Goal: Task Accomplishment & Management: Use online tool/utility

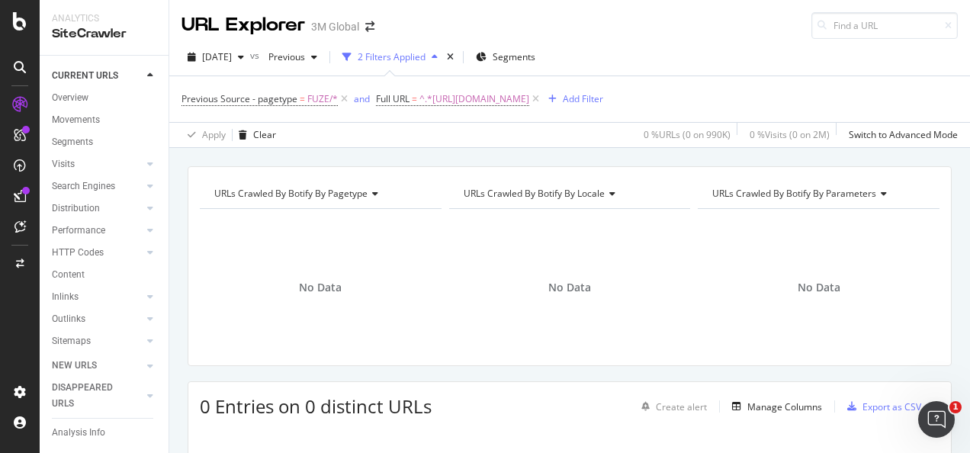
scroll to position [74, 0]
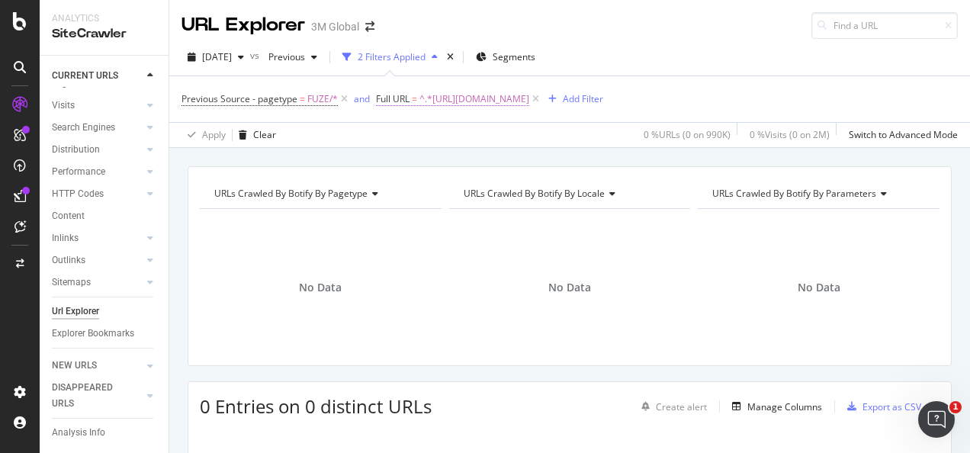
click at [514, 103] on span "^.*https://www.3m.com.sg/3M/en_SG/interconnect-sg/twinax/.*$" at bounding box center [474, 98] width 110 height 21
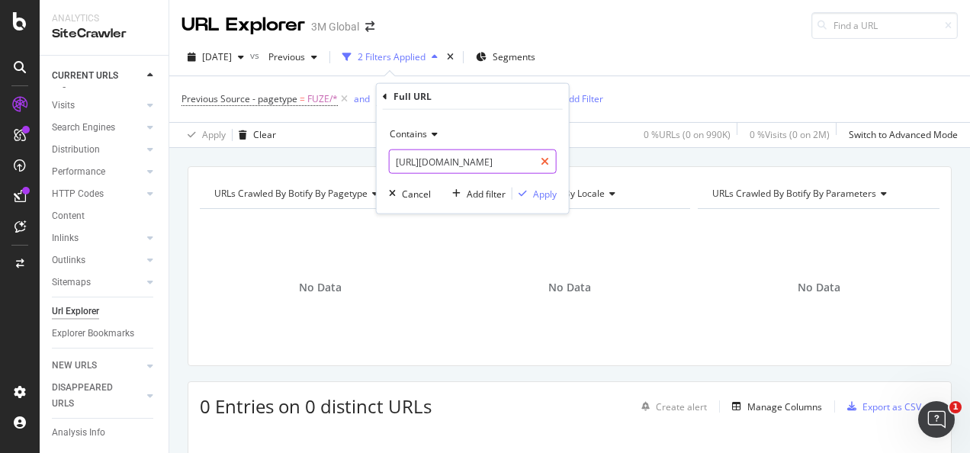
click at [544, 161] on icon at bounding box center [544, 161] width 8 height 11
click at [521, 160] on input "text" at bounding box center [472, 161] width 166 height 24
paste input "https://www.3mcompany.jp/3M/ja_JP/graphics-signage-jp/applications/cwf/"
type input "https://www.3mcompany.jp/3M/ja_JP/graphics-signage-jp/applications/cwf/"
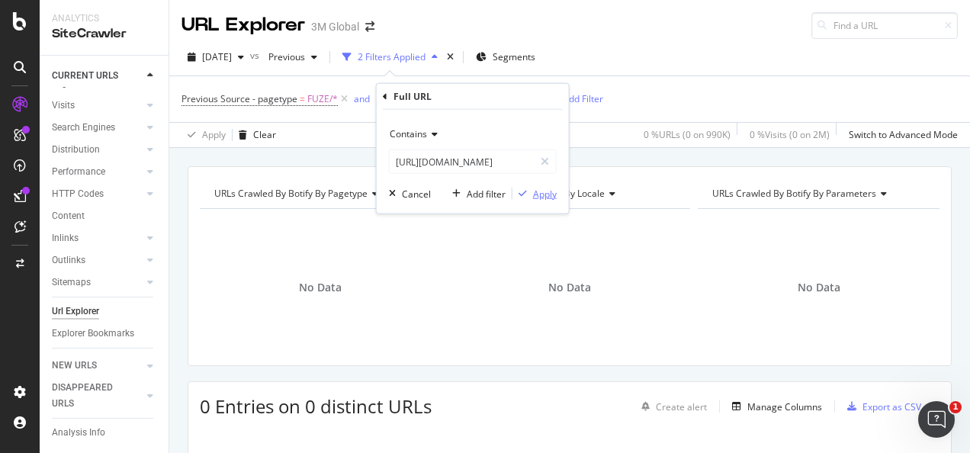
click at [546, 191] on div "Apply" at bounding box center [545, 193] width 24 height 13
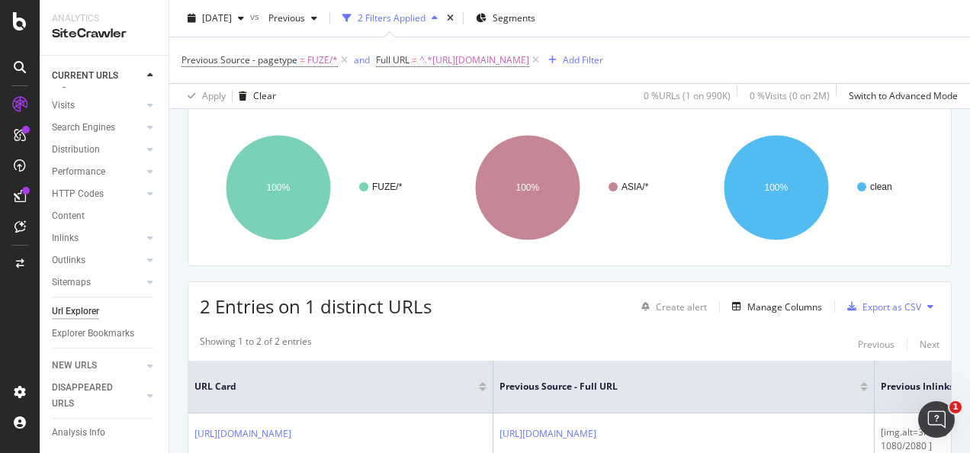
scroll to position [76, 0]
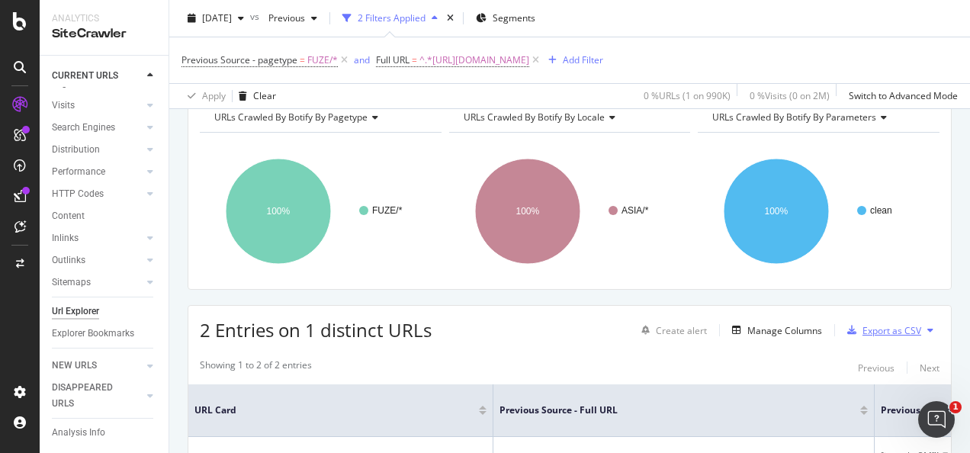
click at [863, 326] on div "Export as CSV" at bounding box center [891, 330] width 59 height 13
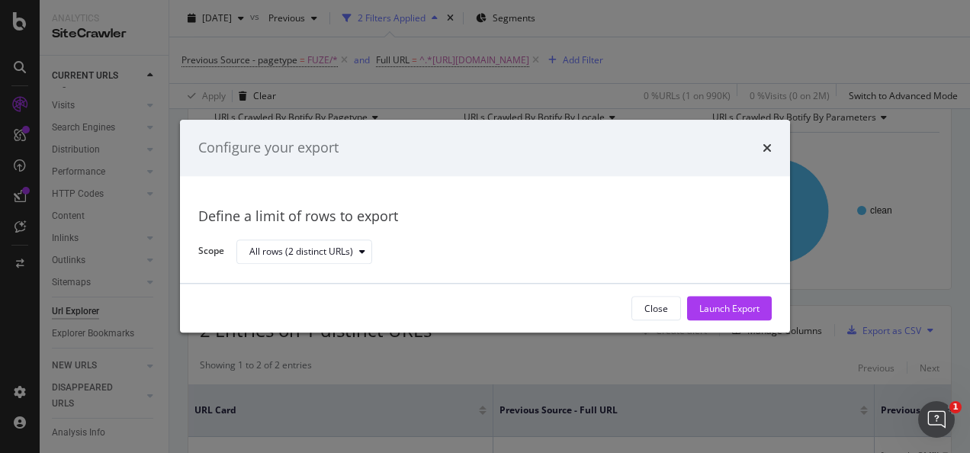
click at [728, 304] on div "Launch Export" at bounding box center [729, 308] width 60 height 13
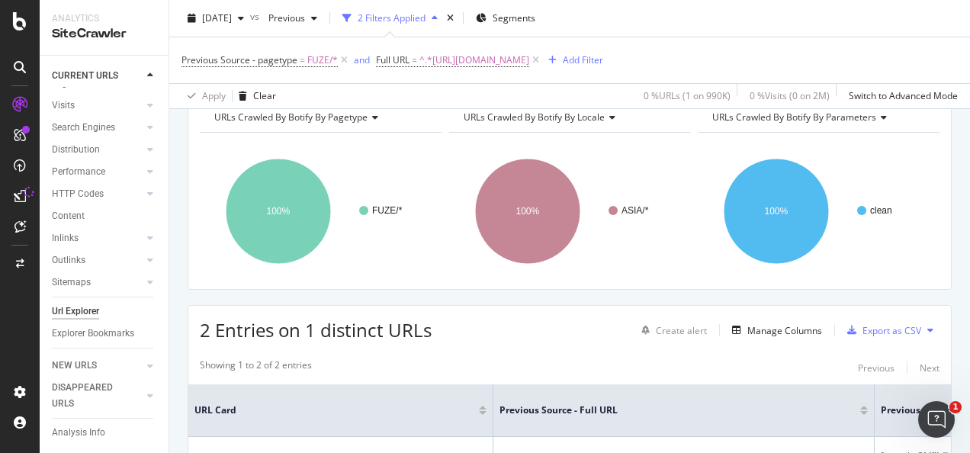
click at [607, 294] on div "URLs Crawled By Botify By pagetype Chart (by Value) Table Expand Export as CSV …" at bounding box center [569, 360] width 800 height 540
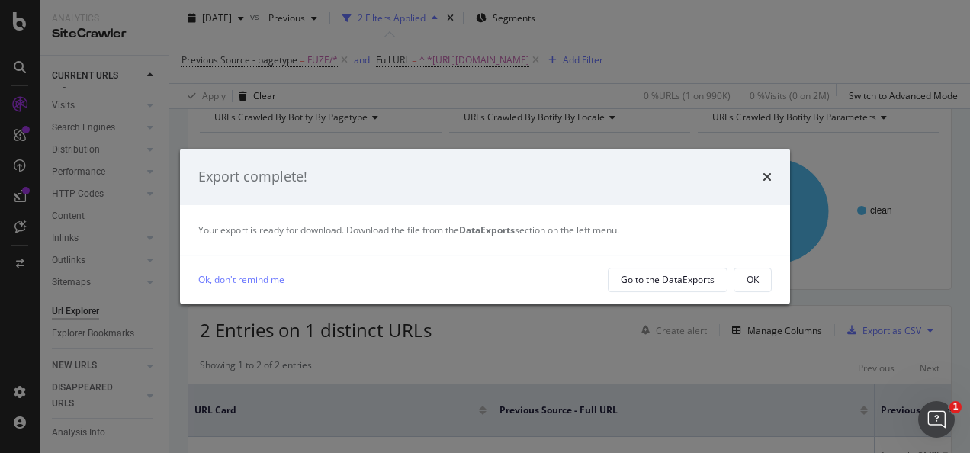
drag, startPoint x: 755, startPoint y: 281, endPoint x: 729, endPoint y: 258, distance: 34.6
click at [755, 280] on div "OK" at bounding box center [752, 279] width 12 height 13
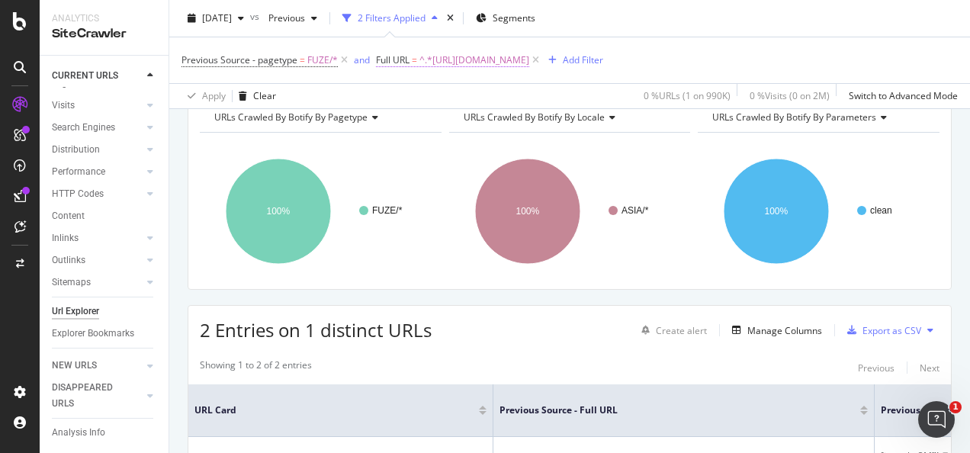
click at [467, 63] on span "^.*https://www.3mcompany.jp/3M/ja_JP/graphics-signage-jp/applications/cwf/.*$" at bounding box center [474, 60] width 110 height 21
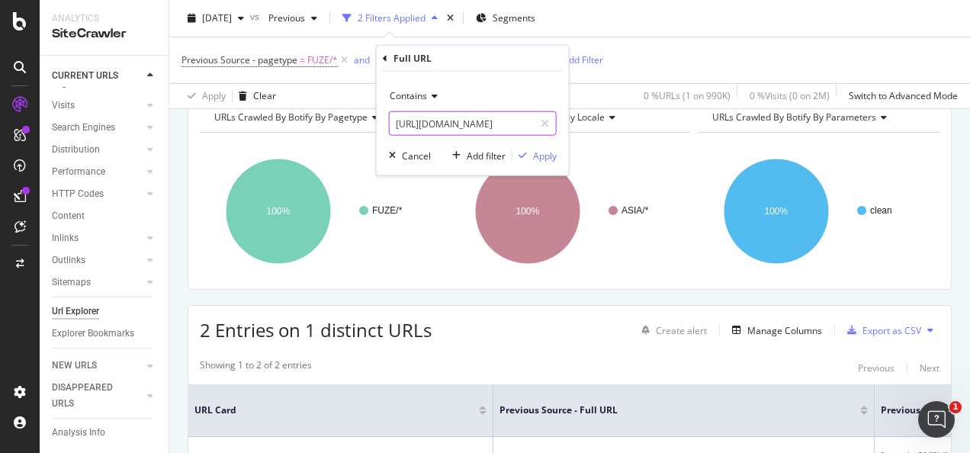
click at [543, 120] on icon at bounding box center [544, 123] width 8 height 11
click at [502, 128] on input "text" at bounding box center [472, 123] width 166 height 24
paste input "https://www.3mcompany.jp/3M/ja_JP/graphics-signage-jp/applications/cwf/klt/"
type input "https://www.3mcompany.jp/3M/ja_JP/graphics-signage-jp/applications/cwf/klt/"
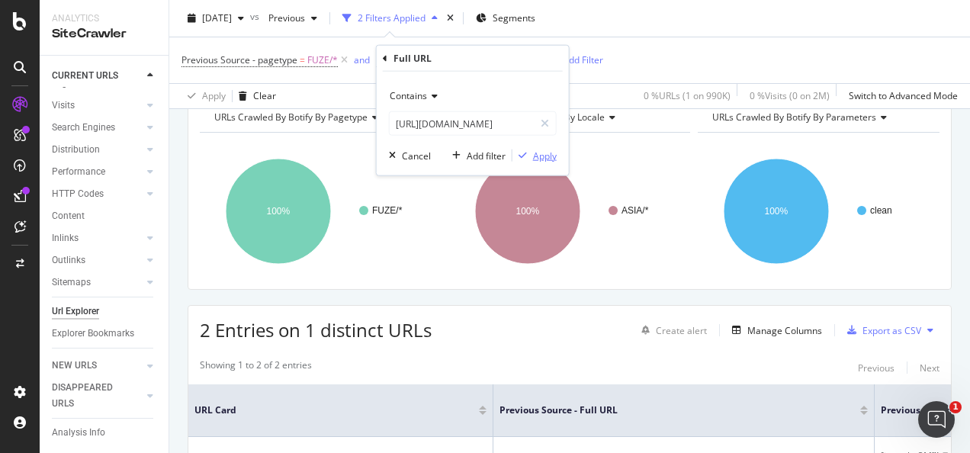
scroll to position [0, 0]
click at [543, 149] on div "Apply" at bounding box center [545, 155] width 24 height 13
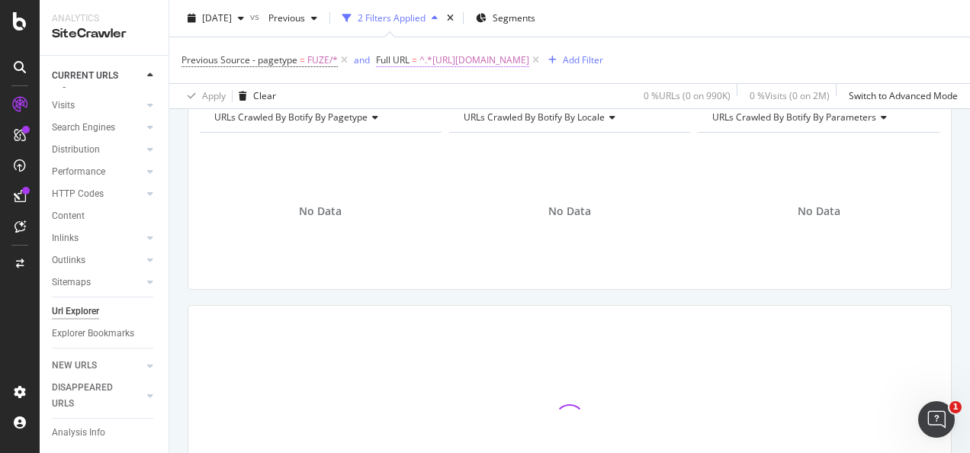
click at [502, 62] on span "^.*https://www.3mcompany.jp/3M/ja_JP/graphics-signage-jp/applications/cwf/klt/.…" at bounding box center [474, 60] width 110 height 21
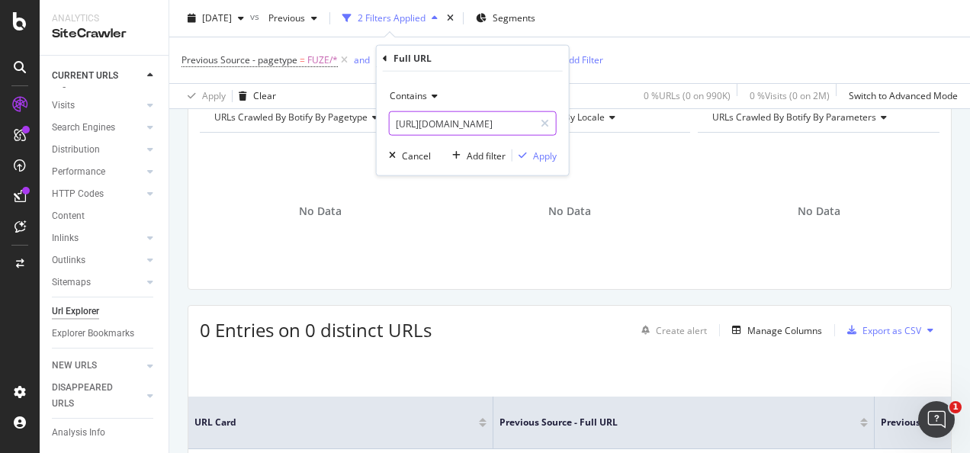
drag, startPoint x: 555, startPoint y: 123, endPoint x: 543, endPoint y: 122, distance: 12.3
click at [554, 123] on div at bounding box center [545, 123] width 22 height 24
click at [509, 123] on input "text" at bounding box center [472, 123] width 166 height 24
paste input "https://www.3mcompany.jp/3M/ja_JP/graphics-signage-jp/applications/cwf/ol/"
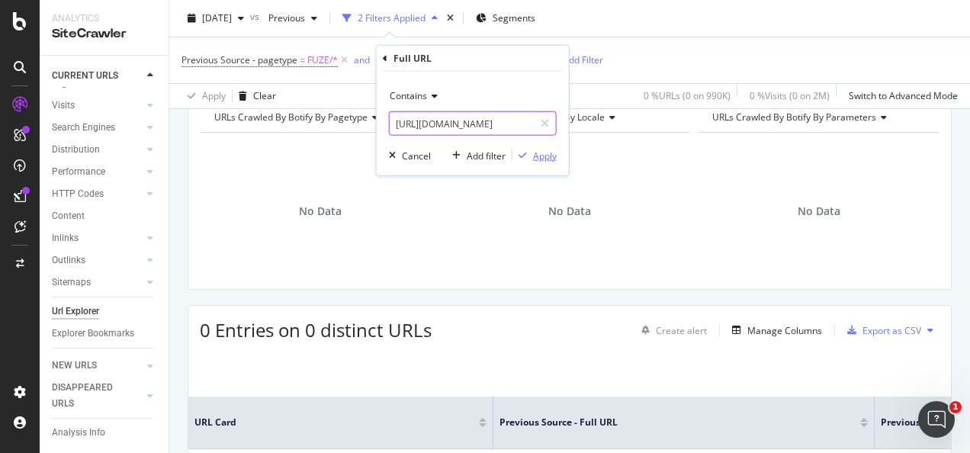
type input "https://www.3mcompany.jp/3M/ja_JP/graphics-signage-jp/applications/cwf/ol/"
click at [537, 151] on div "Apply" at bounding box center [545, 155] width 24 height 13
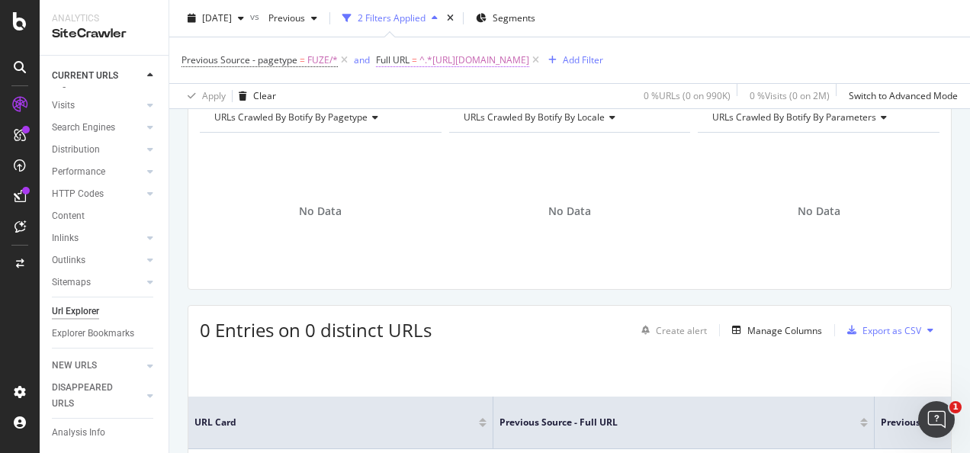
click at [529, 55] on span "^.*https://www.3mcompany.jp/3M/ja_JP/graphics-signage-jp/applications/cwf/ol/.*$" at bounding box center [474, 60] width 110 height 21
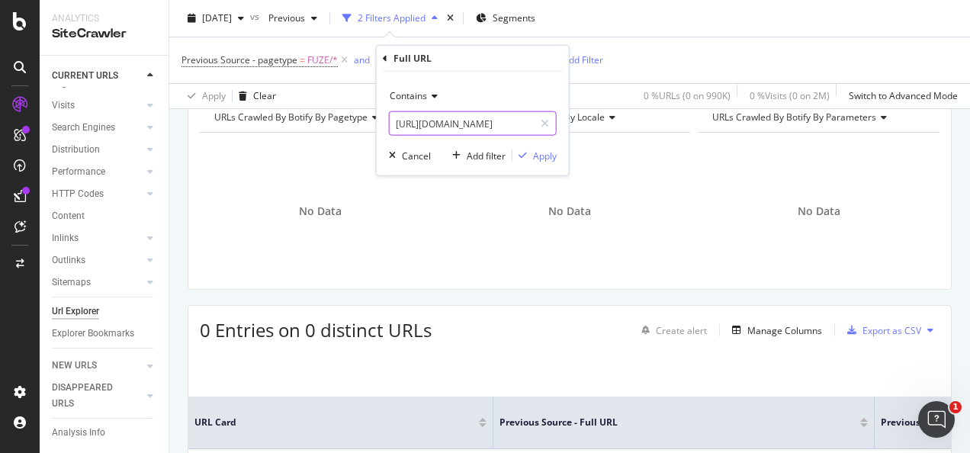
click at [541, 128] on div at bounding box center [545, 123] width 22 height 24
click at [521, 126] on input "text" at bounding box center [472, 123] width 166 height 24
paste input "https://www.3mcompany.jp/3M/ja_JP/graphics-signage-jp/resources/4star/"
type input "https://www.3mcompany.jp/3M/ja_JP/graphics-signage-jp/resources/4star/"
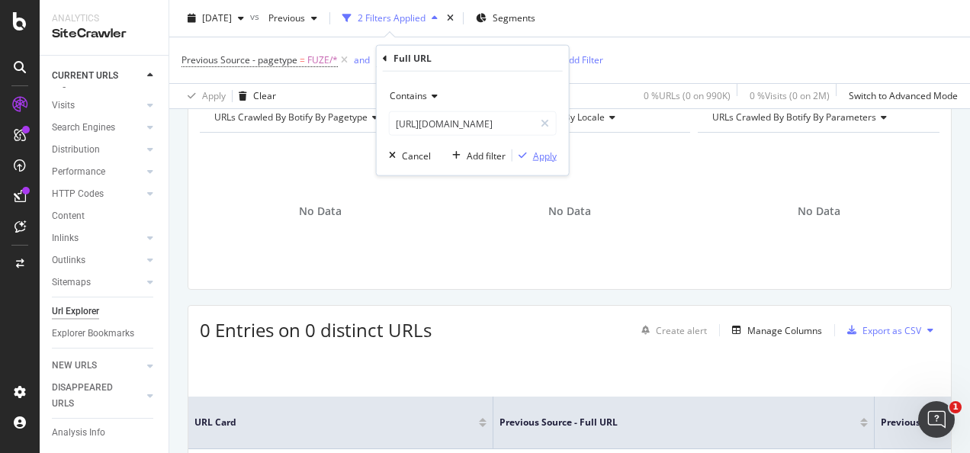
click at [544, 155] on div "Apply" at bounding box center [545, 155] width 24 height 13
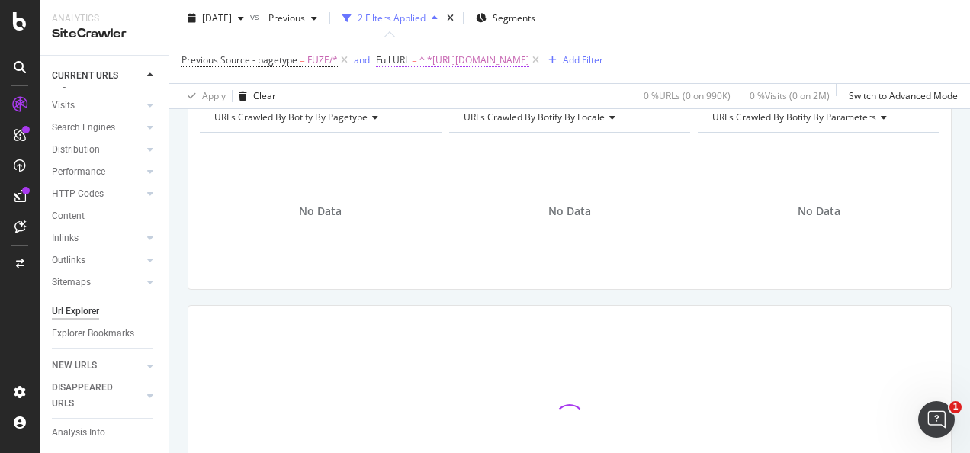
click at [529, 65] on span "^.*https://www.3mcompany.jp/3M/ja_JP/graphics-signage-jp/resources/4star/.*$" at bounding box center [474, 60] width 110 height 21
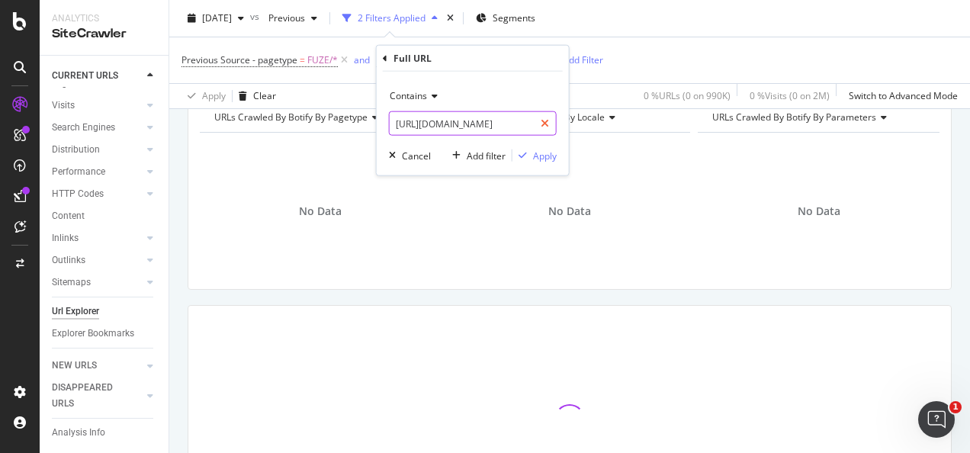
drag, startPoint x: 553, startPoint y: 112, endPoint x: 528, endPoint y: 125, distance: 28.3
click at [553, 113] on div at bounding box center [545, 123] width 22 height 24
click at [523, 127] on input "text" at bounding box center [472, 123] width 166 height 24
paste input "https://www.3mcompany.jp/3M/ja_JP/graphics-signage-jp/resources/4star/about/"
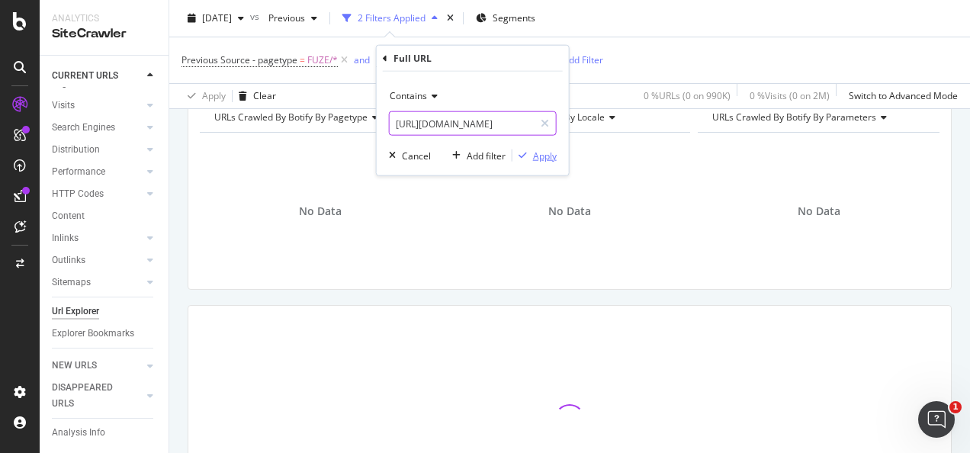
type input "https://www.3mcompany.jp/3M/ja_JP/graphics-signage-jp/resources/4star/about/"
click at [548, 162] on div "Apply" at bounding box center [534, 156] width 44 height 14
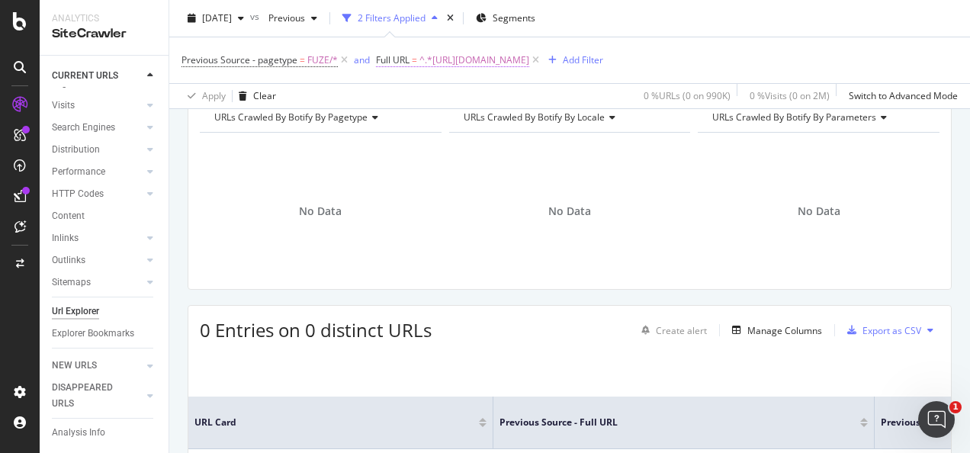
click at [449, 59] on span "^.*https://www.3mcompany.jp/3M/ja_JP/graphics-signage-jp/resources/4star/about/…" at bounding box center [474, 60] width 110 height 21
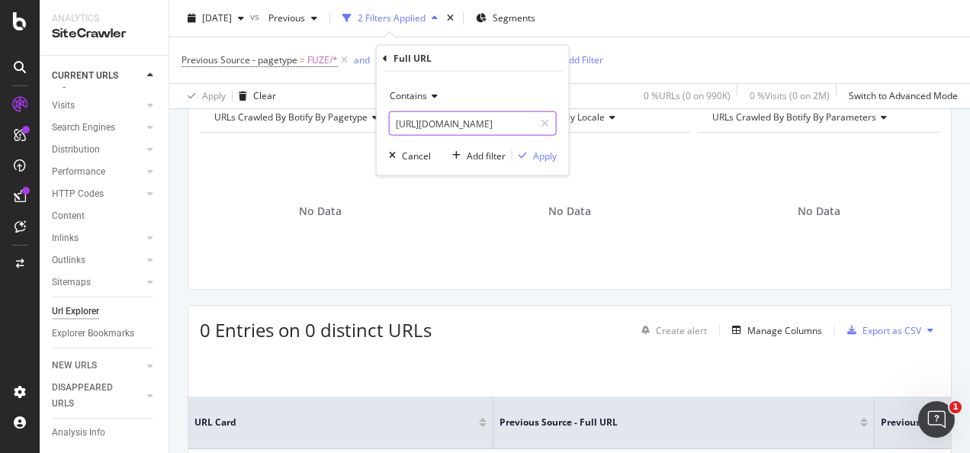
click at [514, 120] on input "https://www.3mcompany.jp/3M/ja_JP/graphics-signage-jp/resources/4star/about/" at bounding box center [461, 123] width 144 height 24
paste input "india.in/3M/en_IN/graphics-signage-in/applications/where-to-buy"
type input "https://www.3mindia.in/3M/en_IN/graphics-signage-in/applications/where-to-buy/"
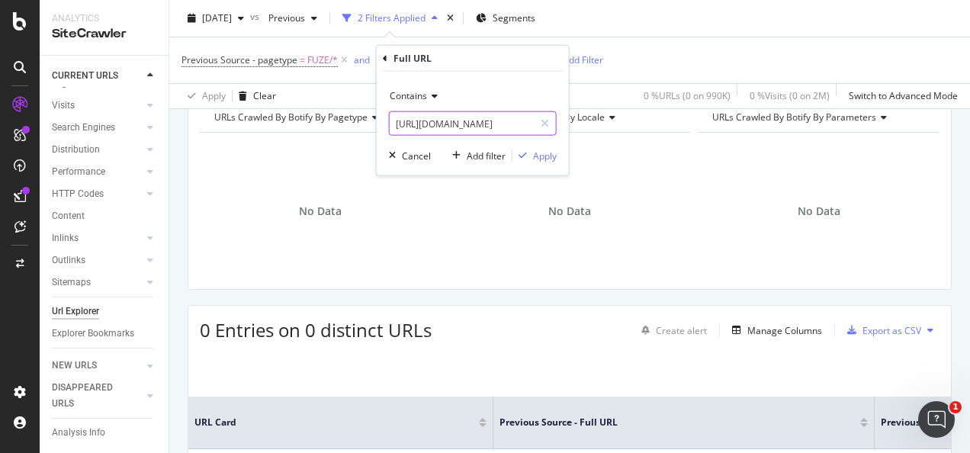
drag, startPoint x: 547, startPoint y: 124, endPoint x: 500, endPoint y: 127, distance: 46.6
click at [497, 125] on div "https://www.3mindia.in/3M/en_IN/graphics-signage-in/applications/where-to-buy/" at bounding box center [473, 123] width 168 height 24
click at [543, 154] on div "Apply" at bounding box center [545, 155] width 24 height 13
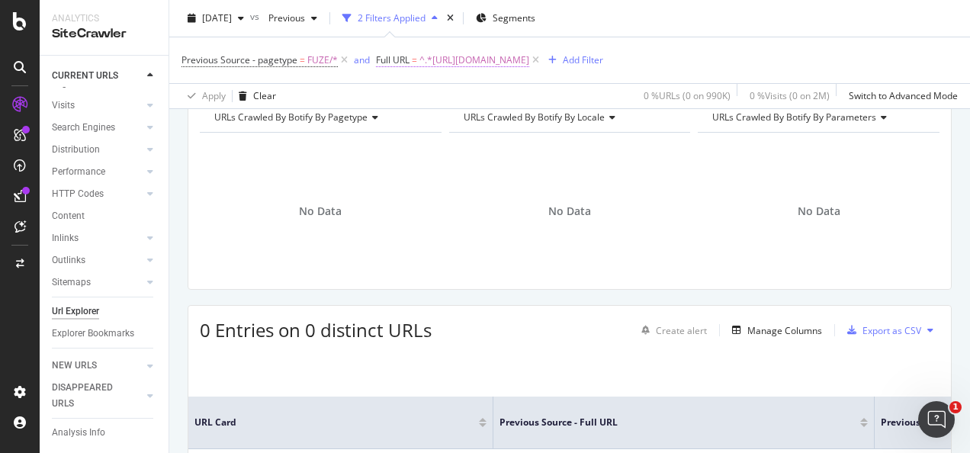
click at [529, 64] on span "^.*https://www.3mindia.in/3M/en_IN/graphics-signage-in/applications/where-to-bu…" at bounding box center [474, 60] width 110 height 21
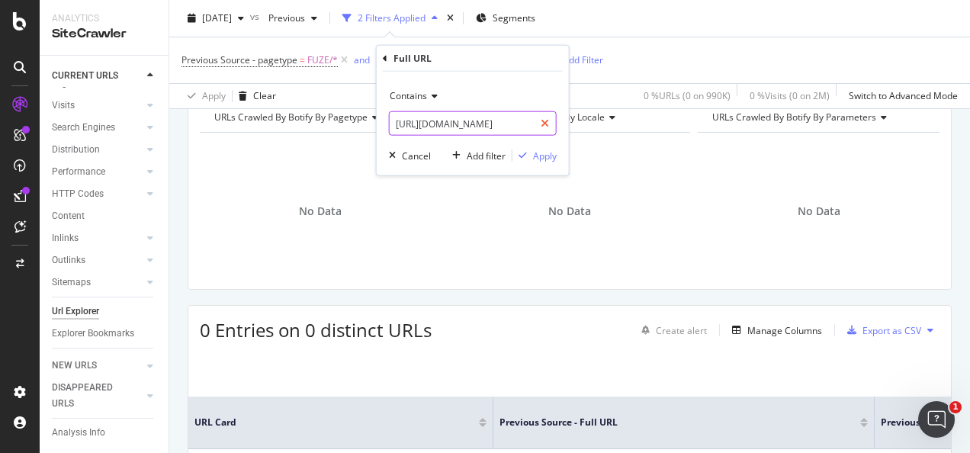
click at [546, 120] on icon at bounding box center [544, 123] width 8 height 11
click at [531, 124] on input "text" at bounding box center [472, 123] width 166 height 24
paste input "https://www.3mindia.in/3M/en_IN/graphics-signage-in/resources/find-a-distributo…"
type input "https://www.3mindia.in/3M/en_IN/graphics-signage-in/resources/find-a-distributo…"
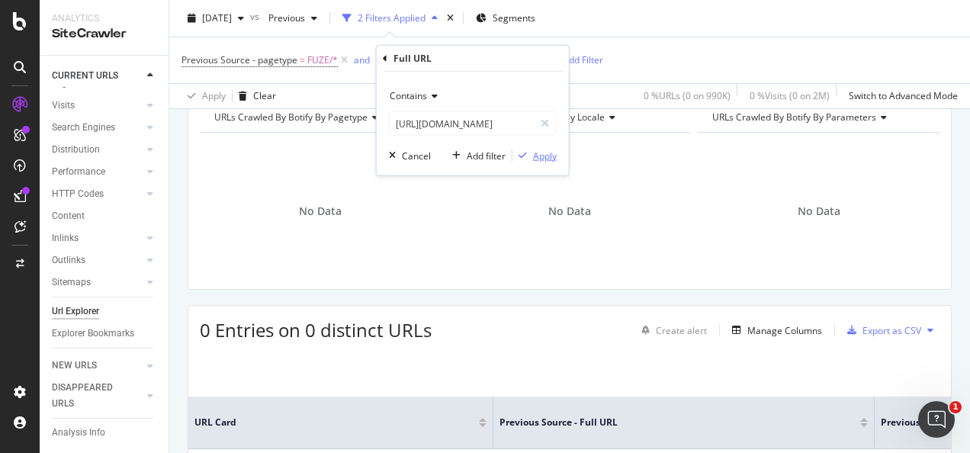
scroll to position [0, 0]
click at [540, 155] on div "Apply" at bounding box center [545, 155] width 24 height 13
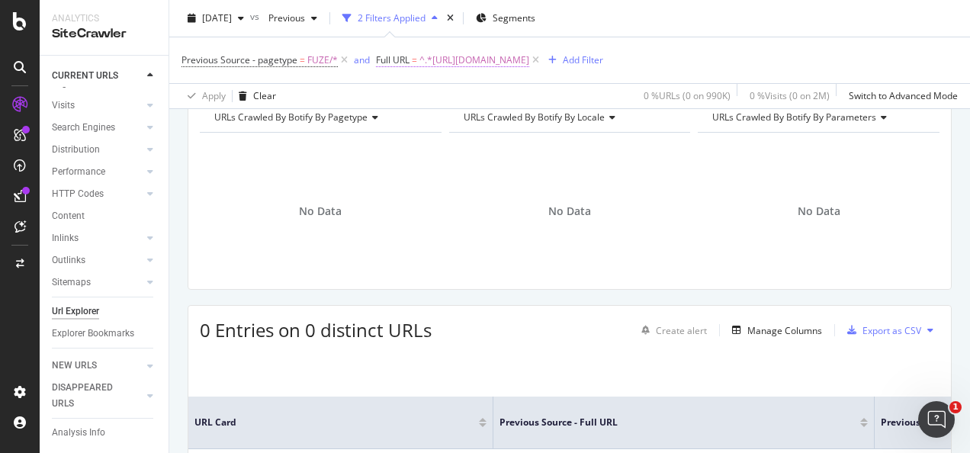
click at [529, 60] on span "^.*https://www.3mindia.in/3M/en_IN/graphics-signage-in/resources/find-a-distrib…" at bounding box center [474, 60] width 110 height 21
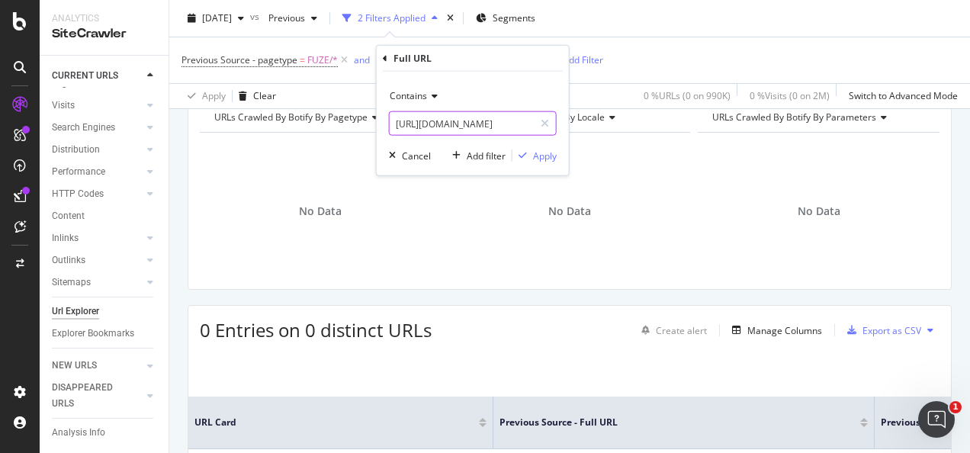
drag, startPoint x: 545, startPoint y: 121, endPoint x: 530, endPoint y: 123, distance: 15.3
click at [546, 121] on icon at bounding box center [544, 123] width 8 height 11
click at [525, 123] on input "text" at bounding box center [472, 123] width 166 height 24
paste input "https://www.3mindia.in/3M/en_IN/graphics-signage-in/resources/find-an-installer/"
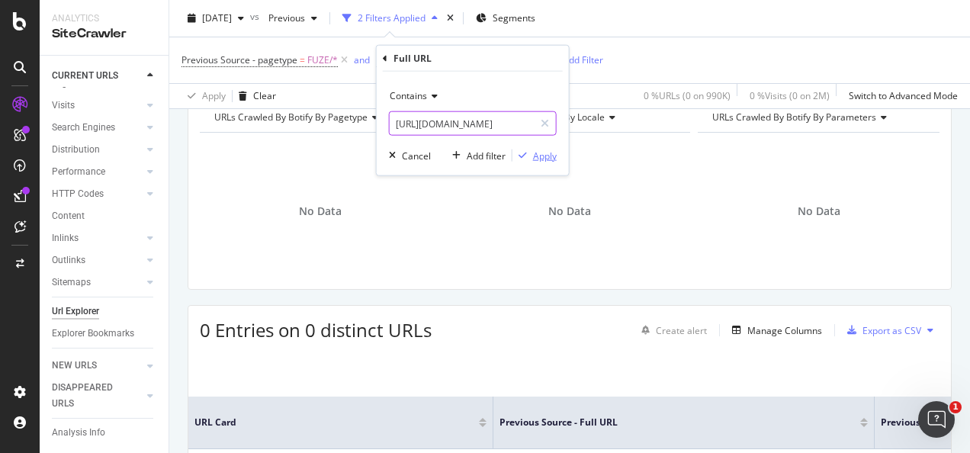
type input "https://www.3mindia.in/3M/en_IN/graphics-signage-in/resources/find-an-installer/"
click at [540, 152] on div "Apply" at bounding box center [545, 155] width 24 height 13
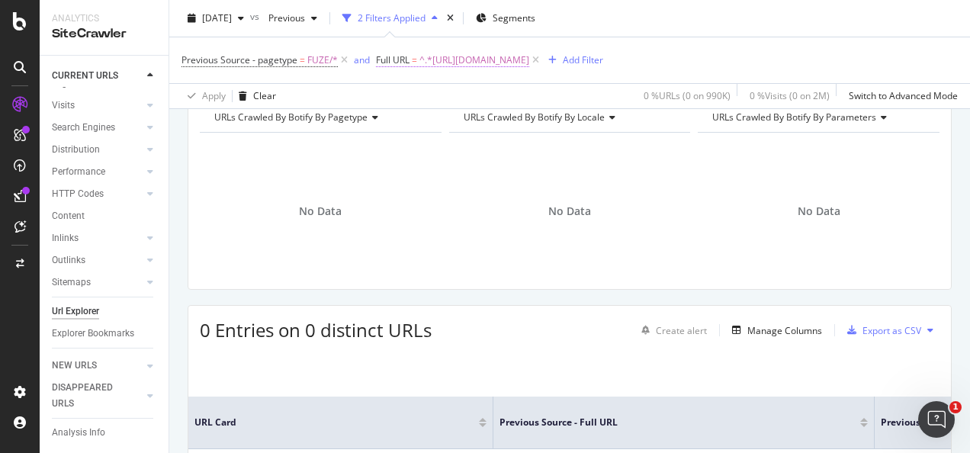
click at [529, 59] on span "^.*https://www.3mindia.in/3M/en_IN/graphics-signage-in/resources/find-an-instal…" at bounding box center [474, 60] width 110 height 21
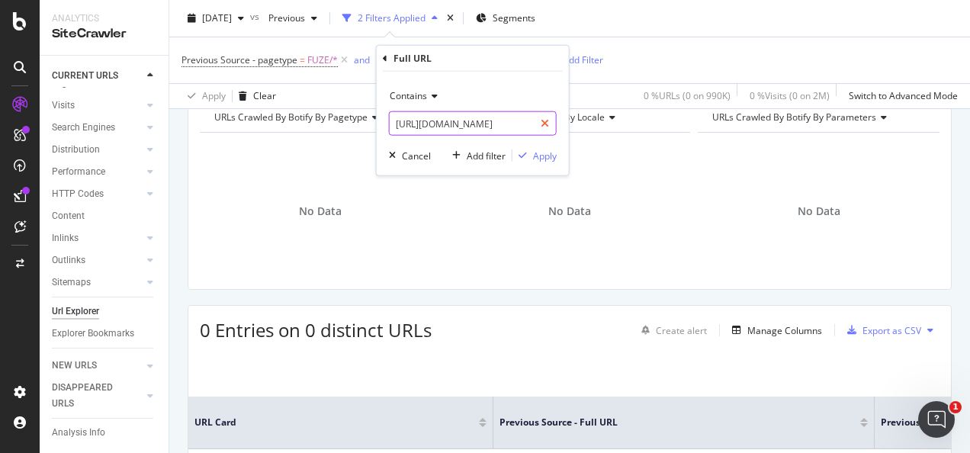
click at [552, 130] on div at bounding box center [545, 123] width 22 height 24
click at [518, 127] on input "text" at bounding box center [472, 123] width 166 height 24
paste input "https://www.3mindia.in/3M/en_IN/graphics-signage-in/1080-wrap-film-series/"
type input "https://www.3mindia.in/3M/en_IN/graphics-signage-in/1080-wrap-film-series/"
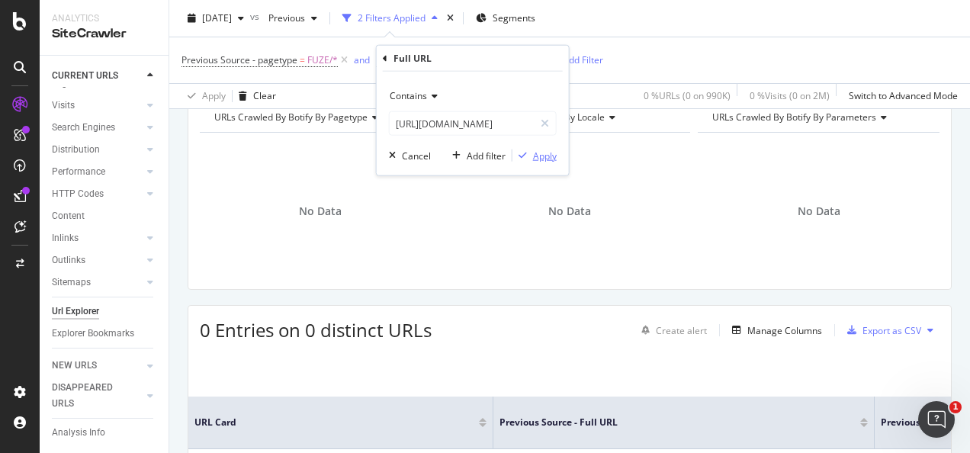
click at [550, 159] on div "Apply" at bounding box center [545, 155] width 24 height 13
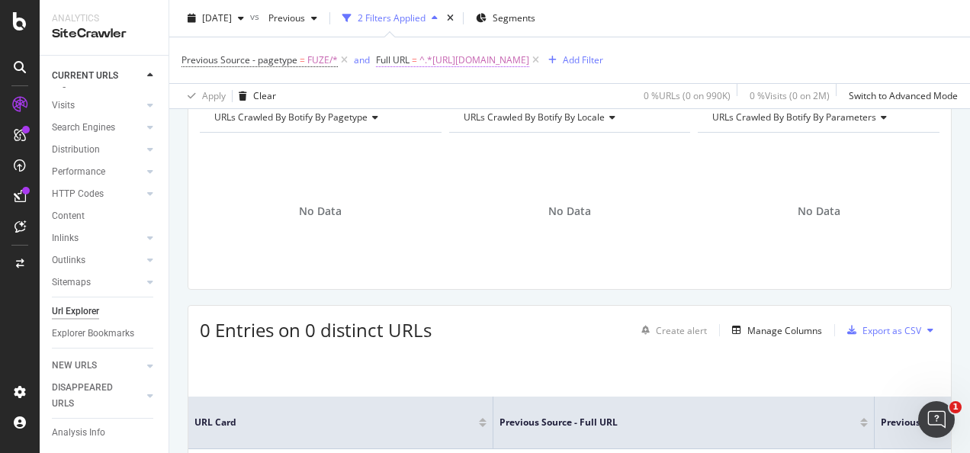
click at [529, 67] on span "^.*https://www.3mindia.in/3M/en_IN/graphics-signage-in/1080-wrap-film-series/.*$" at bounding box center [474, 60] width 110 height 21
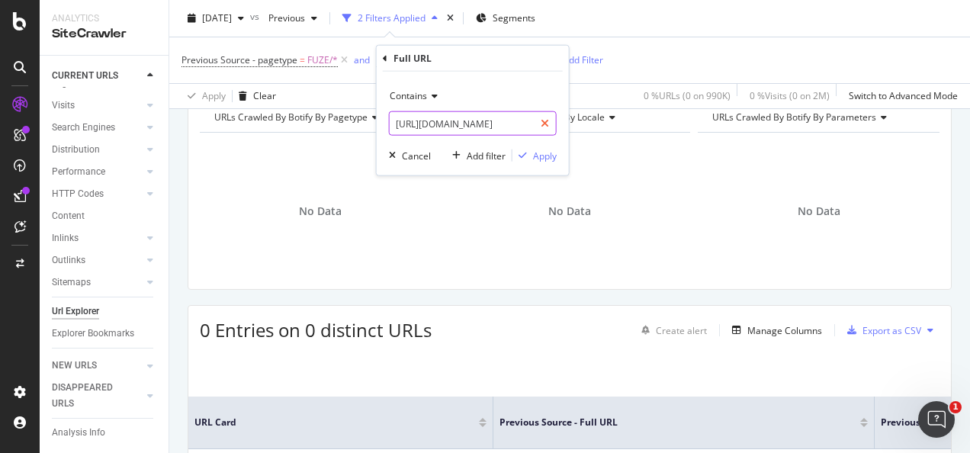
click at [540, 120] on icon at bounding box center [544, 123] width 8 height 11
click at [524, 120] on input "text" at bounding box center [472, 123] width 166 height 24
paste input "https://www.3mindia.in/3M/en_IN/graphics-signage-in/applications/vehicles-and-t…"
type input "https://www.3mindia.in/3M/en_IN/graphics-signage-in/applications/vehicles-and-t…"
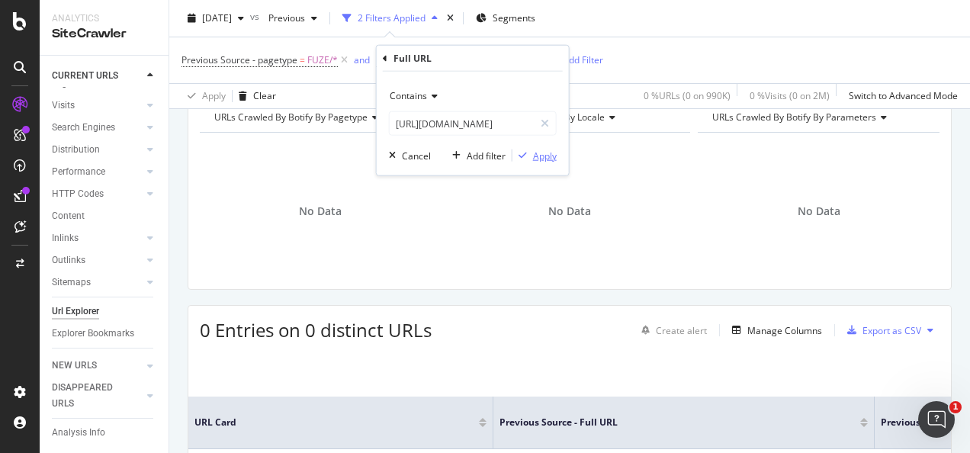
click at [545, 150] on div "Apply" at bounding box center [545, 155] width 24 height 13
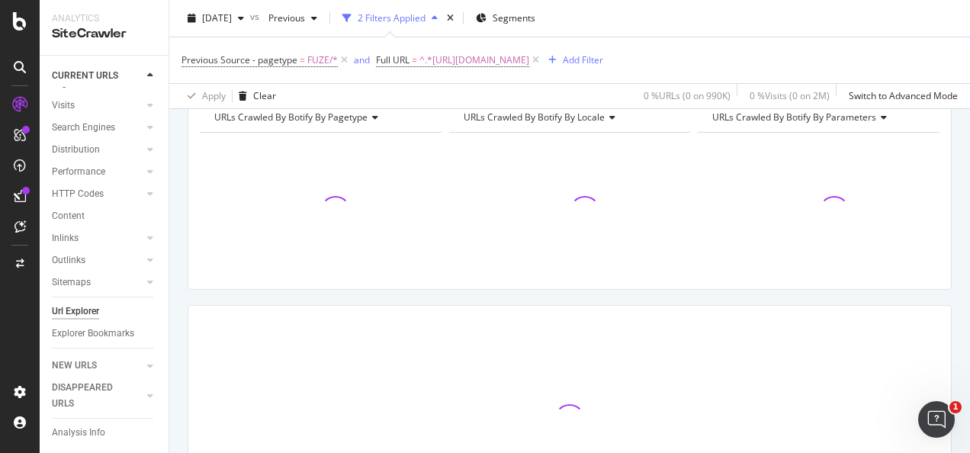
scroll to position [95, 0]
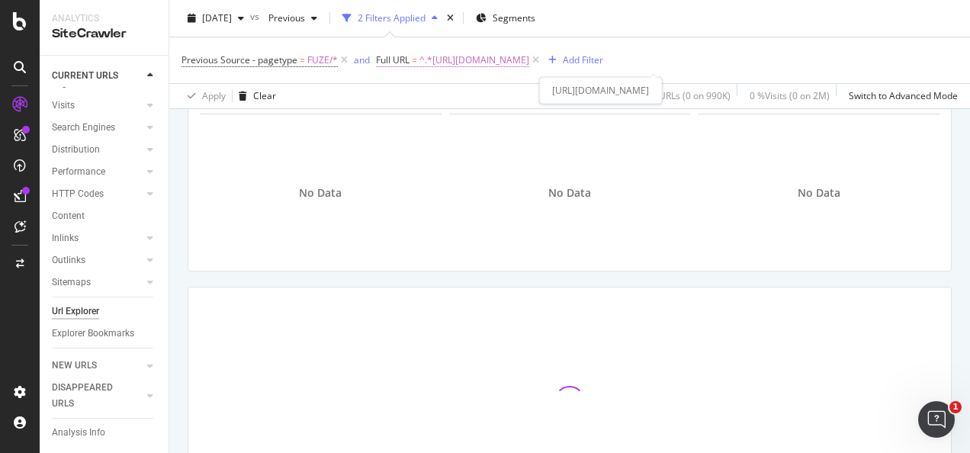
click at [529, 61] on span "^.*https://www.3mindia.in/3M/en_IN/graphics-signage-in/applications/vehicles-an…" at bounding box center [474, 60] width 110 height 21
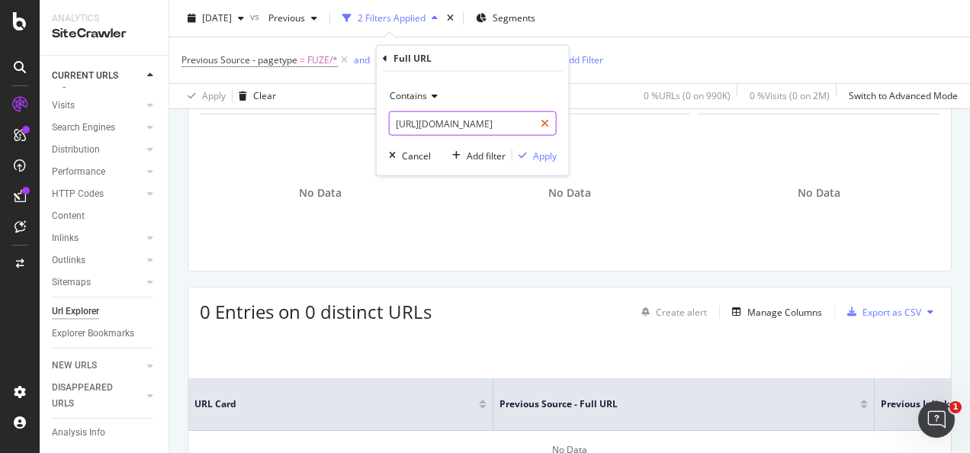
click at [546, 125] on icon at bounding box center [544, 123] width 8 height 11
click at [524, 119] on input "text" at bounding box center [472, 123] width 166 height 24
paste input "https://www.3mindia.in/3M/en_IN/graphics-signage-in/applications/vehicles-and-t…"
type input "https://www.3mindia.in/3M/en_IN/graphics-signage-in/applications/vehicles-and-t…"
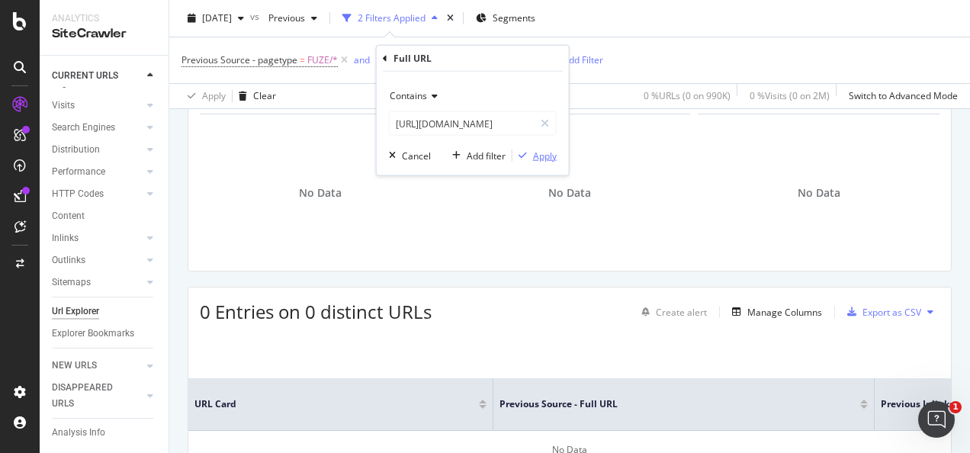
click at [541, 149] on div "Apply" at bounding box center [545, 155] width 24 height 13
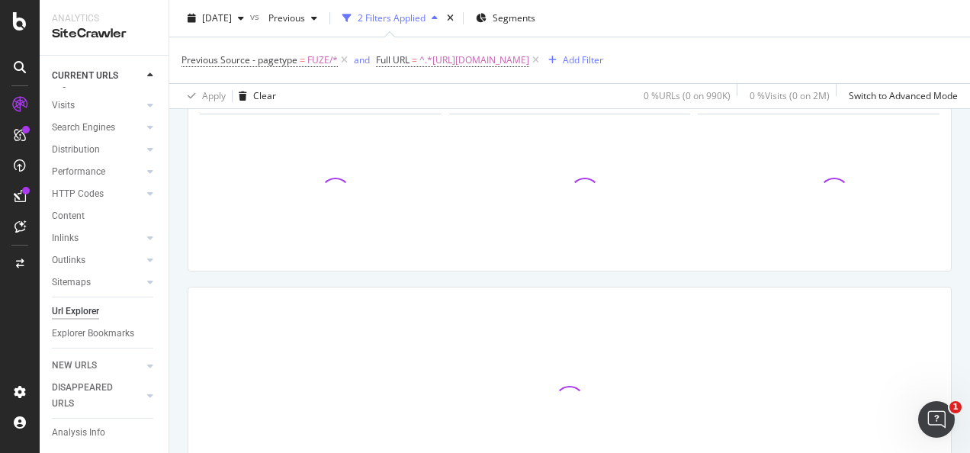
scroll to position [98, 0]
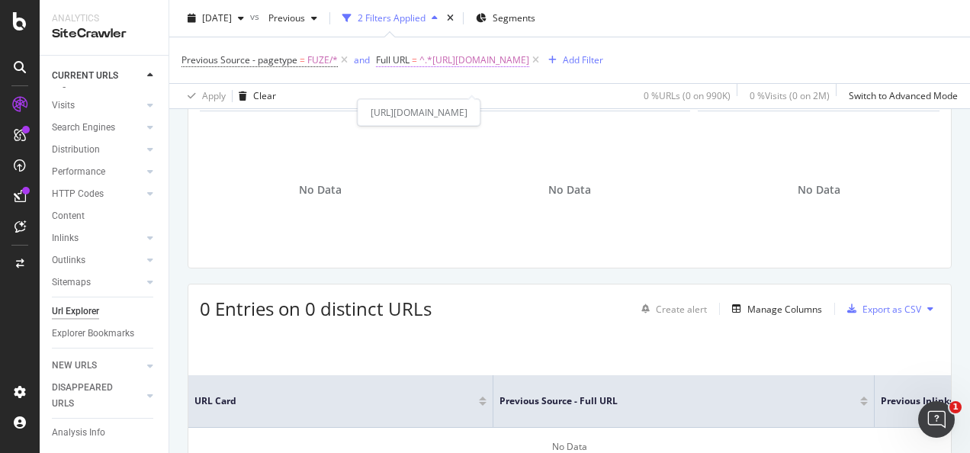
click at [529, 71] on span "^.*https://www.3mindia.in/3M/en_IN/graphics-signage-in/applications/vehicles-an…" at bounding box center [474, 60] width 110 height 21
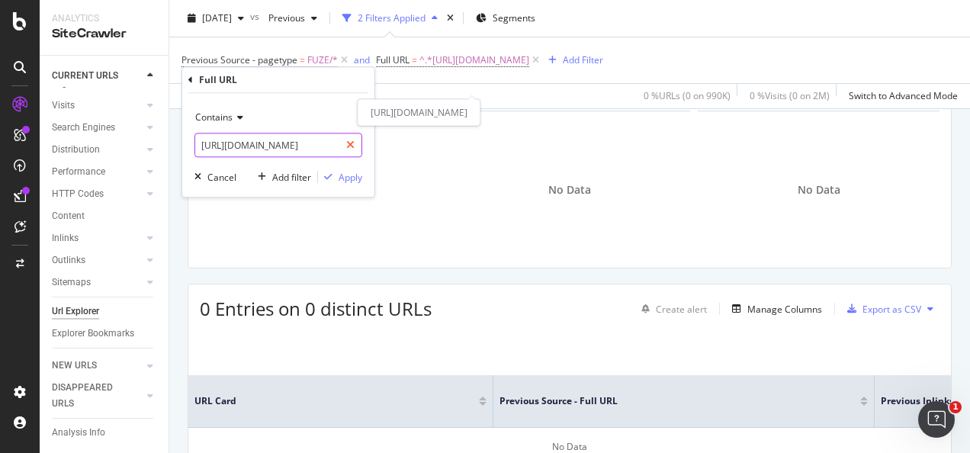
click at [348, 146] on icon at bounding box center [350, 144] width 8 height 11
click at [334, 144] on input "text" at bounding box center [278, 145] width 166 height 24
paste input "https://www.3mindia.in/3M/en_IN/graphics-signage-in/resources/car-wrap-gallery/"
type input "https://www.3mindia.in/3M/en_IN/graphics-signage-in/resources/car-wrap-gallery/"
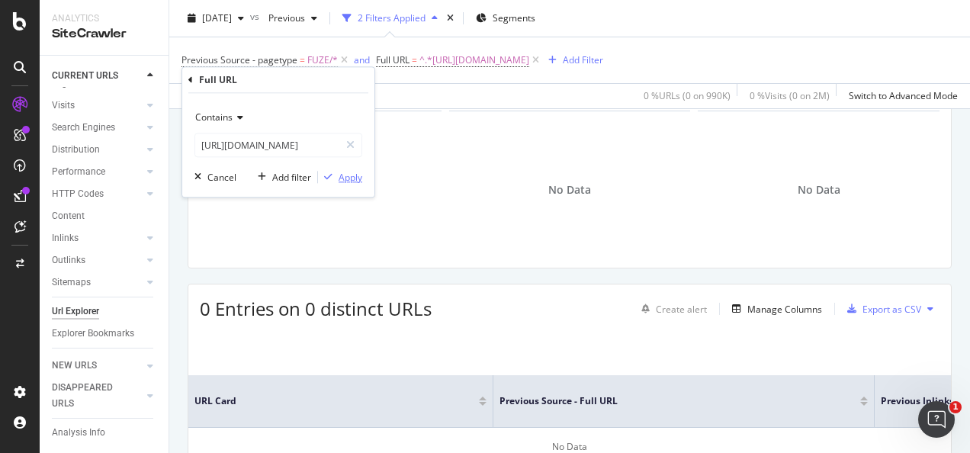
click at [345, 174] on div "Apply" at bounding box center [350, 177] width 24 height 13
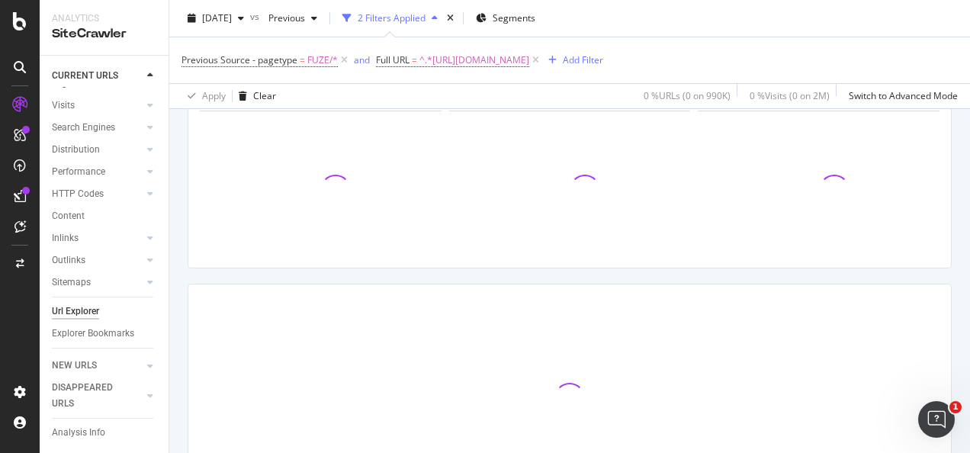
scroll to position [76, 0]
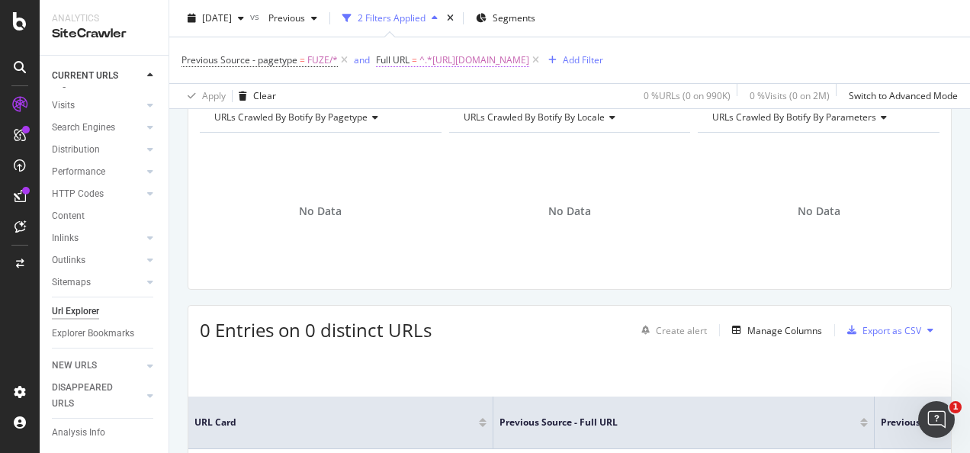
click at [529, 64] on span "^.*https://www.3mindia.in/3M/en_IN/graphics-signage-in/resources/car-wrap-galle…" at bounding box center [474, 60] width 110 height 21
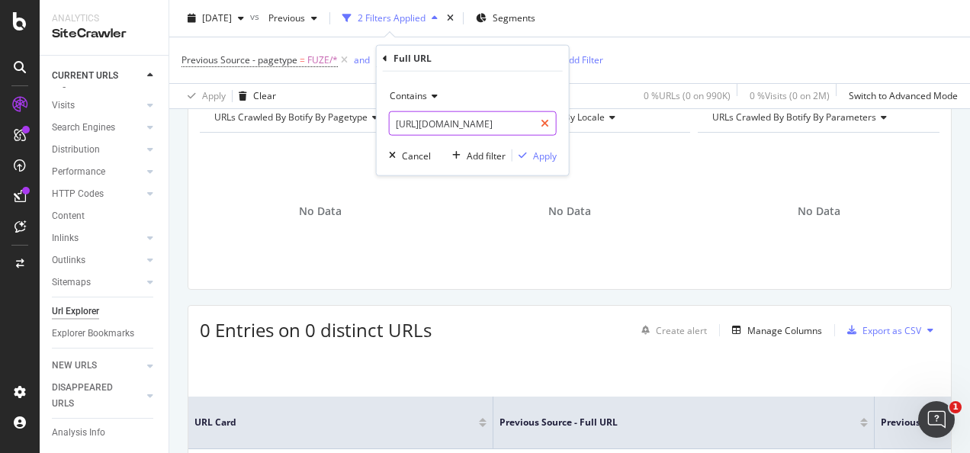
drag, startPoint x: 544, startPoint y: 120, endPoint x: 520, endPoint y: 123, distance: 24.6
click at [544, 120] on icon at bounding box center [544, 123] width 8 height 11
click at [520, 123] on input "text" at bounding box center [472, 123] width 166 height 24
paste input "https://www.3mindia.in/3M/en_IN/graphics-signage-in/resources/adobe-color-palet…"
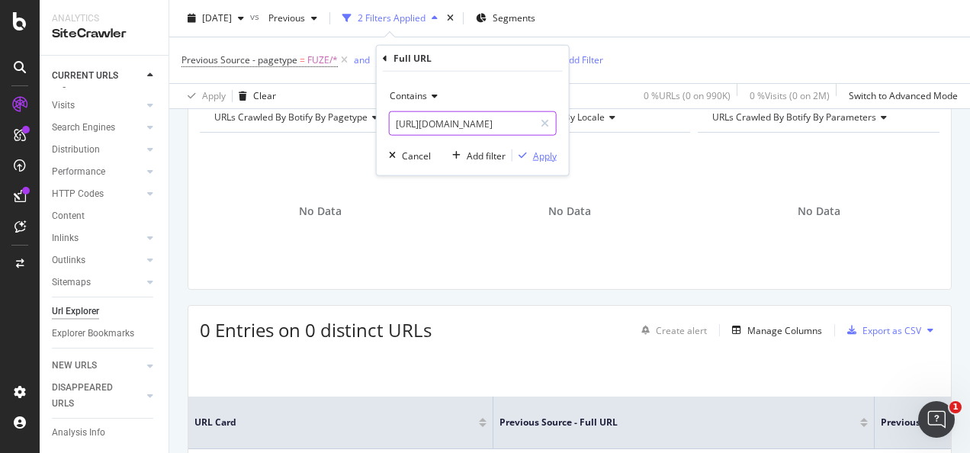
type input "https://www.3mindia.in/3M/en_IN/graphics-signage-in/resources/adobe-color-palet…"
click at [547, 159] on div "Apply" at bounding box center [545, 155] width 24 height 13
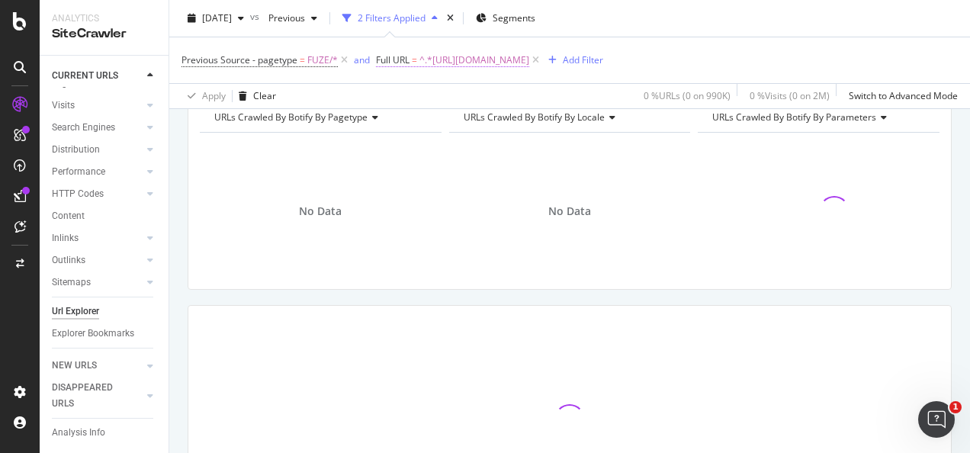
click at [480, 64] on span "^.*https://www.3mindia.in/3M/en_IN/graphics-signage-in/resources/adobe-color-pa…" at bounding box center [474, 60] width 110 height 21
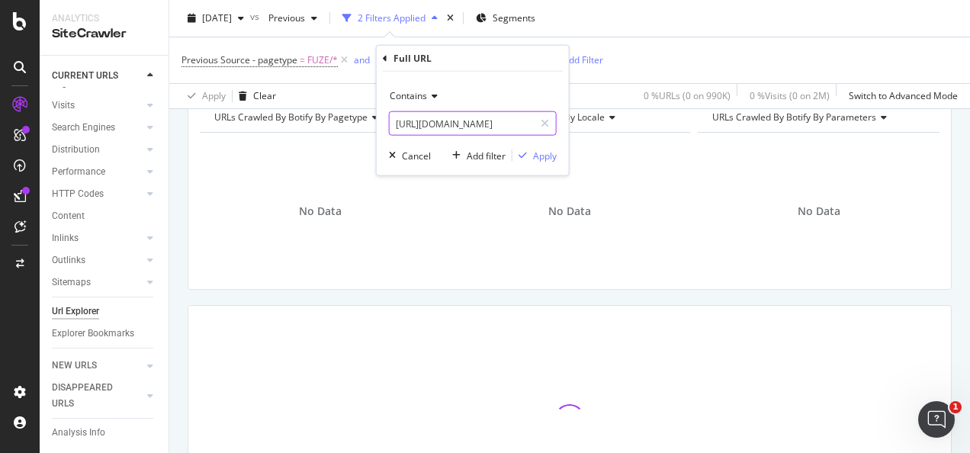
click at [547, 120] on icon at bounding box center [544, 123] width 8 height 11
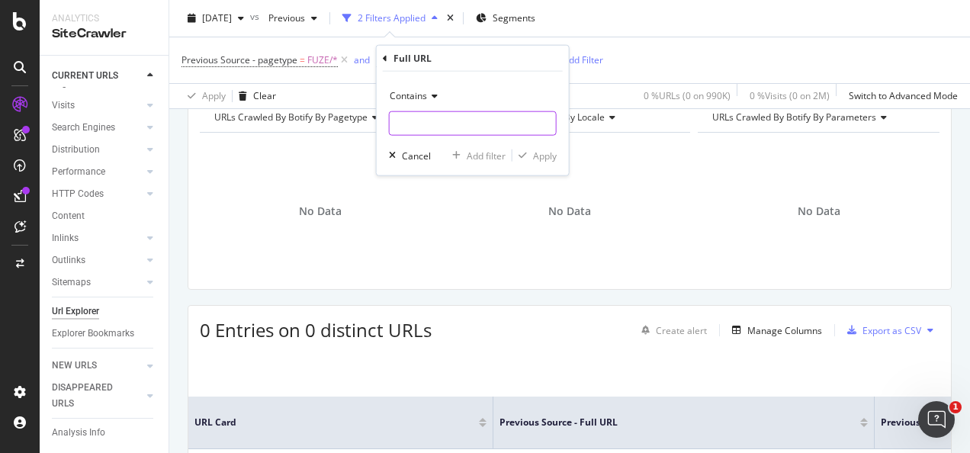
click at [518, 123] on input "text" at bounding box center [472, 123] width 166 height 24
paste input "https://www.3mindia.in/3M/en_IN/graphics-signage-in/resources/purchasing-inform…"
type input "https://www.3mindia.in/3M/en_IN/graphics-signage-in/resources/purchasing-inform…"
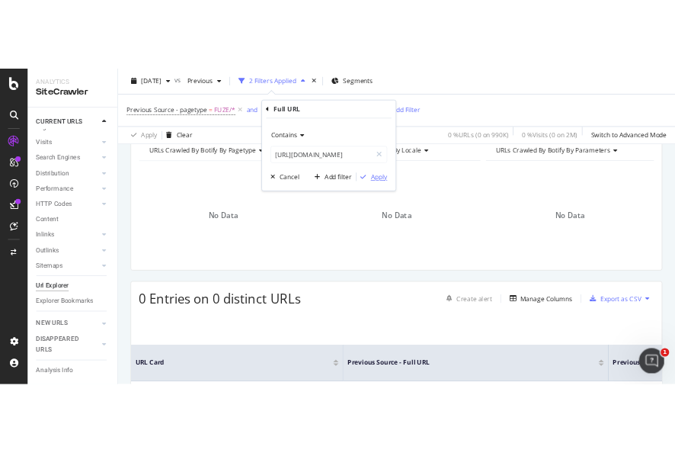
scroll to position [0, 0]
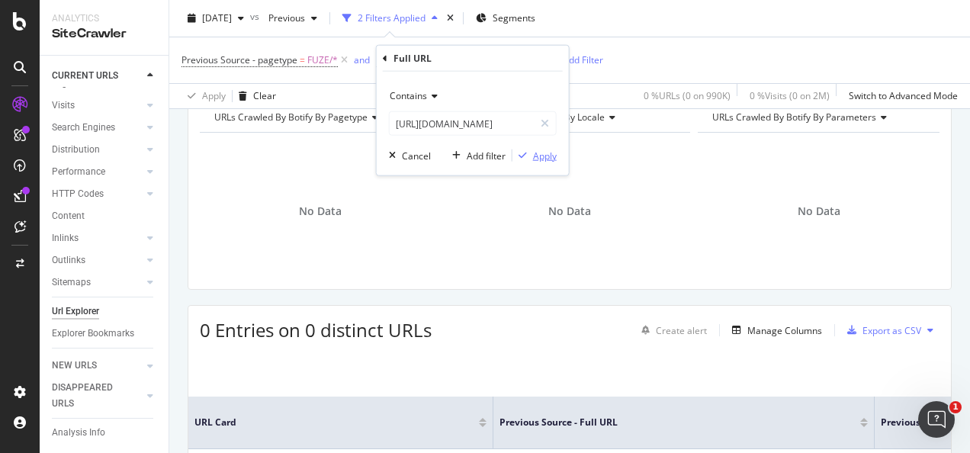
click at [538, 155] on div "Apply" at bounding box center [545, 155] width 24 height 13
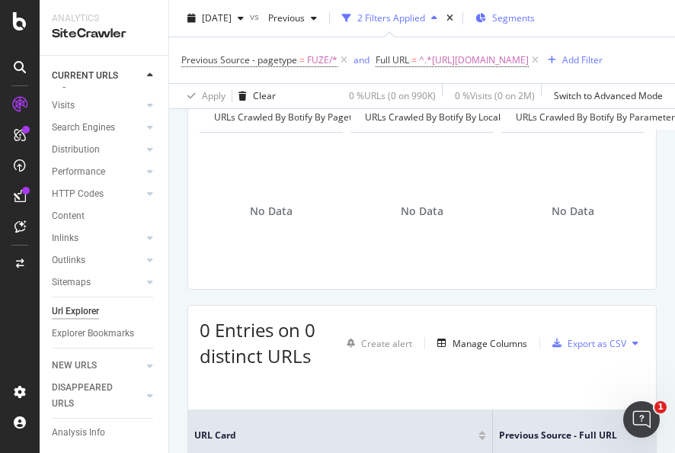
scroll to position [117, 0]
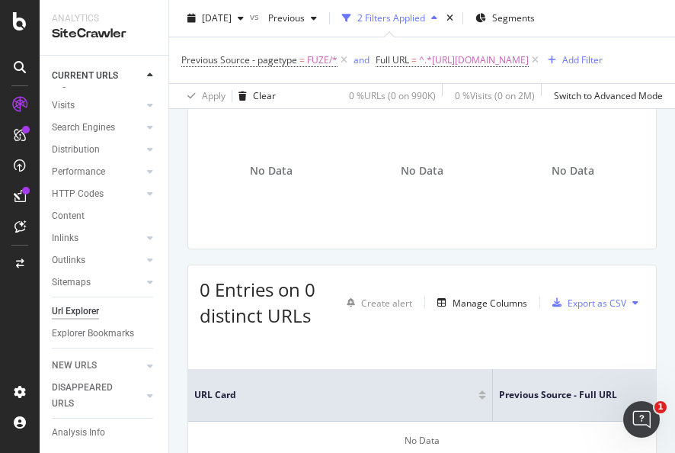
click at [508, 71] on span "^.*https://www.3mindia.in/3M/en_IN/graphics-signage-in/resources/purchasing-inf…" at bounding box center [474, 60] width 110 height 21
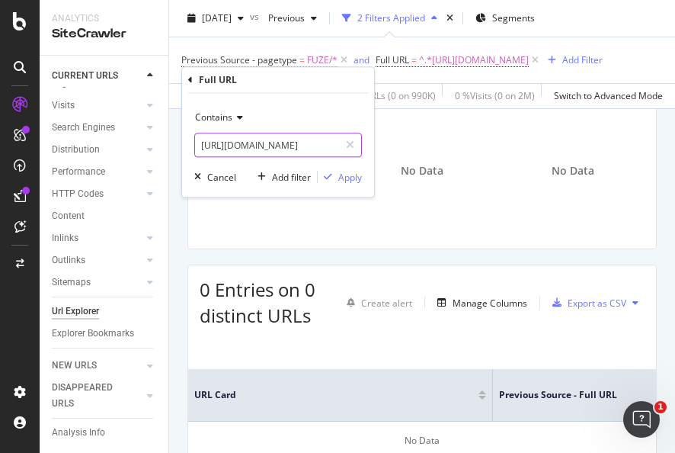
drag, startPoint x: 353, startPoint y: 149, endPoint x: 320, endPoint y: 146, distance: 33.0
click at [350, 149] on icon at bounding box center [350, 144] width 8 height 11
click at [319, 146] on input "text" at bounding box center [278, 145] width 166 height 24
paste input "https://www.3m.com.my/3M/en_MY/p/dc/v000133151/"
type input "https://www.3m.com.my/3M/en_MY/p/dc/v000133151/"
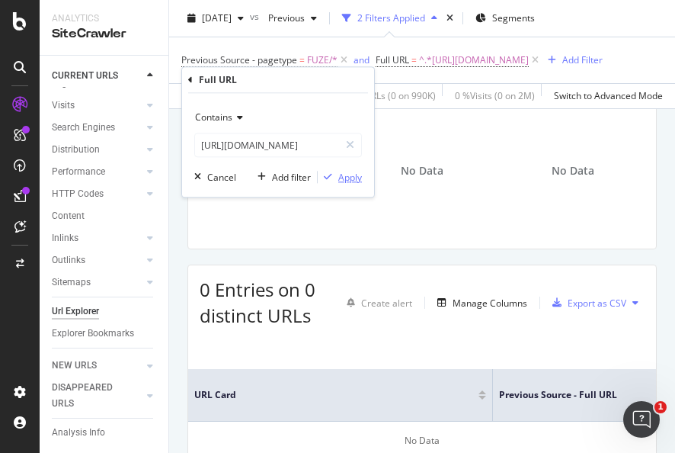
click at [354, 175] on div "Apply" at bounding box center [350, 177] width 24 height 13
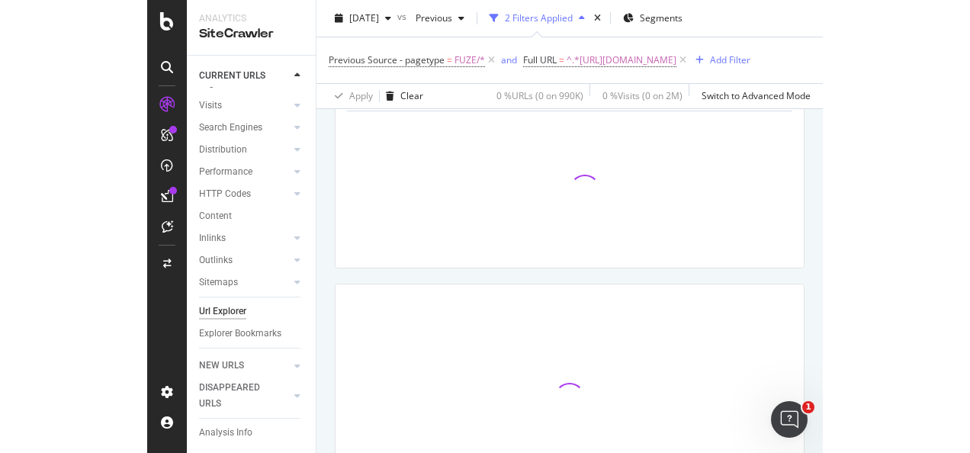
scroll to position [76, 0]
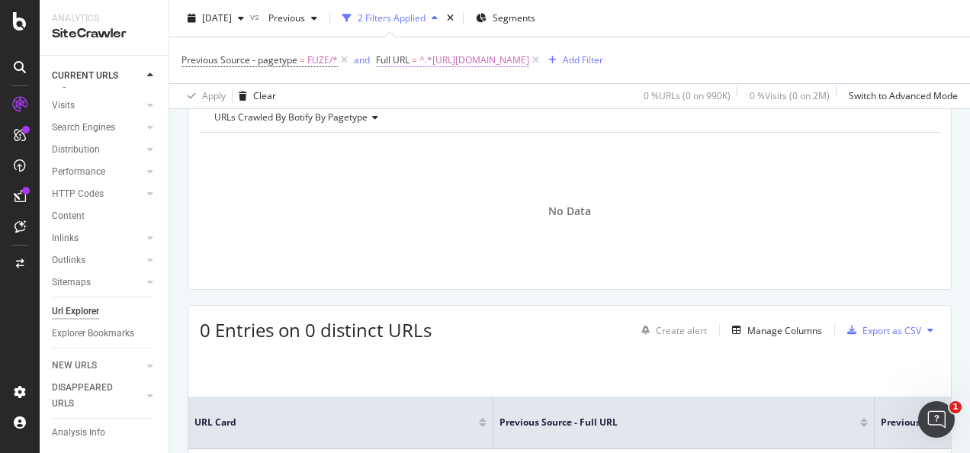
click at [525, 54] on span "^.*https://www.3m.com.my/3M/en_MY/p/dc/v000133151/.*$" at bounding box center [474, 60] width 110 height 21
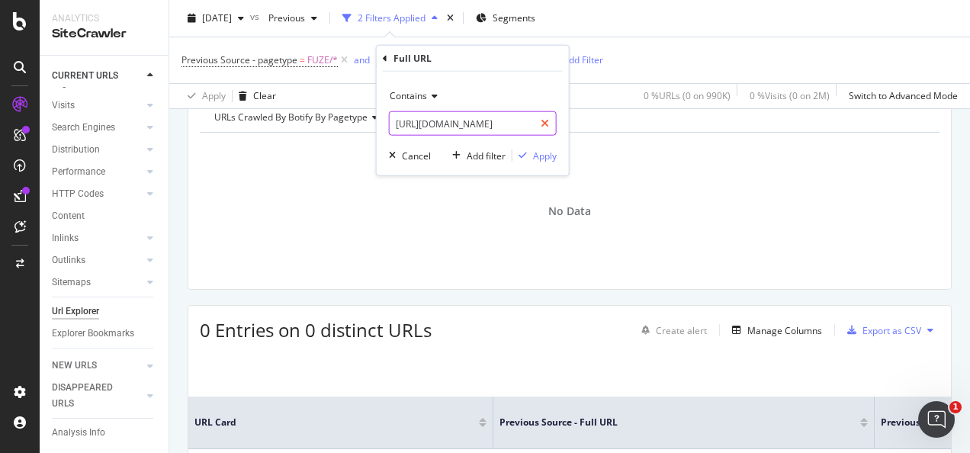
click at [549, 128] on icon at bounding box center [544, 123] width 8 height 11
click at [523, 128] on input "text" at bounding box center [472, 123] width 166 height 24
paste input "https://www.3m.com.my/3M/en_MY/p/dc/v000416258/"
type input "https://www.3m.com.my/3M/en_MY/p/dc/v000416258/"
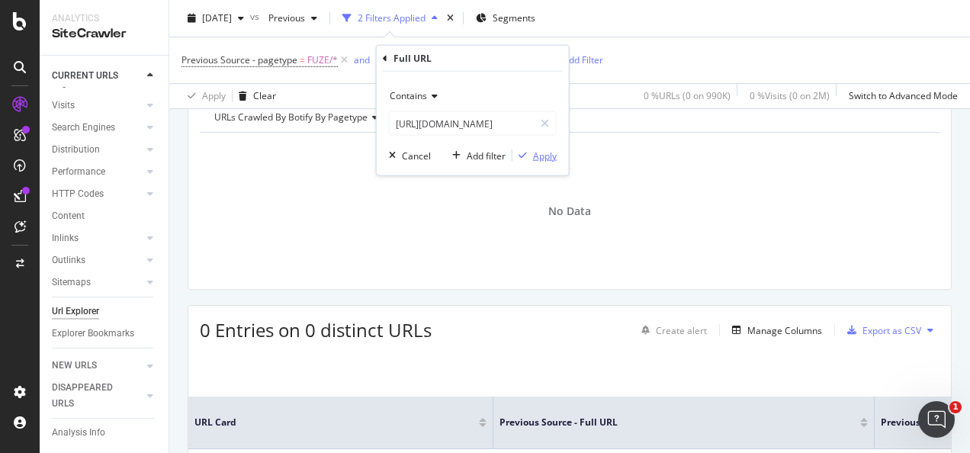
click at [537, 159] on div "Apply" at bounding box center [545, 155] width 24 height 13
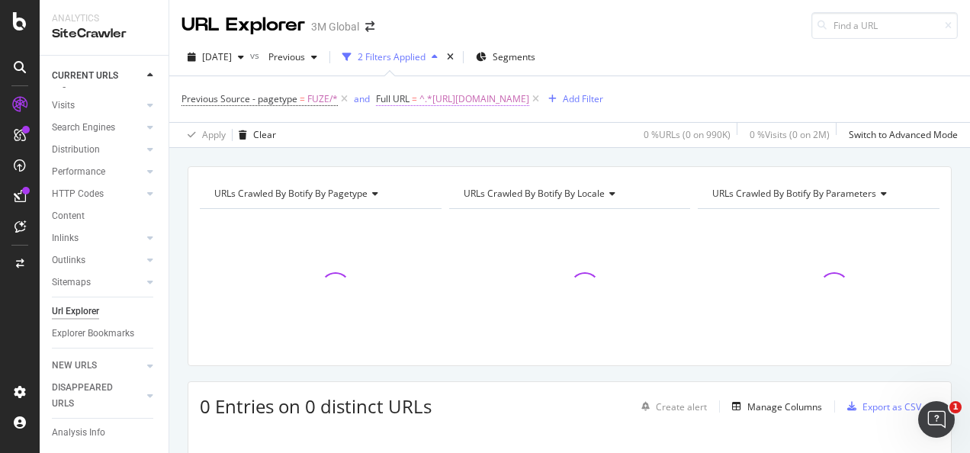
click at [529, 95] on span "^.*https://www.3m.com.my/3M/en_MY/p/dc/v000416258/.*$" at bounding box center [474, 98] width 110 height 21
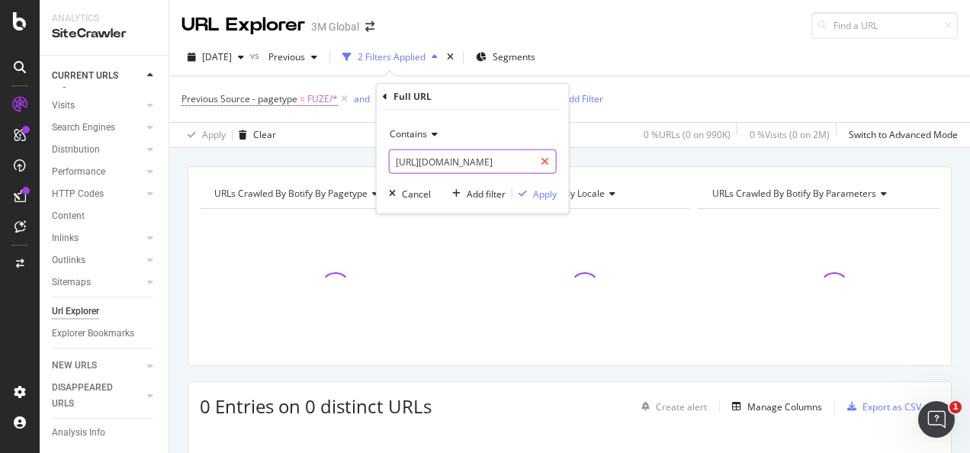
click at [542, 162] on icon at bounding box center [544, 161] width 8 height 11
click at [502, 163] on input "text" at bounding box center [472, 161] width 166 height 24
paste input "https://www.3m.com.my/3M/en_MY/p/dc/v000417642/"
type input "https://www.3m.com.my/3M/en_MY/p/dc/v000417642/"
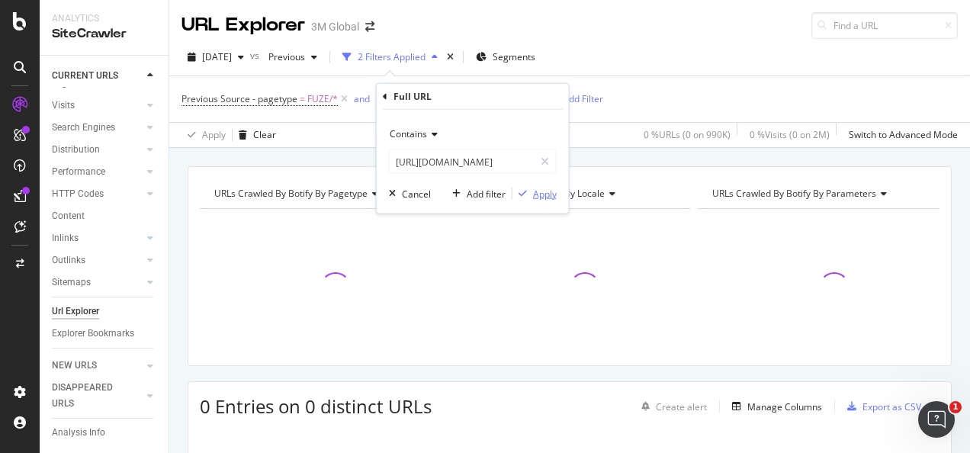
click at [533, 192] on div "Apply" at bounding box center [545, 193] width 24 height 13
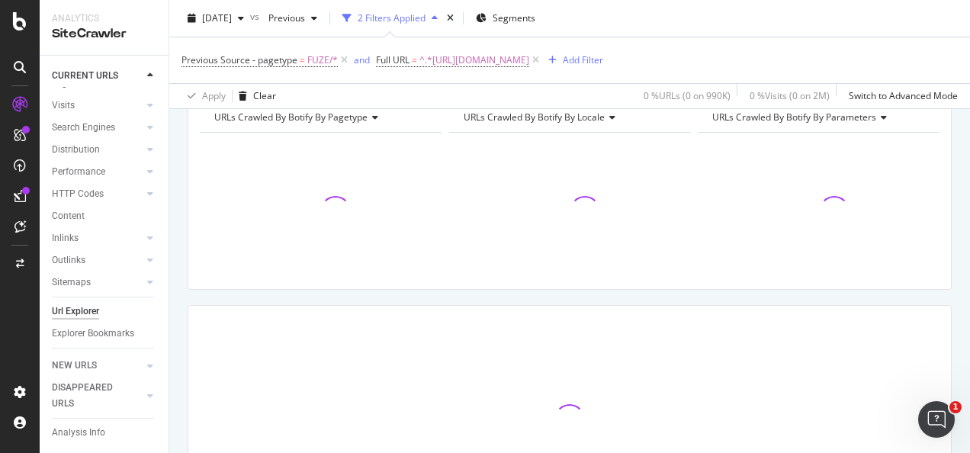
scroll to position [152, 0]
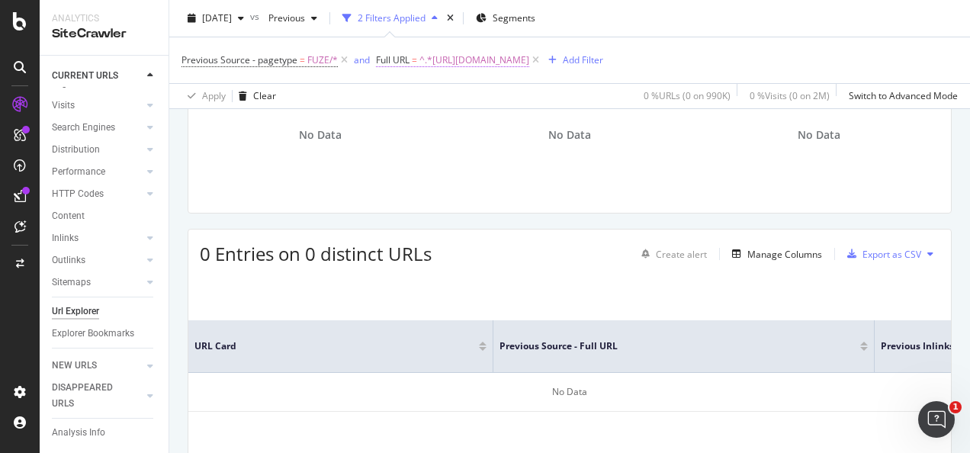
click at [529, 59] on span "^.*https://www.3m.com.my/3M/en_MY/p/dc/v000417642/.*$" at bounding box center [474, 60] width 110 height 21
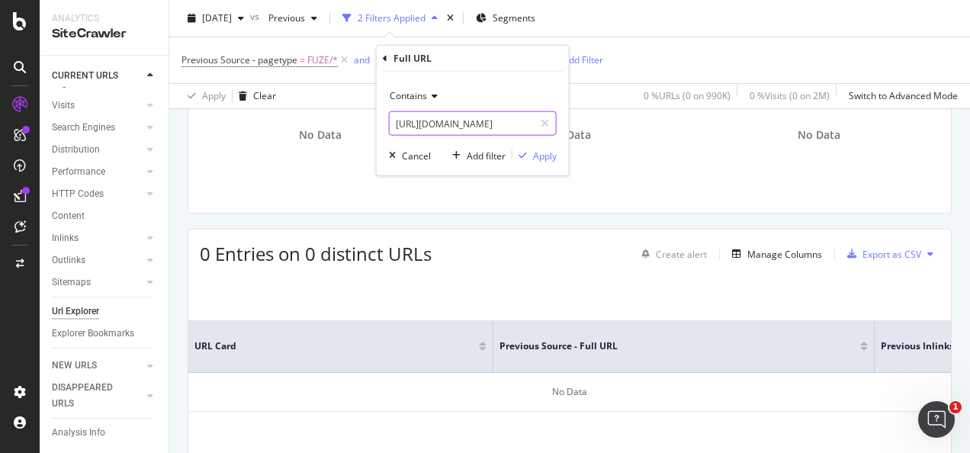
drag, startPoint x: 542, startPoint y: 128, endPoint x: 526, endPoint y: 125, distance: 16.3
click at [541, 128] on div at bounding box center [545, 123] width 22 height 24
click at [505, 125] on input "text" at bounding box center [472, 123] width 166 height 24
paste input "https://www.3m.com.my/3M/en_MY/p/dc/v000413912/"
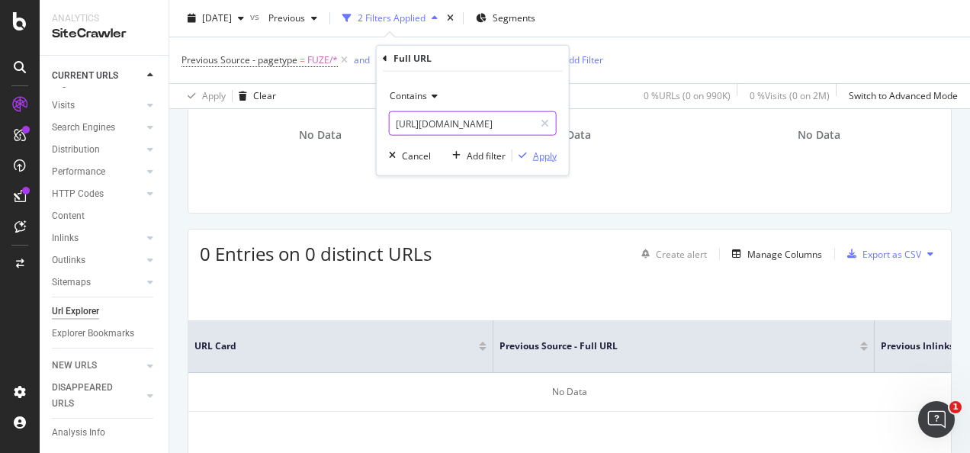
type input "https://www.3m.com.my/3M/en_MY/p/dc/v000413912/"
click at [537, 154] on div "Apply" at bounding box center [545, 155] width 24 height 13
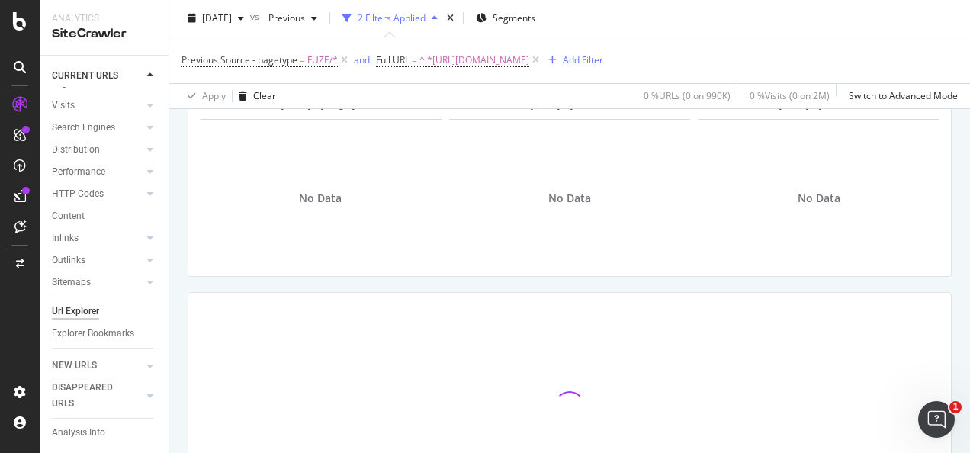
scroll to position [152, 0]
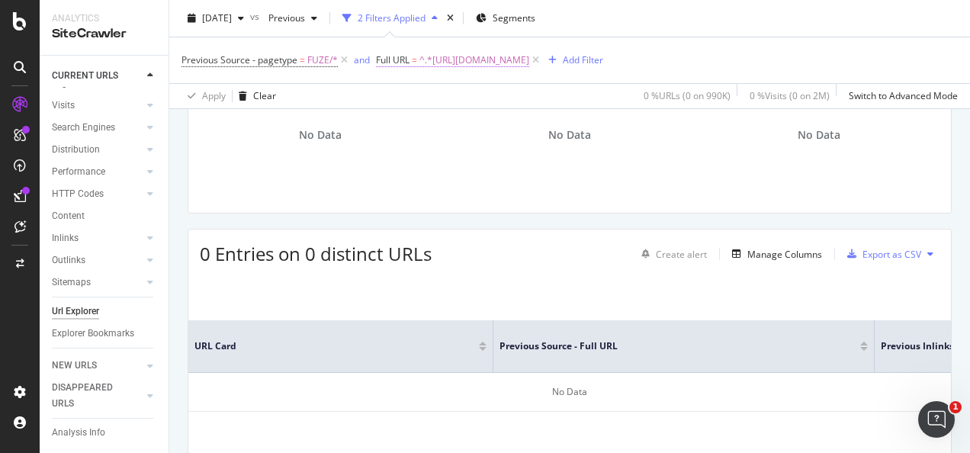
click at [529, 61] on span "^.*https://www.3m.com.my/3M/en_MY/p/dc/v000413912/.*$" at bounding box center [474, 60] width 110 height 21
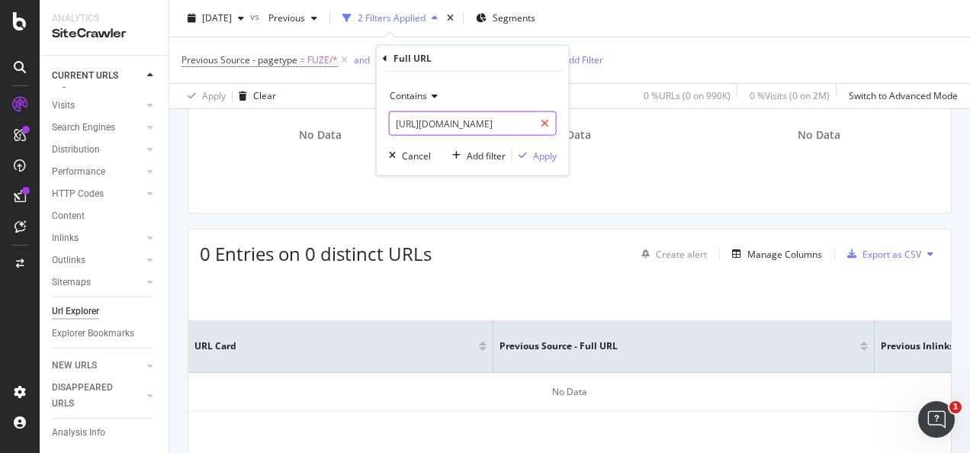
click at [540, 123] on div at bounding box center [545, 123] width 22 height 24
click at [521, 127] on input "text" at bounding box center [472, 123] width 166 height 24
paste input "https://www.3m.com.my/3M/en_MY/p/dc/v000416258/"
type input "https://www.3m.com.my/3M/en_MY/p/dc/v000416258/"
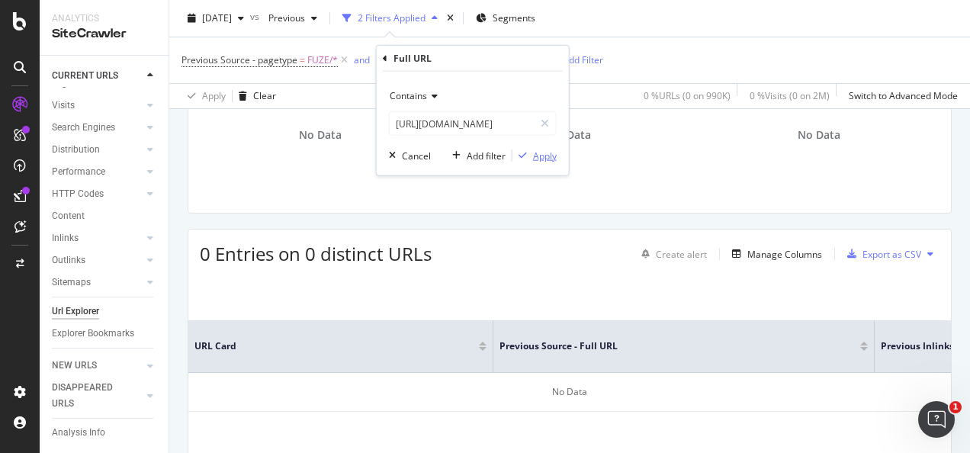
scroll to position [0, 0]
click at [530, 151] on div "button" at bounding box center [522, 155] width 21 height 9
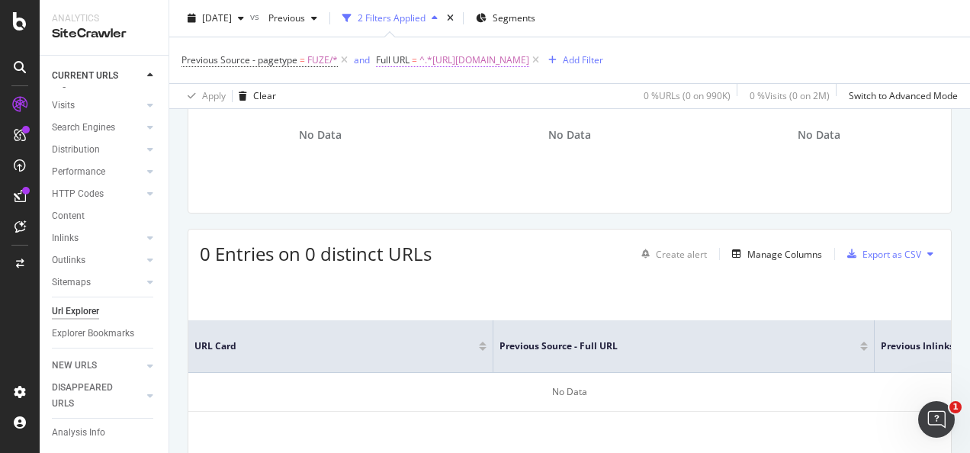
click at [529, 64] on span "^.*https://www.3m.com.my/3M/en_MY/p/dc/v000416258/.*$" at bounding box center [474, 60] width 110 height 21
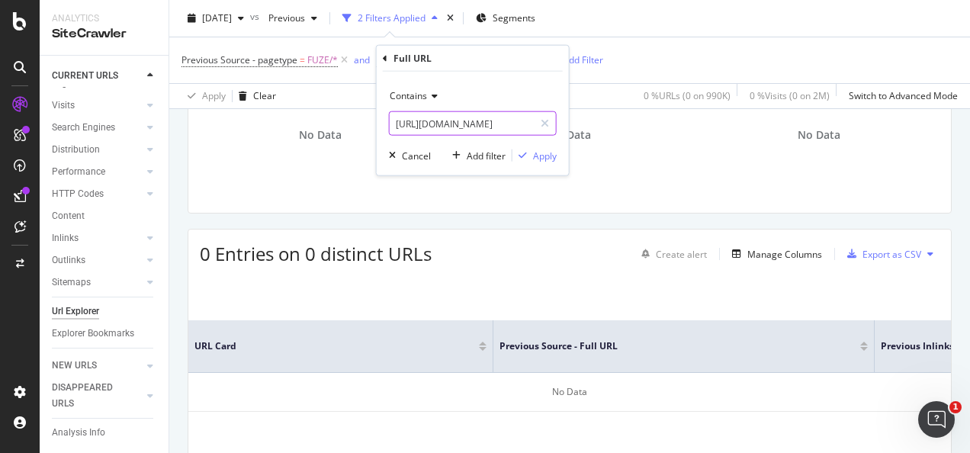
click at [545, 120] on icon at bounding box center [544, 123] width 8 height 11
click at [525, 120] on input "text" at bounding box center [472, 123] width 166 height 24
paste input "https://www.3m.com.sg/3M/en_SG/p/dc/v000133151/"
type input "https://www.3m.com.sg/3M/en_SG/p/dc/v000133151/"
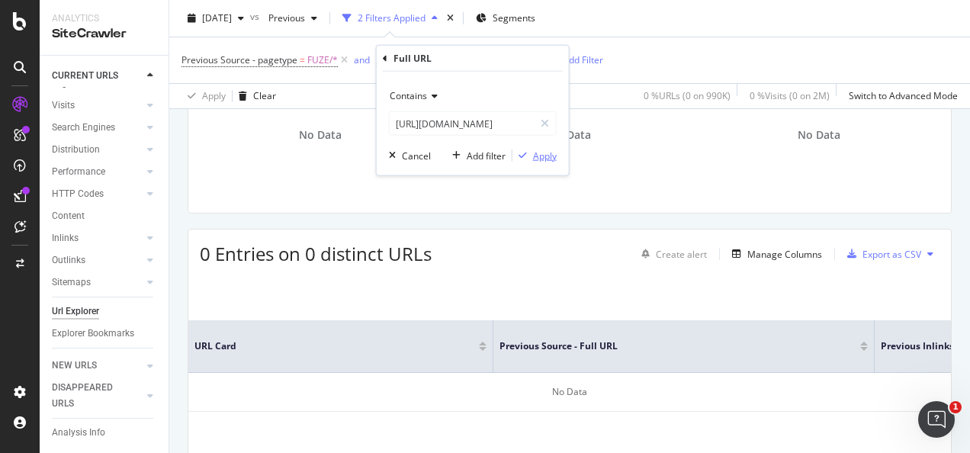
scroll to position [0, 0]
click at [533, 152] on div "Apply" at bounding box center [545, 155] width 24 height 13
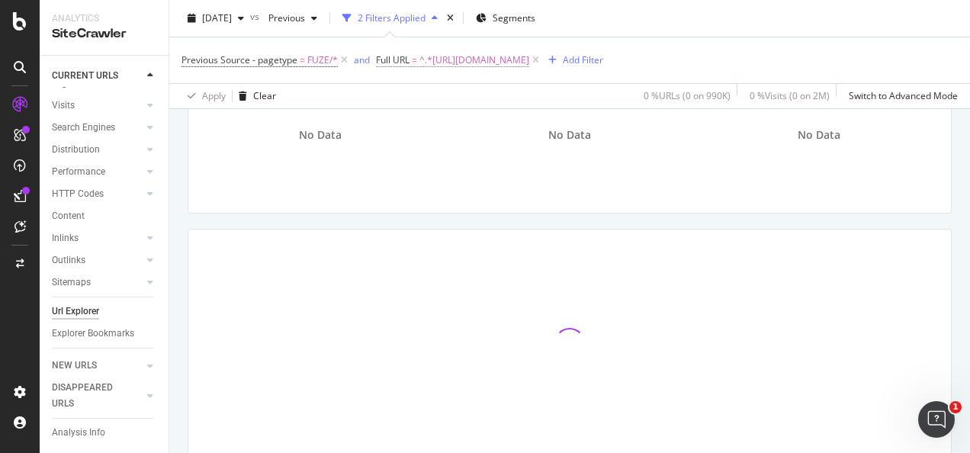
click at [529, 60] on span "^.*https://www.3m.com.sg/3M/en_SG/p/dc/v000133151/.*$" at bounding box center [474, 60] width 110 height 21
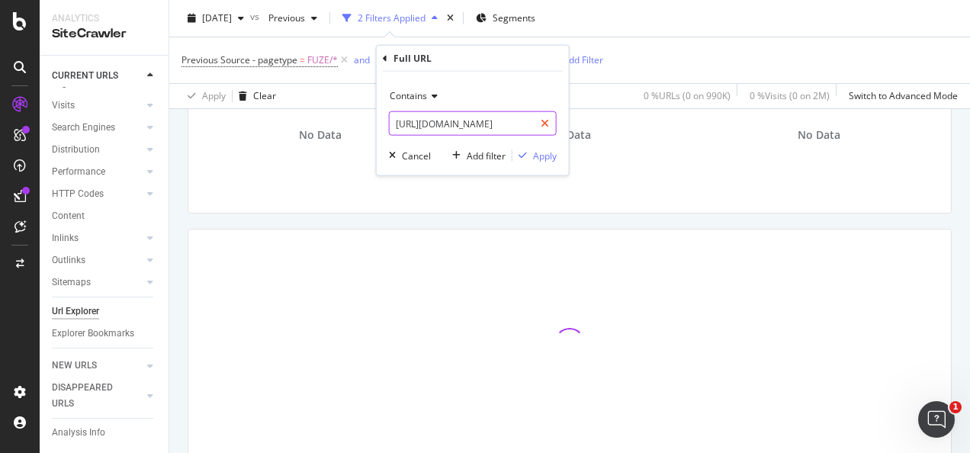
click at [546, 118] on icon at bounding box center [544, 123] width 8 height 11
click at [526, 117] on input "text" at bounding box center [472, 123] width 166 height 24
paste input "https://www.3m.com.sg/3M/en_SG/p/dc/v000412296/"
type input "https://www.3m.com.sg/3M/en_SG/p/dc/v000412296/"
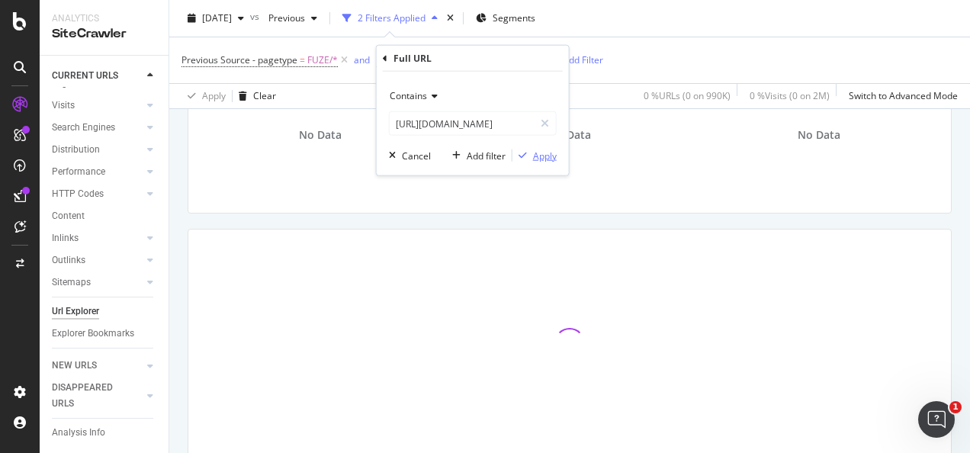
scroll to position [0, 0]
click at [544, 153] on div "Apply" at bounding box center [545, 155] width 24 height 13
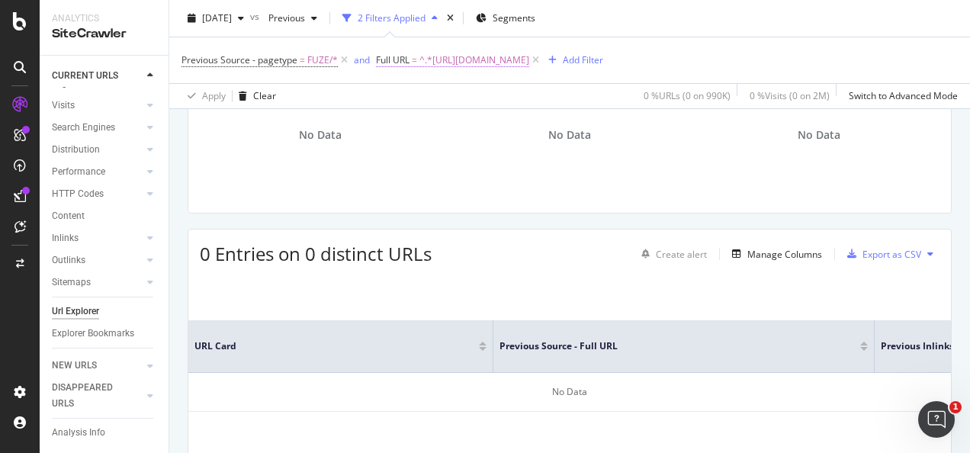
click at [529, 58] on span "^.*https://www.3m.com.sg/3M/en_SG/p/dc/v000412296/.*$" at bounding box center [474, 60] width 110 height 21
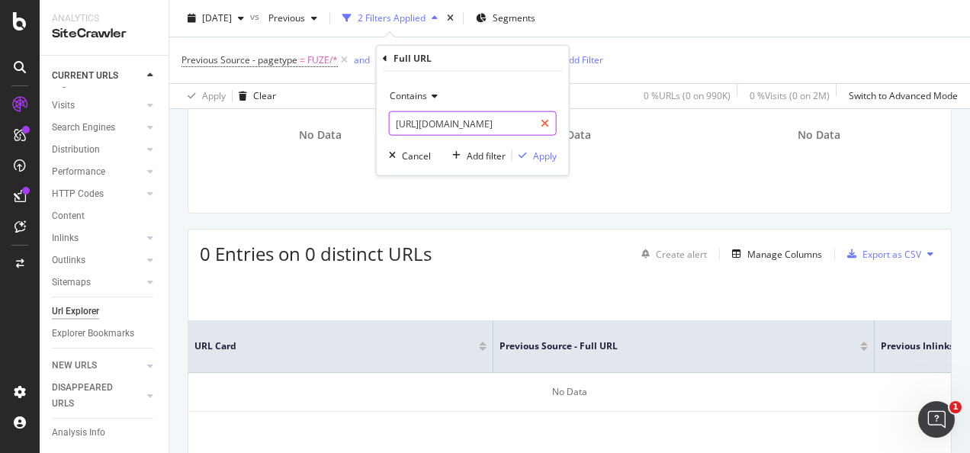
click at [540, 127] on icon at bounding box center [544, 123] width 8 height 11
click at [521, 126] on input "text" at bounding box center [472, 123] width 166 height 24
paste input "https://www.3m.com.sg/3M/en_SG/p/dc/v000416258/"
type input "https://www.3m.com.sg/3M/en_SG/p/dc/v000416258/"
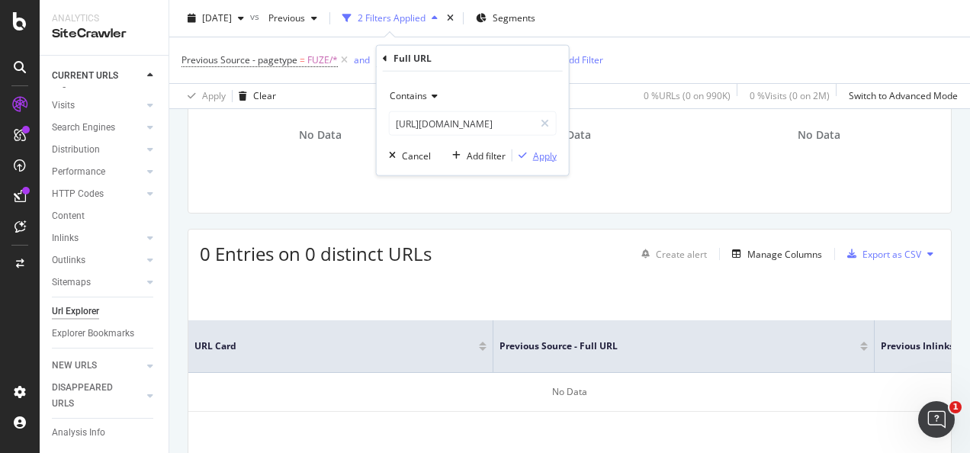
scroll to position [0, 0]
click at [534, 154] on div "Apply" at bounding box center [545, 155] width 24 height 13
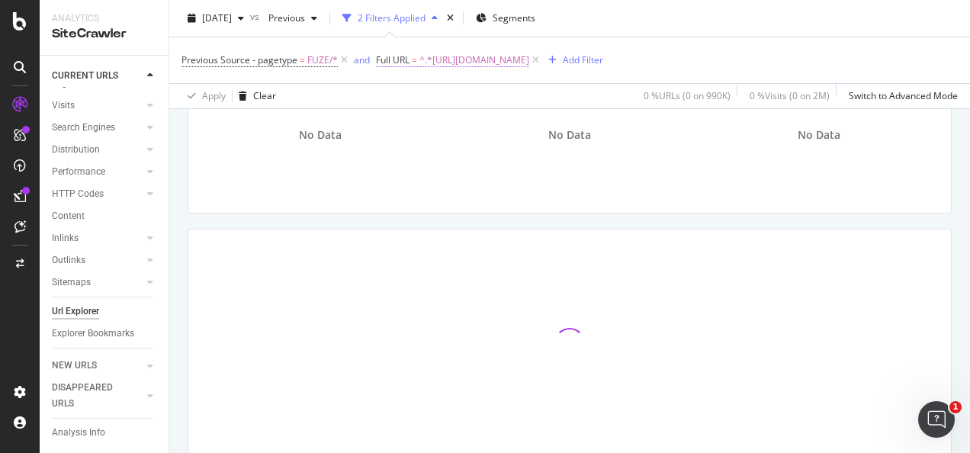
click at [498, 61] on span "^.*https://www.3m.com.sg/3M/en_SG/p/dc/v000416258/.*$" at bounding box center [474, 60] width 110 height 21
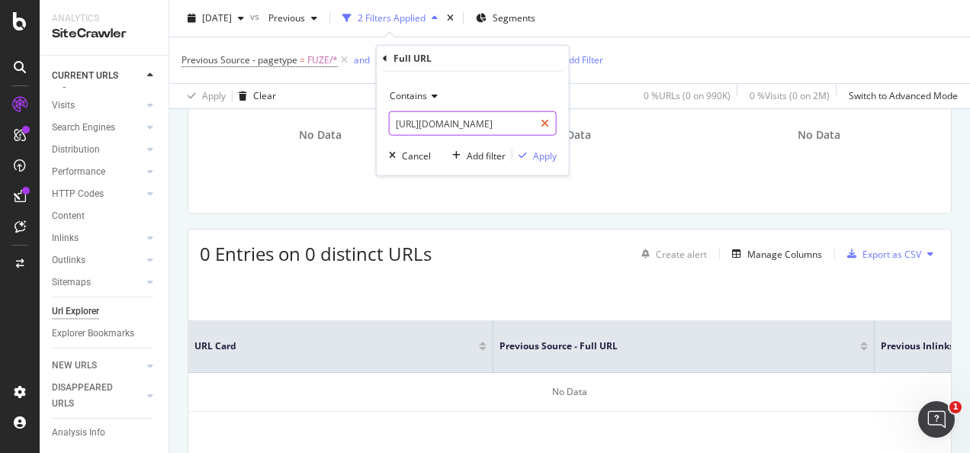
click at [540, 127] on div at bounding box center [545, 123] width 22 height 24
click at [532, 127] on input "text" at bounding box center [472, 123] width 166 height 24
paste input "https://www.3m.com.sg/3M/en_SG/p/dc/v000413912/"
type input "https://www.3m.com.sg/3M/en_SG/p/dc/v000413912/"
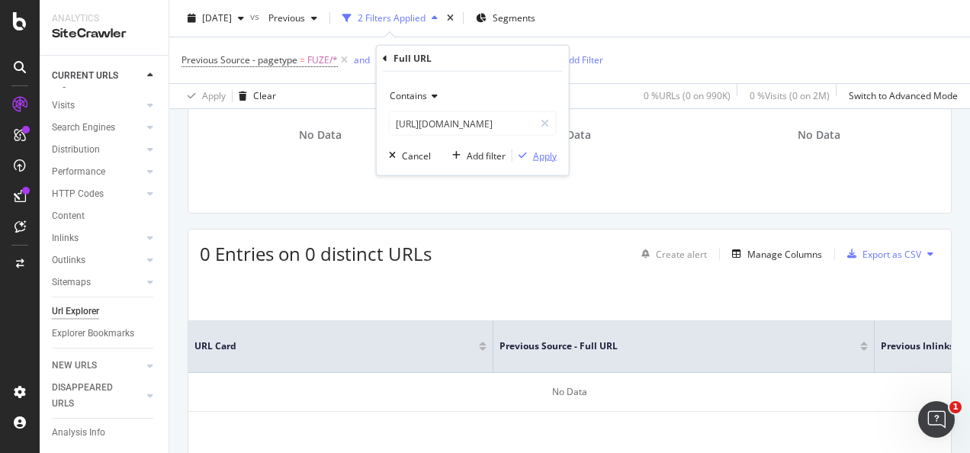
scroll to position [0, 0]
click at [537, 158] on div "Apply" at bounding box center [545, 155] width 24 height 13
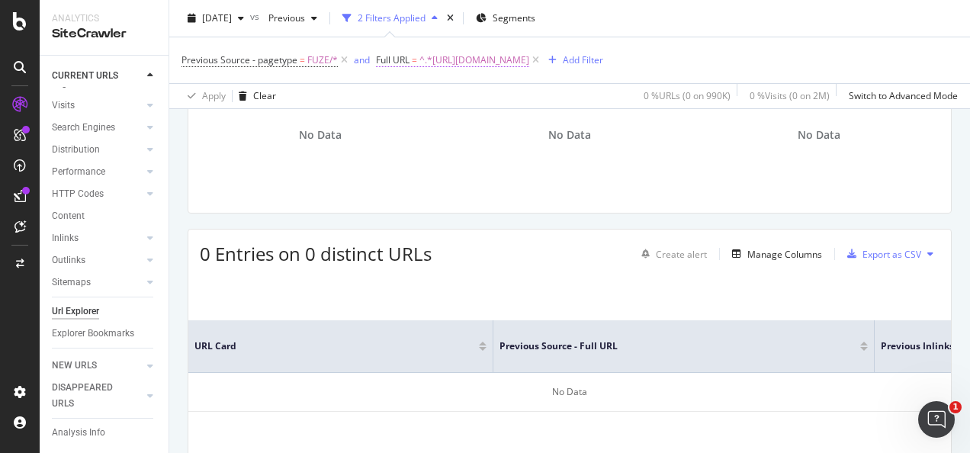
click at [529, 59] on span "^.*https://www.3m.com.sg/3M/en_SG/p/dc/v000413912/.*$" at bounding box center [474, 60] width 110 height 21
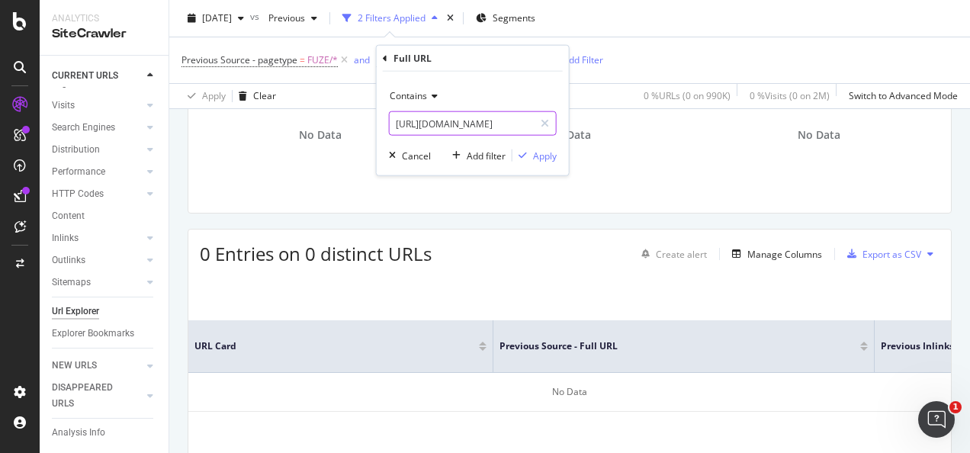
click at [496, 124] on input "https://www.3m.com.sg/3M/en_SG/p/dc/v000413912/" at bounding box center [461, 123] width 144 height 24
click at [543, 126] on icon at bounding box center [544, 123] width 8 height 11
click at [527, 125] on input "text" at bounding box center [472, 123] width 166 height 24
paste input "https://www.3m.com.sg/3M/en_SG/p/dc/v000133151/"
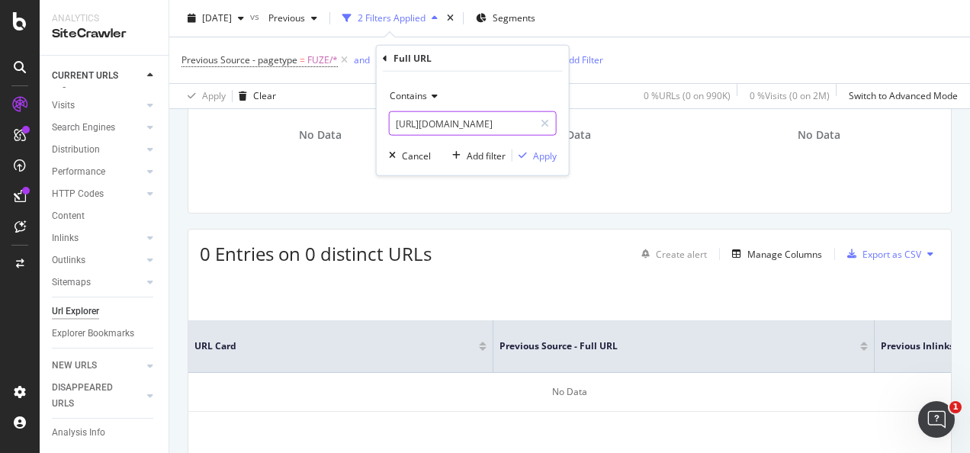
type input "https://www.3m.com.sg/3M/en_SG/p/dc/v000133151/"
click at [541, 163] on div "Contains https://www.3m.com.sg/3M/en_SG/p/dc/v000133151/ Cancel Add filter Apply" at bounding box center [473, 124] width 192 height 104
click at [543, 150] on div "Apply" at bounding box center [545, 155] width 24 height 13
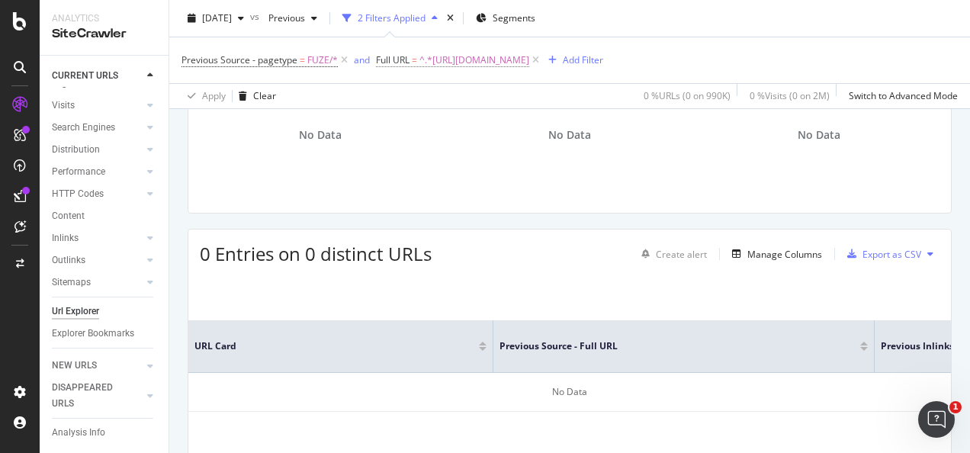
click at [529, 66] on span "^.*https://www.3m.com.sg/3M/en_SG/p/dc/v000133151/.*$" at bounding box center [474, 60] width 110 height 21
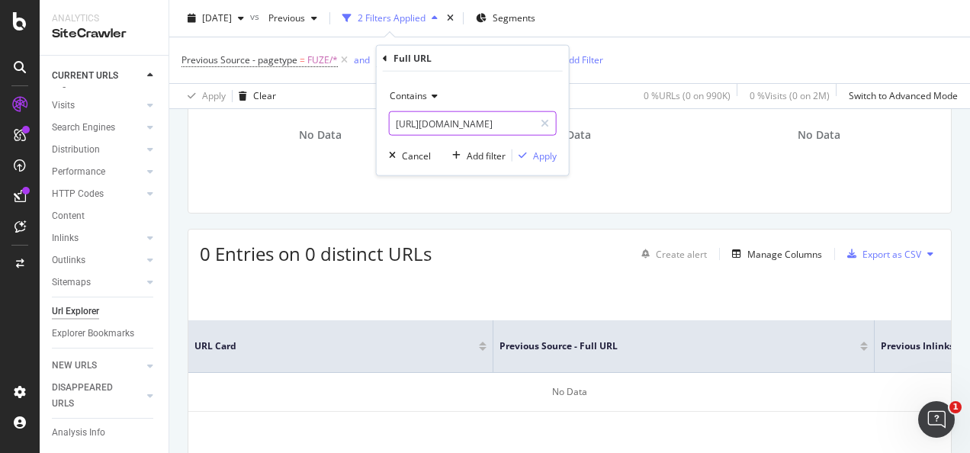
drag, startPoint x: 543, startPoint y: 120, endPoint x: 531, endPoint y: 120, distance: 13.0
click at [544, 120] on icon at bounding box center [544, 123] width 8 height 11
click at [529, 120] on input "text" at bounding box center [472, 123] width 166 height 24
paste input "https://www.3m.com.sg/3M/en_SG/p/dc/v000412296/"
type input "https://www.3m.com.sg/3M/en_SG/p/dc/v000412296/"
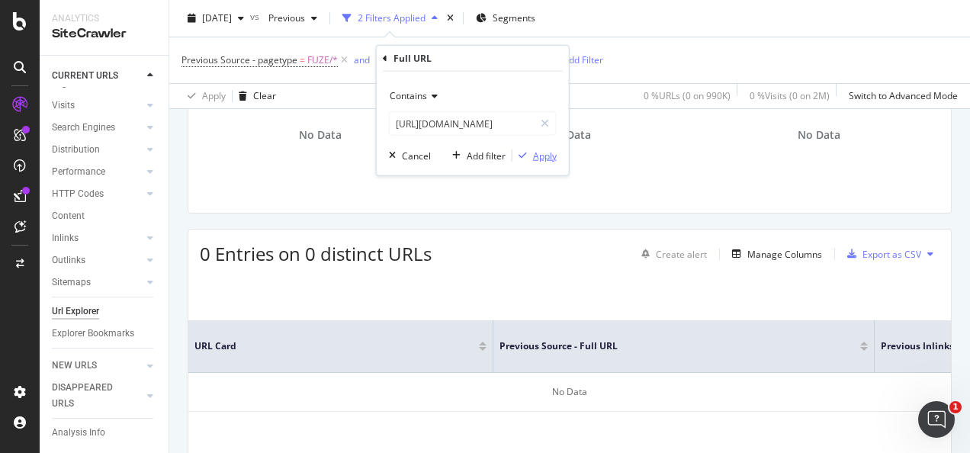
click at [542, 150] on div "Apply" at bounding box center [545, 155] width 24 height 13
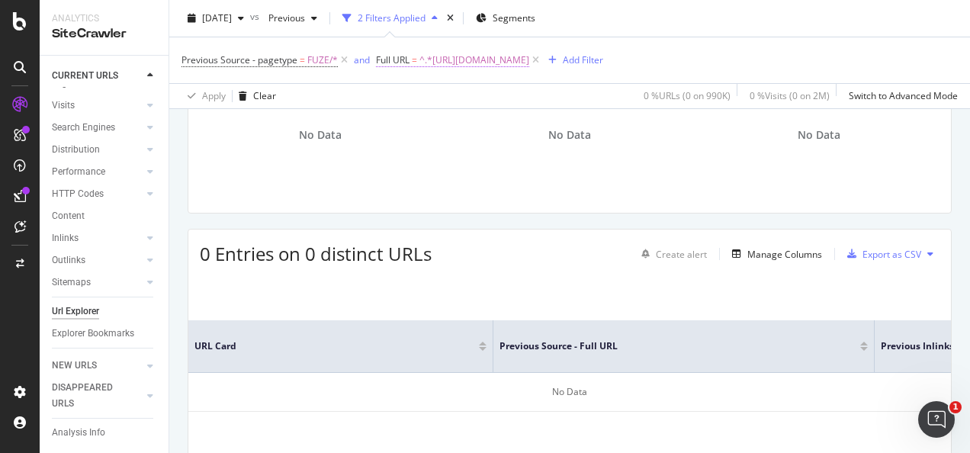
click at [529, 56] on span "^.*https://www.3m.com.sg/3M/en_SG/p/dc/v000412296/.*$" at bounding box center [474, 60] width 110 height 21
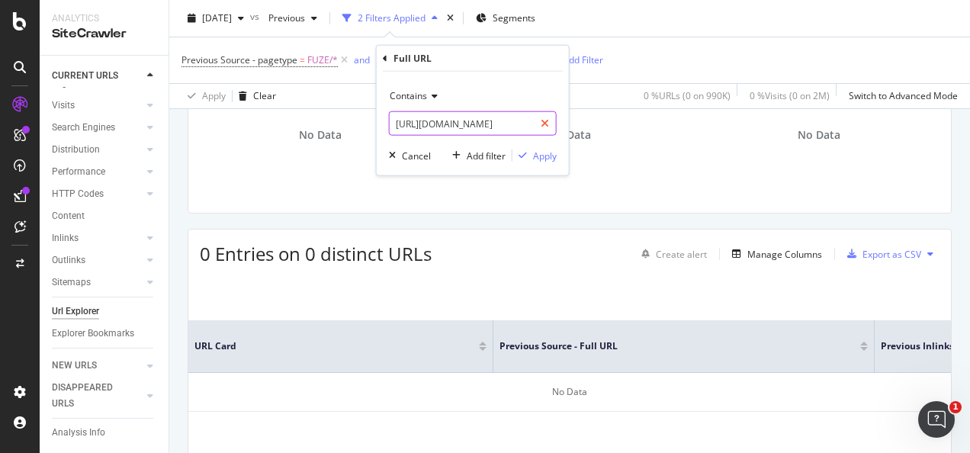
click at [546, 120] on icon at bounding box center [544, 123] width 8 height 11
click at [518, 125] on input "text" at bounding box center [472, 123] width 166 height 24
paste input "https://www.3m.com.sg/3M/en_SG/p/dc/v000416258/"
type input "https://www.3m.com.sg/3M/en_SG/p/dc/v000416258/"
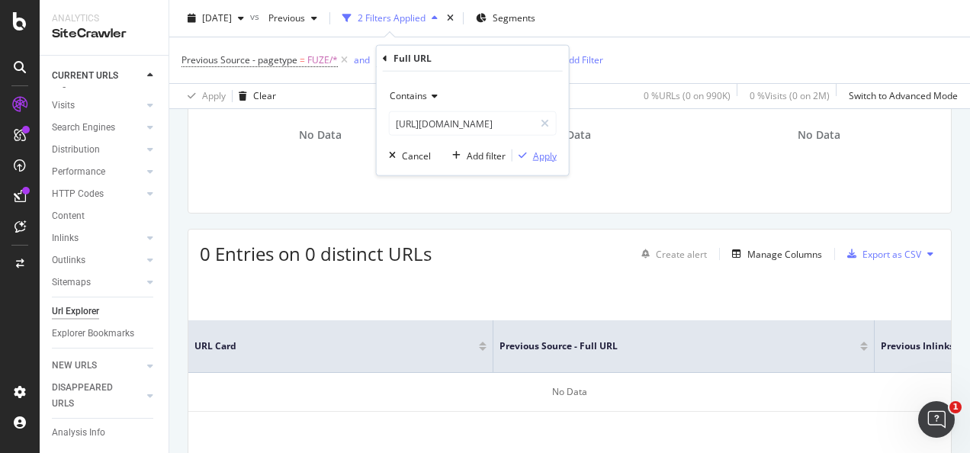
click at [541, 159] on div "Apply" at bounding box center [545, 155] width 24 height 13
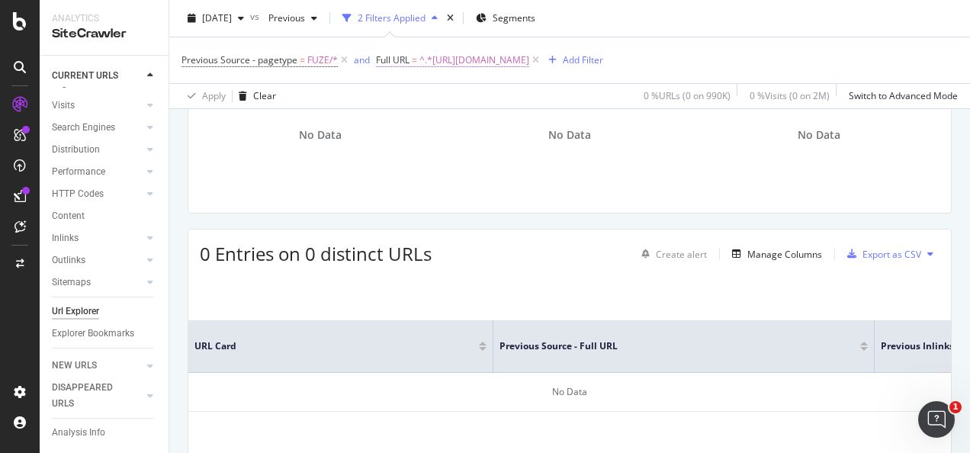
click at [529, 66] on span "^.*https://www.3m.com.sg/3M/en_SG/p/dc/v000416258/.*$" at bounding box center [474, 60] width 110 height 21
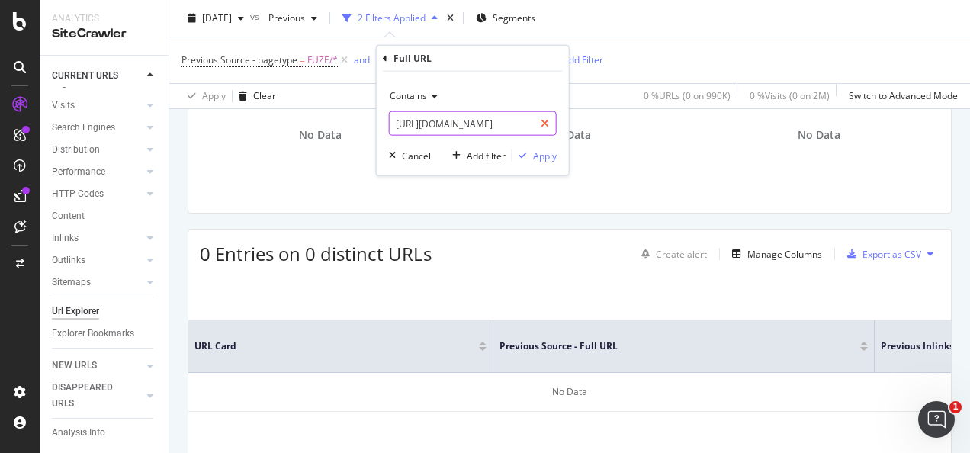
click at [550, 129] on div at bounding box center [545, 123] width 22 height 24
click at [532, 128] on input "text" at bounding box center [472, 123] width 166 height 24
paste input "https://www.3m.com.sg/3M/en_SG/p/dc/v000413912/"
type input "https://www.3m.com.sg/3M/en_SG/p/dc/v000413912/"
click at [540, 155] on div "Apply" at bounding box center [545, 155] width 24 height 13
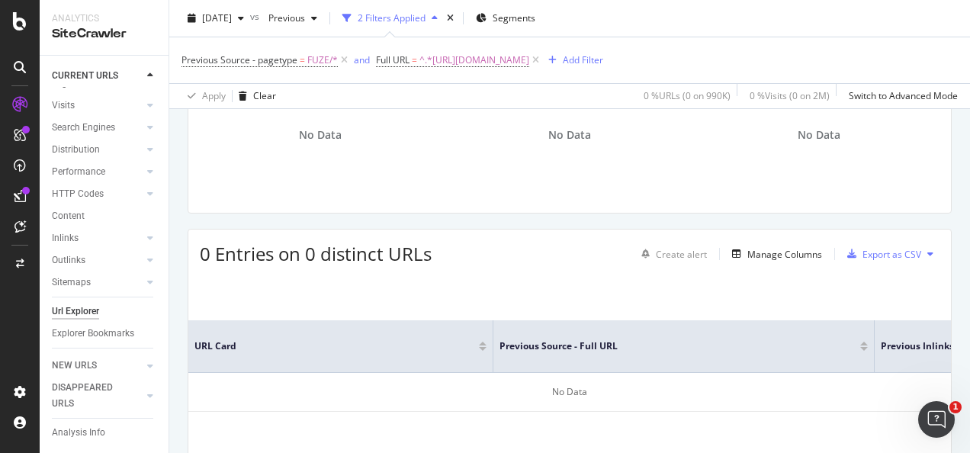
click at [727, 149] on div "No Data" at bounding box center [818, 135] width 242 height 133
click at [529, 65] on span "^.*https://www.3m.com.sg/3M/en_SG/p/dc/v000413912/.*$" at bounding box center [474, 60] width 110 height 21
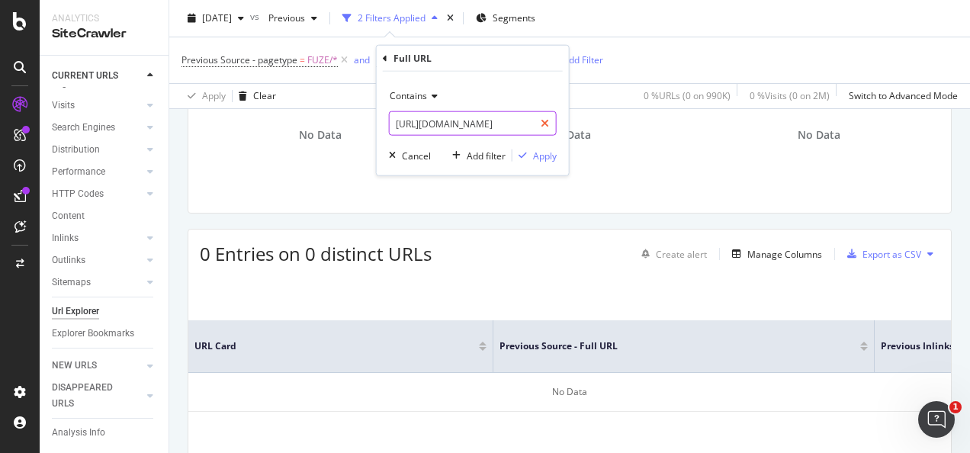
click at [549, 118] on icon at bounding box center [544, 123] width 8 height 11
click at [518, 120] on input "text" at bounding box center [472, 123] width 166 height 24
paste input "https://www.3mnz.co.nz/3M/en_NZ/p/dc/b40067243"
type input "https://www.3mnz.co.nz/3M/en_NZ/p/dc/b40067243"
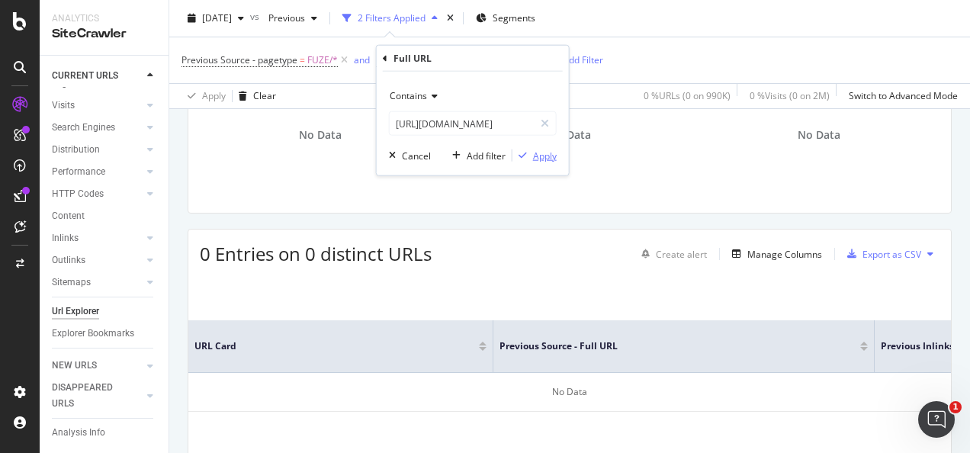
click at [539, 155] on div "Apply" at bounding box center [545, 155] width 24 height 13
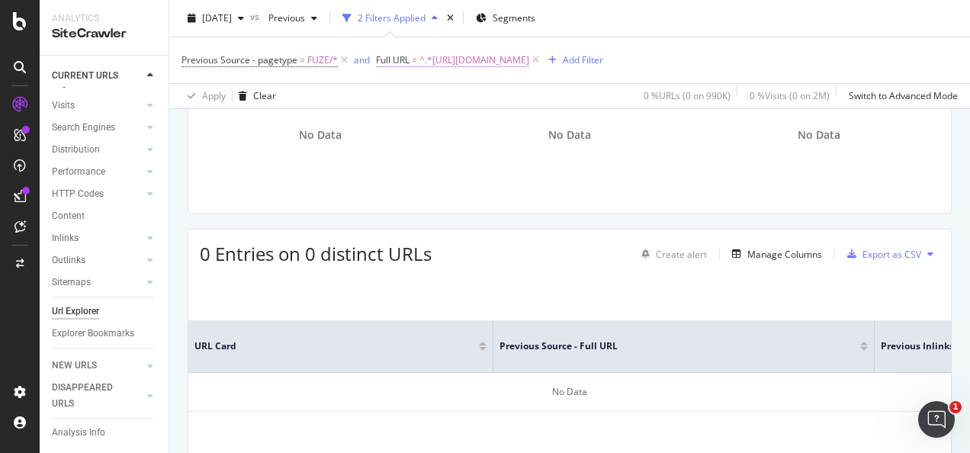
click at [470, 59] on span "^.*https://www.3mnz.co.nz/3M/en_NZ/p/dc/b40067243.*$" at bounding box center [474, 60] width 110 height 21
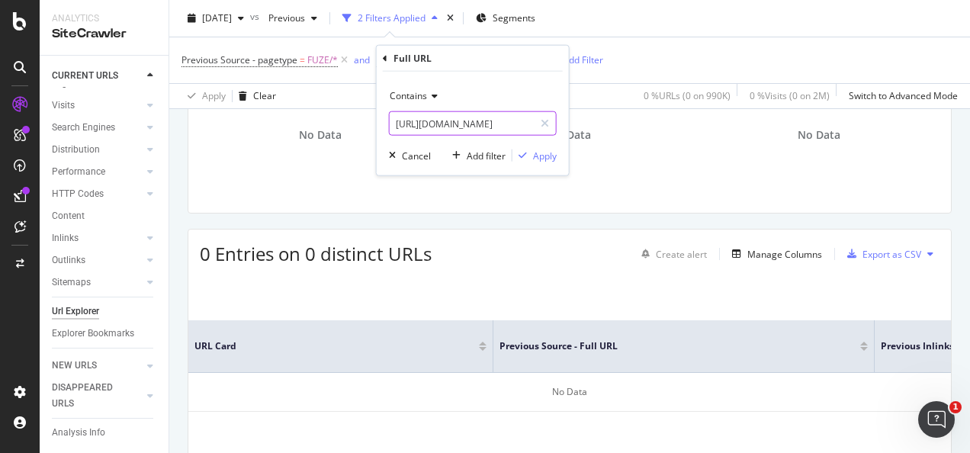
click at [502, 119] on input "https://www.3mnz.co.nz/3M/en_NZ/p/dc/b40067243" at bounding box center [461, 123] width 144 height 24
click at [544, 123] on icon at bounding box center [544, 123] width 8 height 11
click at [500, 122] on input "text" at bounding box center [472, 123] width 166 height 24
paste input "https://www.3mnz.co.nz/3M/en_NZ/p/dc/b40067249"
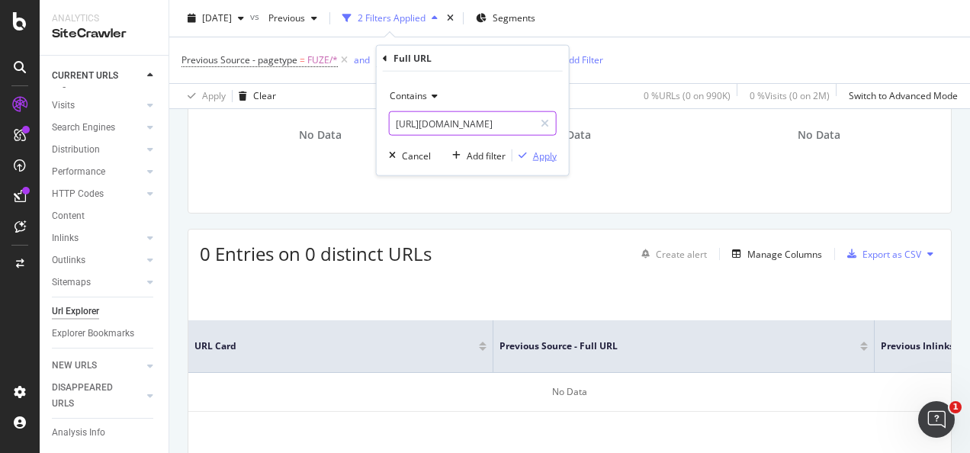
type input "https://www.3mnz.co.nz/3M/en_NZ/p/dc/b40067249"
click at [534, 159] on div "Apply" at bounding box center [545, 155] width 24 height 13
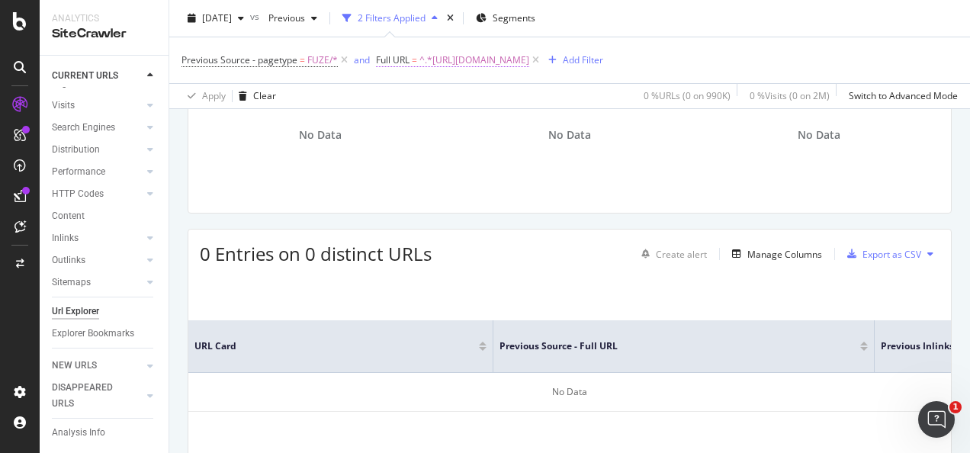
click at [529, 61] on span "^.*https://www.3mnz.co.nz/3M/en_NZ/p/dc/b40067249.*$" at bounding box center [474, 60] width 110 height 21
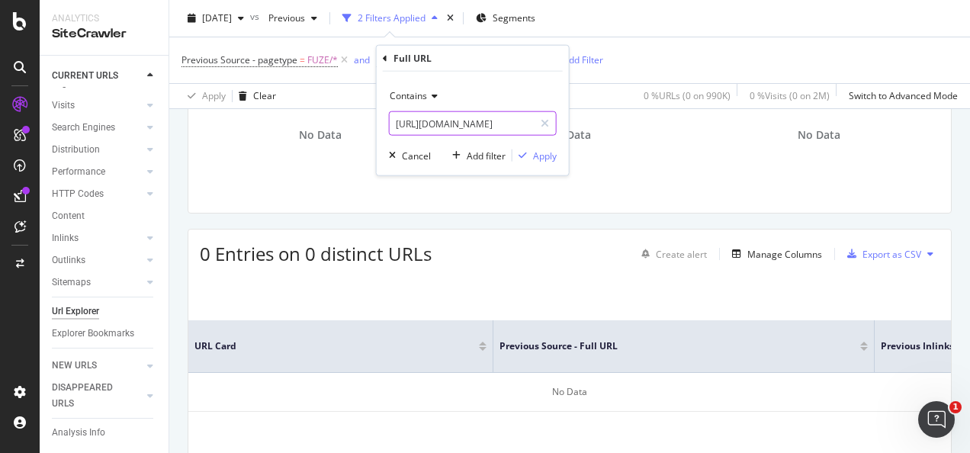
click at [511, 124] on input "https://www.3mnz.co.nz/3M/en_NZ/p/dc/b40067249" at bounding box center [461, 123] width 144 height 24
paste input "54"
type input "https://www.3mnz.co.nz/3M/en_NZ/p/dc/b40067254"
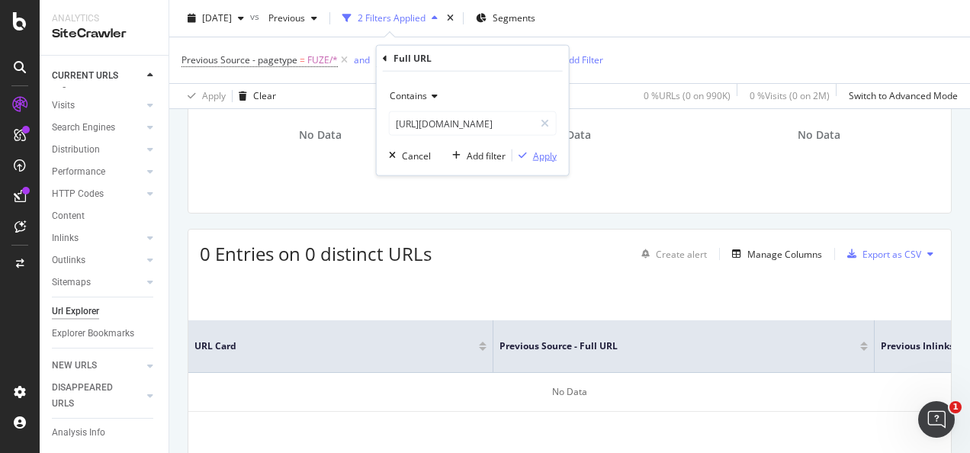
click at [540, 155] on div "Apply" at bounding box center [545, 155] width 24 height 13
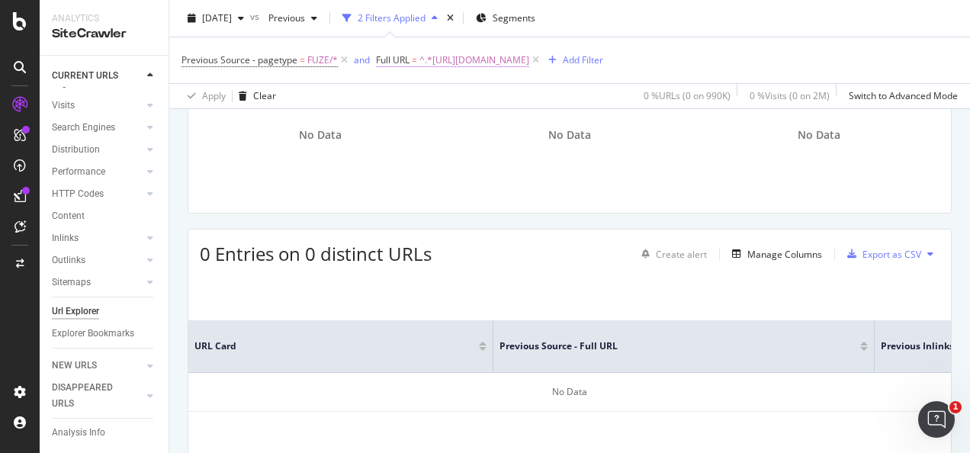
click at [471, 59] on span "^.*https://www.3mnz.co.nz/3M/en_NZ/p/dc/b40067254.*$" at bounding box center [474, 60] width 110 height 21
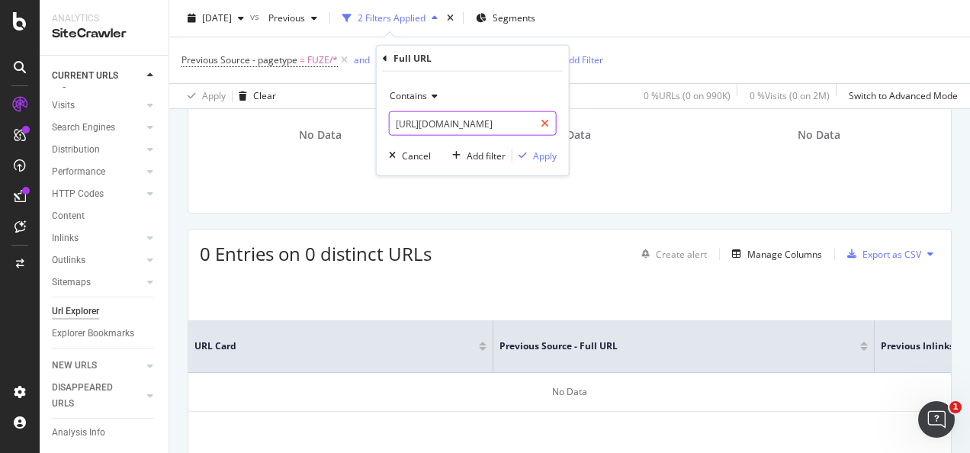
click at [541, 120] on icon at bounding box center [544, 123] width 8 height 11
click at [525, 120] on input "text" at bounding box center [472, 123] width 166 height 24
paste input "https://www.3mnz.co.nz/3M/en_NZ/p/dc/b40067279"
type input "https://www.3mnz.co.nz/3M/en_NZ/p/dc/b40067279"
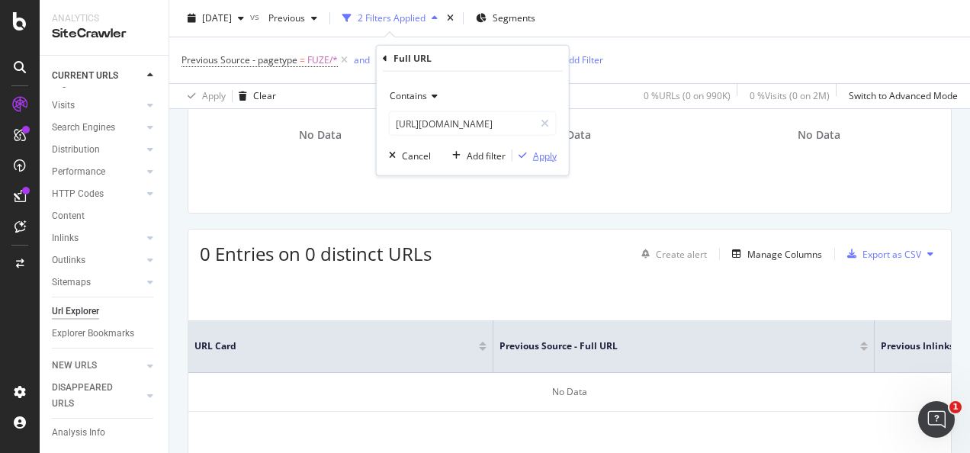
click at [534, 152] on div "Apply" at bounding box center [545, 155] width 24 height 13
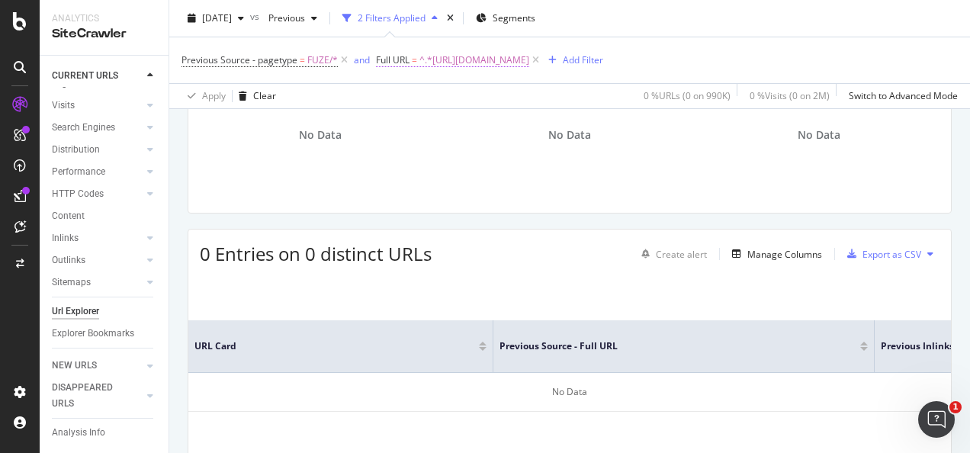
click at [529, 53] on span "^.*https://www.3mnz.co.nz/3M/en_NZ/p/dc/b40067279.*$" at bounding box center [474, 60] width 110 height 21
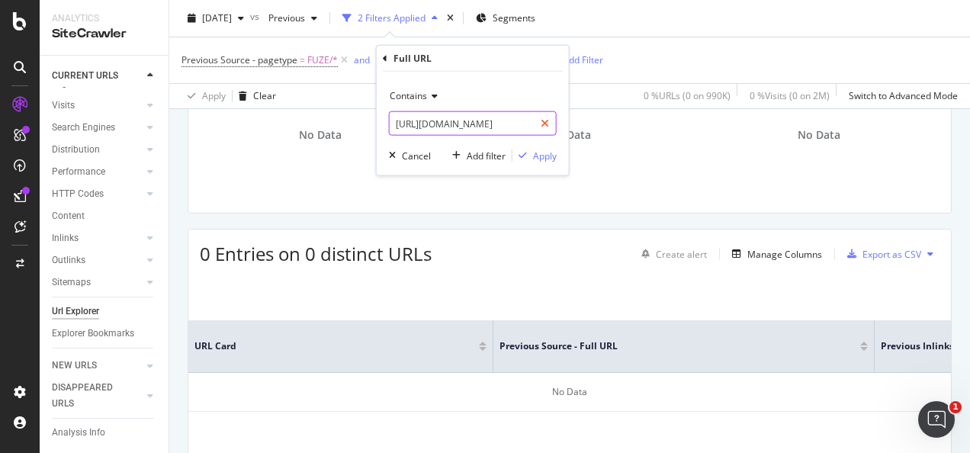
click at [543, 121] on icon at bounding box center [544, 123] width 8 height 11
click at [523, 122] on input "text" at bounding box center [472, 123] width 166 height 24
paste input "https://www.3mnz.co.nz/3M/en_NZ/p/d/b40067243"
type input "https://www.3mnz.co.nz/3M/en_NZ/p/d/b40067243"
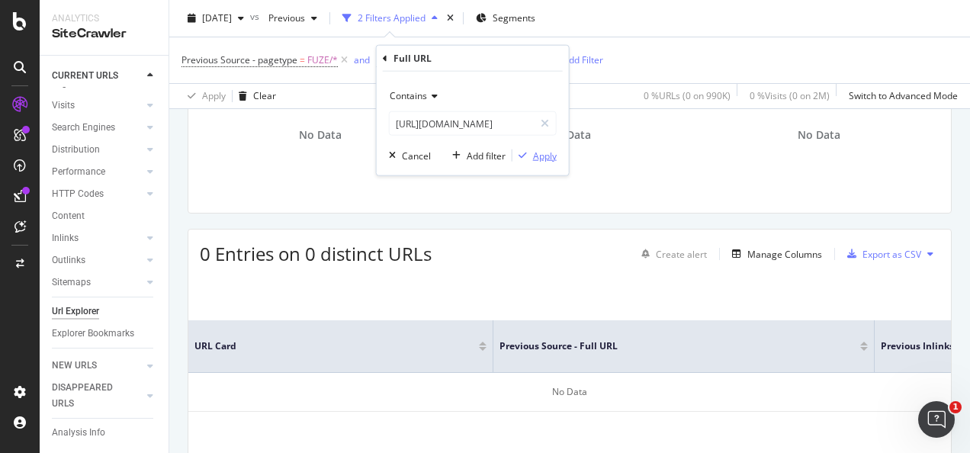
click at [545, 159] on div "Apply" at bounding box center [545, 155] width 24 height 13
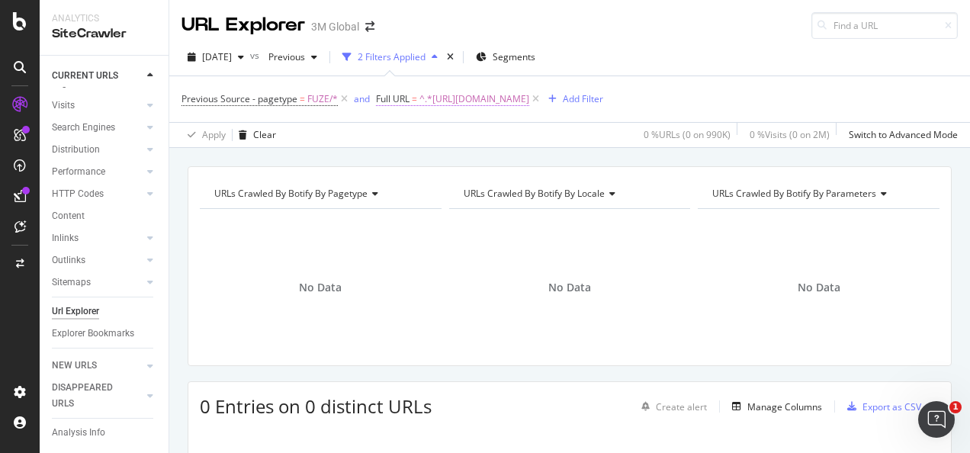
click at [529, 98] on span "^.*https://www.3mnz.co.nz/3M/en_NZ/p/d/b40067243.*$" at bounding box center [474, 98] width 110 height 21
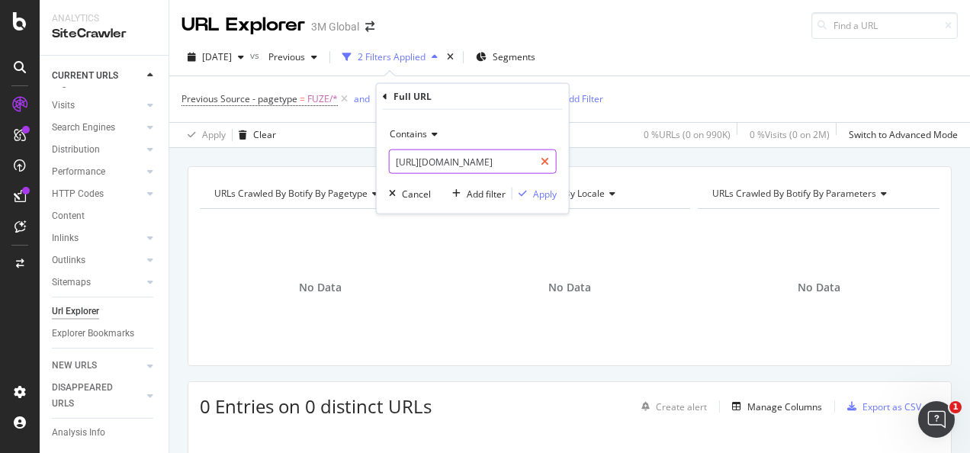
click at [543, 165] on icon at bounding box center [544, 161] width 8 height 11
click at [514, 163] on input "text" at bounding box center [472, 161] width 166 height 24
paste input "https://www.3mnz.co.nz/3M/en_NZ/p/d/b40067249"
type input "https://www.3mnz.co.nz/3M/en_NZ/p/d/b40067249"
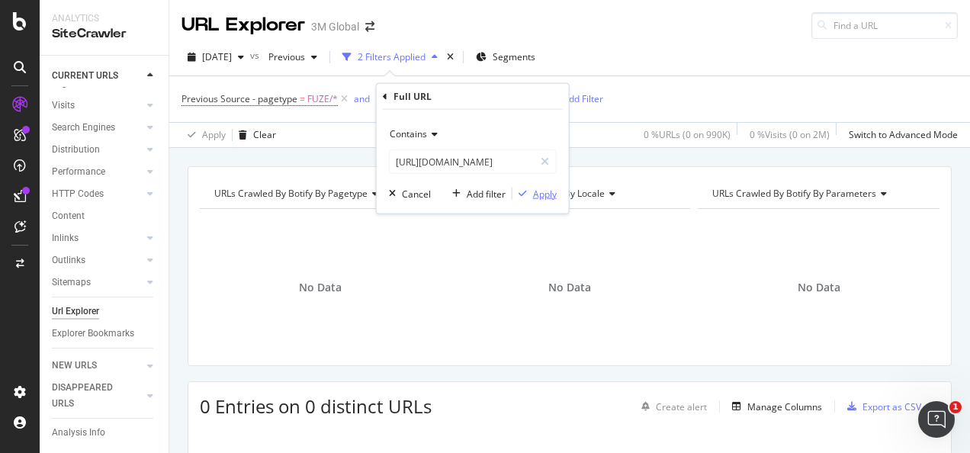
click at [537, 191] on div "Apply" at bounding box center [545, 193] width 24 height 13
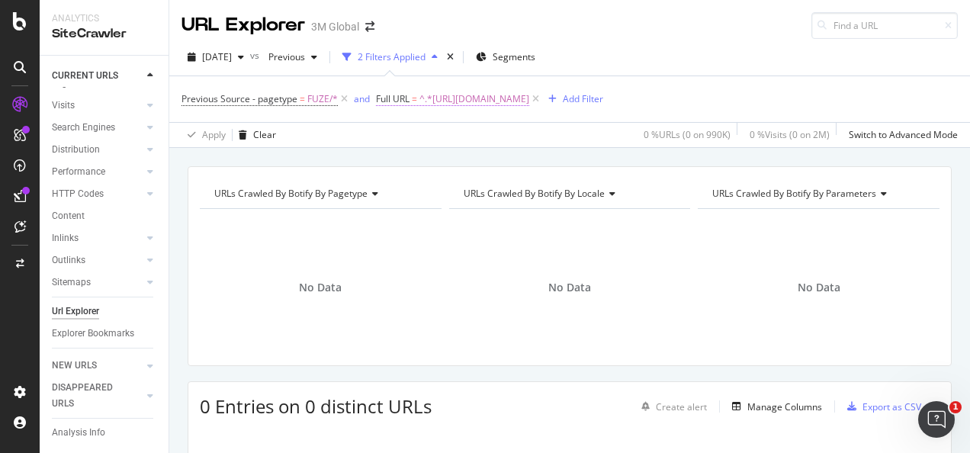
click at [529, 100] on span "^.*https://www.3mnz.co.nz/3M/en_NZ/p/d/b40067249.*$" at bounding box center [474, 98] width 110 height 21
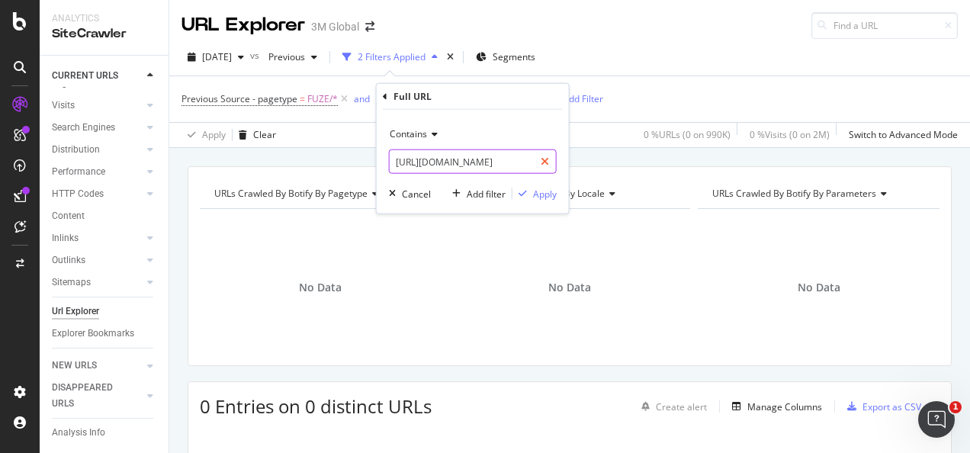
click at [544, 152] on div at bounding box center [545, 161] width 22 height 24
click at [520, 162] on input "text" at bounding box center [472, 161] width 166 height 24
paste input "https://www.3mnz.co.nz/3M/en_NZ/p/d/b40067254"
type input "https://www.3mnz.co.nz/3M/en_NZ/p/d/b40067254"
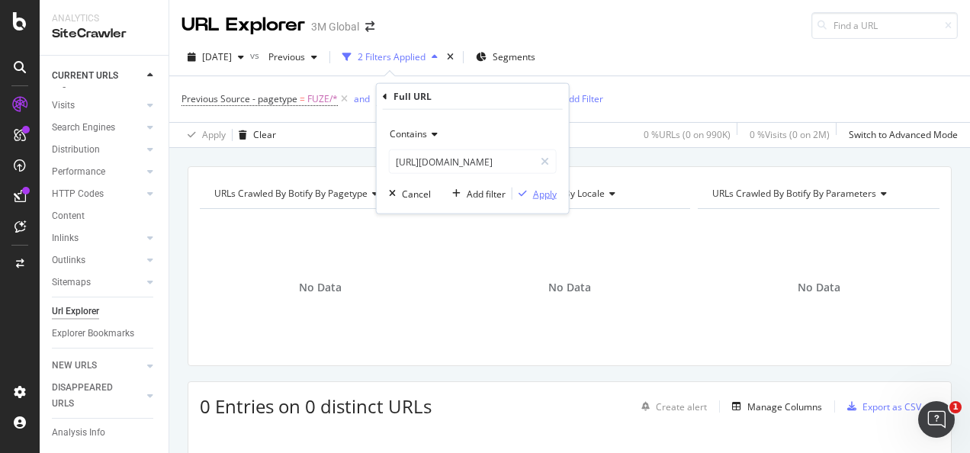
click at [534, 188] on div "Apply" at bounding box center [545, 193] width 24 height 13
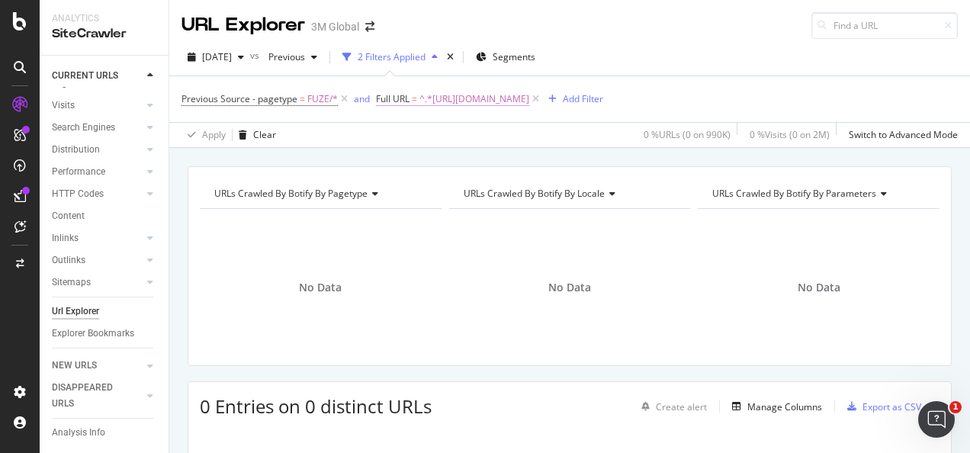
click at [450, 107] on span "^.*https://www.3mnz.co.nz/3M/en_NZ/p/d/b40067254.*$" at bounding box center [474, 98] width 110 height 21
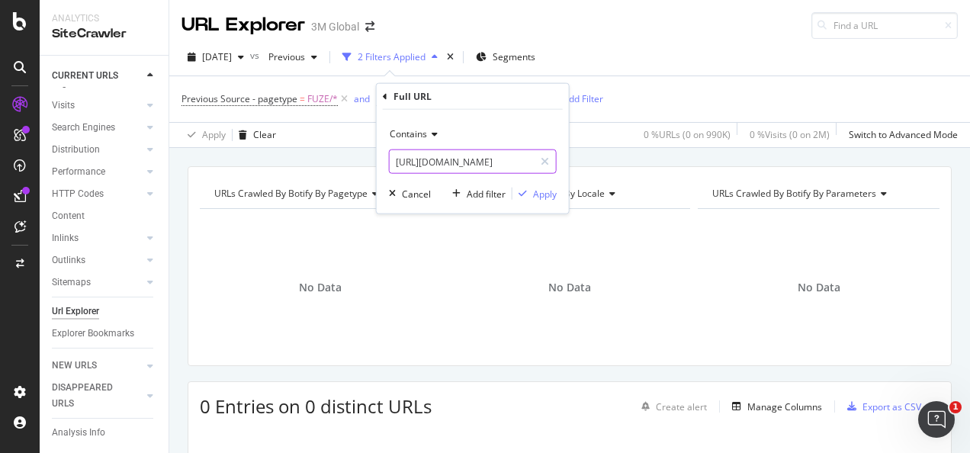
click at [534, 160] on input "https://www.3mnz.co.nz/3M/en_NZ/p/d/b40067254" at bounding box center [461, 161] width 144 height 24
click at [544, 160] on icon at bounding box center [544, 161] width 8 height 11
click at [502, 159] on input "text" at bounding box center [472, 161] width 166 height 24
paste input "https://www.3mnz.co.nz/3M/en_NZ/p/d/b40067279"
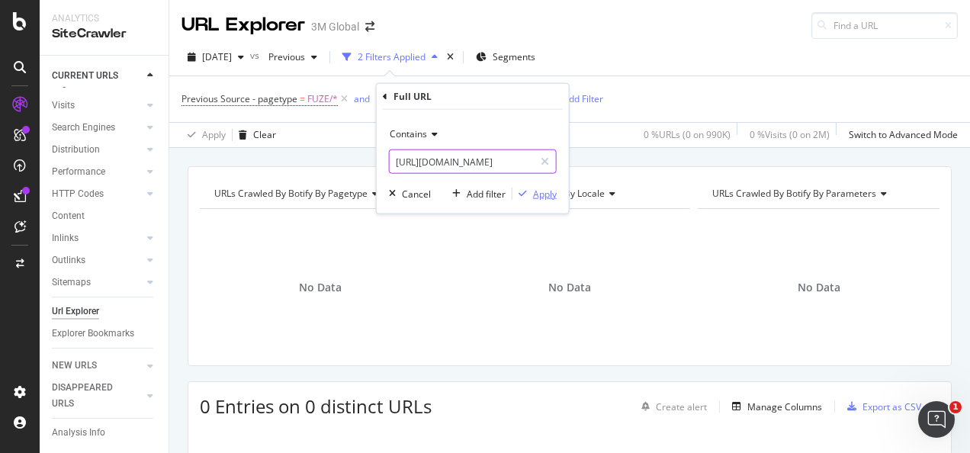
type input "https://www.3mnz.co.nz/3M/en_NZ/p/d/b40067279"
click at [535, 194] on div "Apply" at bounding box center [545, 193] width 24 height 13
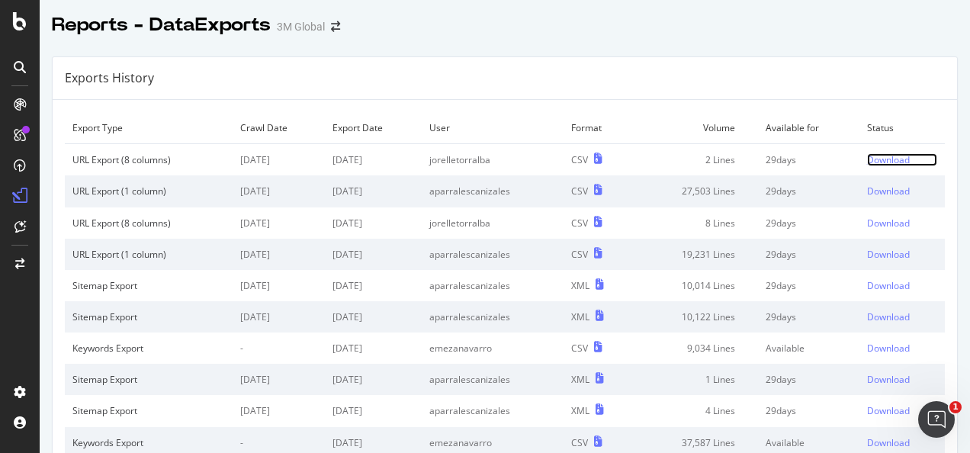
click at [872, 162] on div "Download" at bounding box center [888, 159] width 43 height 13
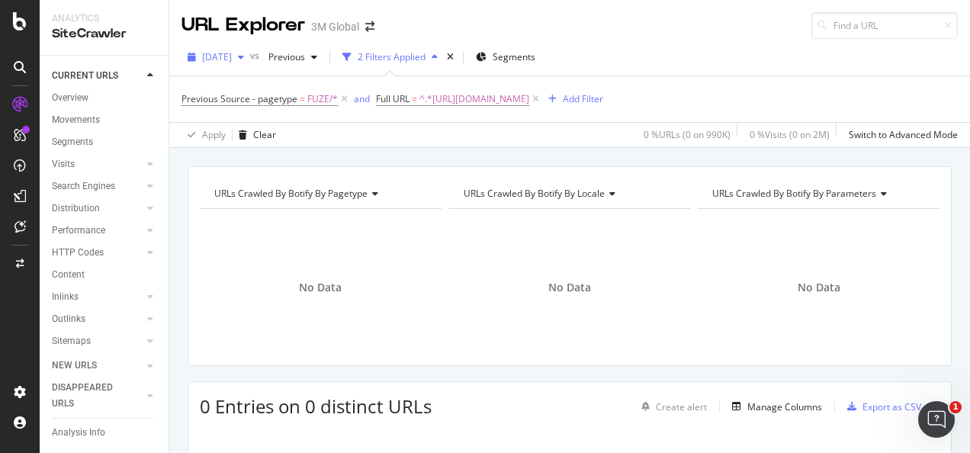
click at [250, 59] on div "button" at bounding box center [241, 57] width 18 height 9
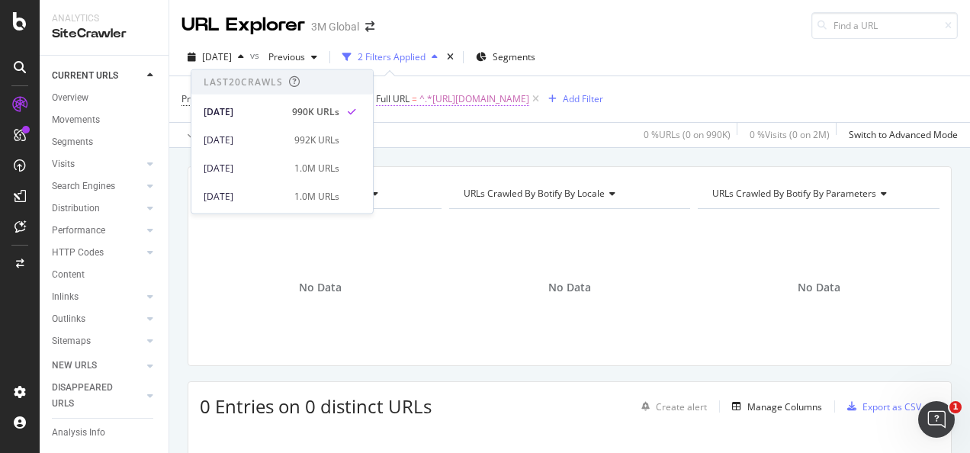
click at [466, 94] on span "^.*https://www.3mnz.co.nz/3M/en_NZ/p/d/b40067279.*$" at bounding box center [474, 98] width 110 height 21
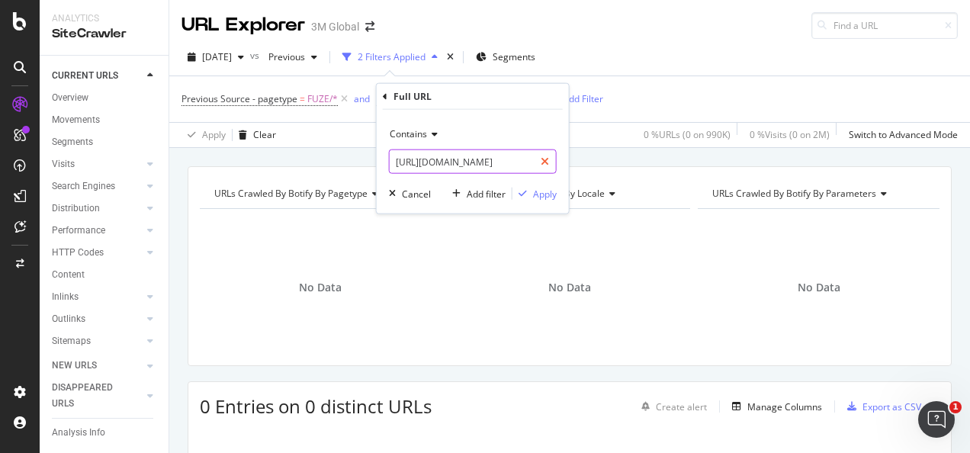
click at [551, 164] on div at bounding box center [545, 161] width 22 height 24
click at [521, 163] on input "text" at bounding box center [472, 161] width 166 height 24
paste input "https://www.3m.com.tw/3M/zh_TW/p/dc/v000133151/"
type input "https://www.3m.com.tw/3M/zh_TW/p/dc/v000133151/"
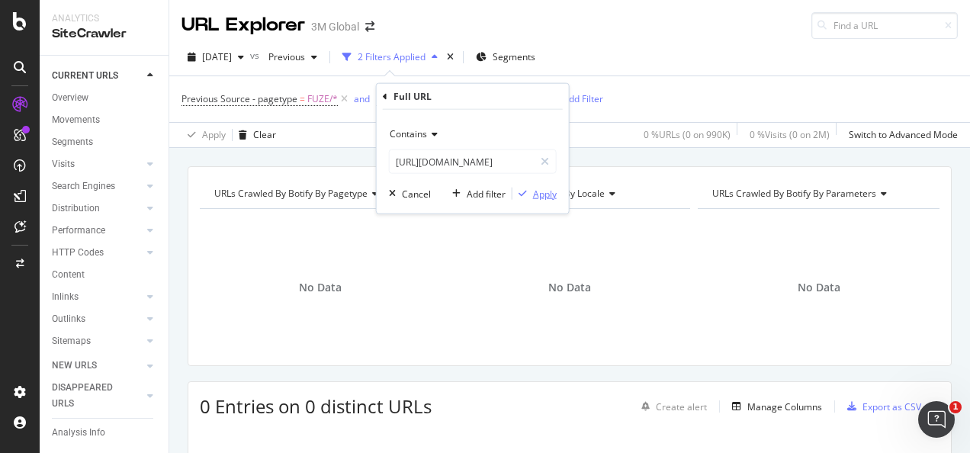
click at [546, 194] on div "Apply" at bounding box center [545, 193] width 24 height 13
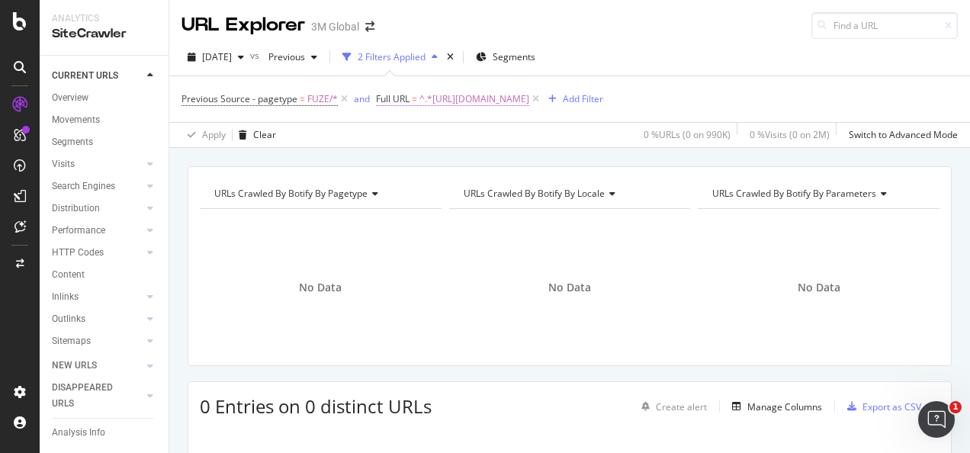
click at [529, 98] on span "^.*https://www.3m.com.tw/3M/zh_TW/p/dc/v000133151/.*$" at bounding box center [474, 98] width 110 height 21
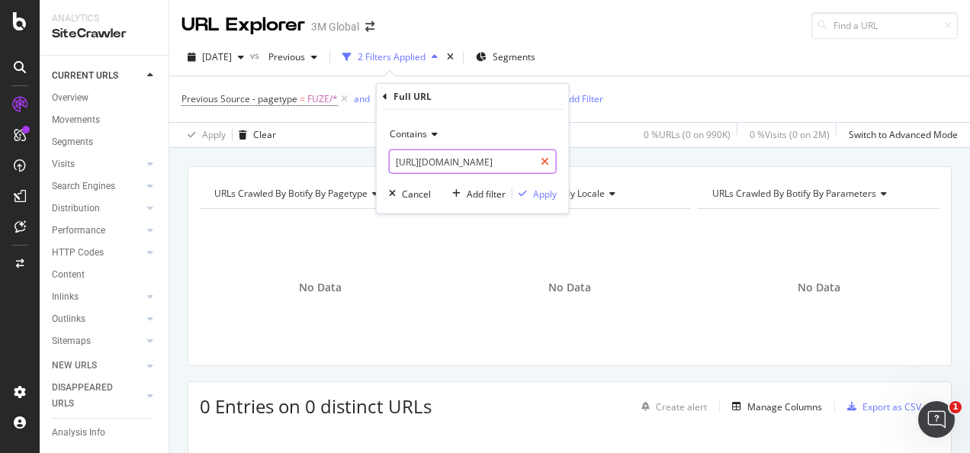
click at [543, 156] on icon at bounding box center [544, 161] width 8 height 11
click at [506, 162] on input "text" at bounding box center [472, 161] width 166 height 24
paste input "https://www.3m.com.tw/3M/zh_TW/p/dc/v000408318/"
type input "https://www.3m.com.tw/3M/zh_TW/p/dc/v000408318/"
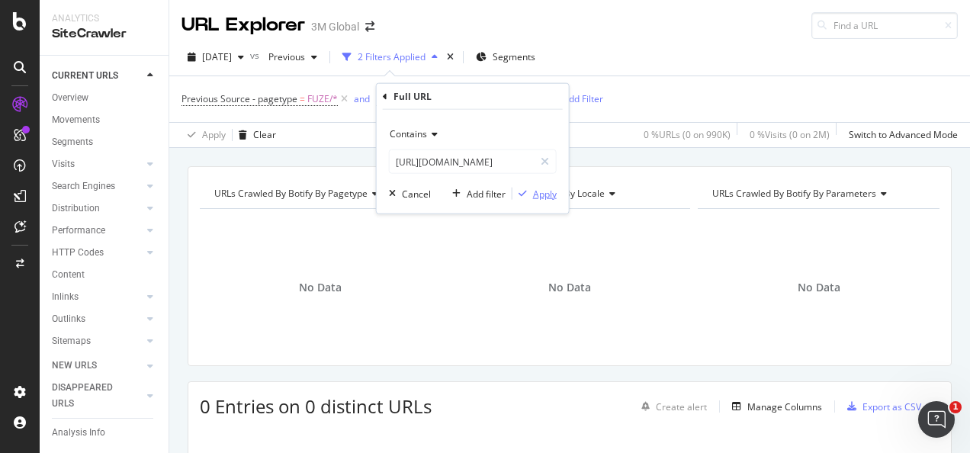
click at [531, 191] on div "button" at bounding box center [522, 193] width 21 height 9
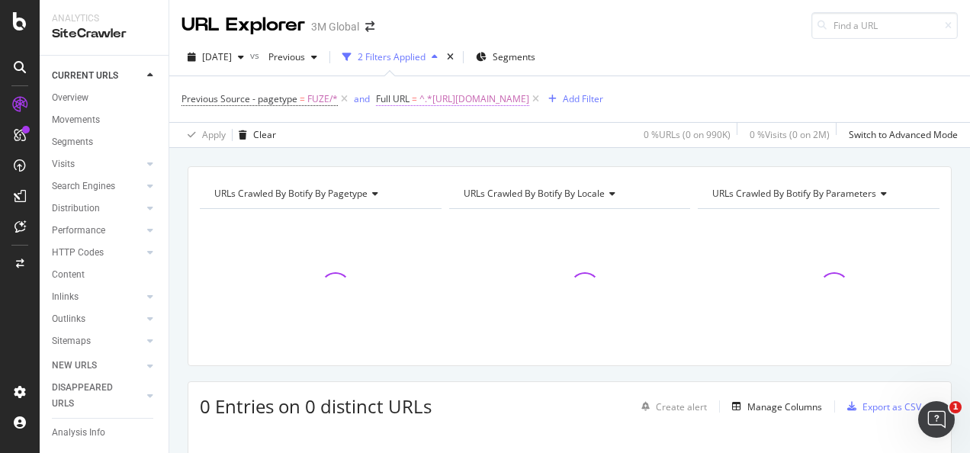
click at [460, 102] on span "^.*https://www.3m.com.tw/3M/zh_TW/p/dc/v000408318/.*$" at bounding box center [474, 98] width 110 height 21
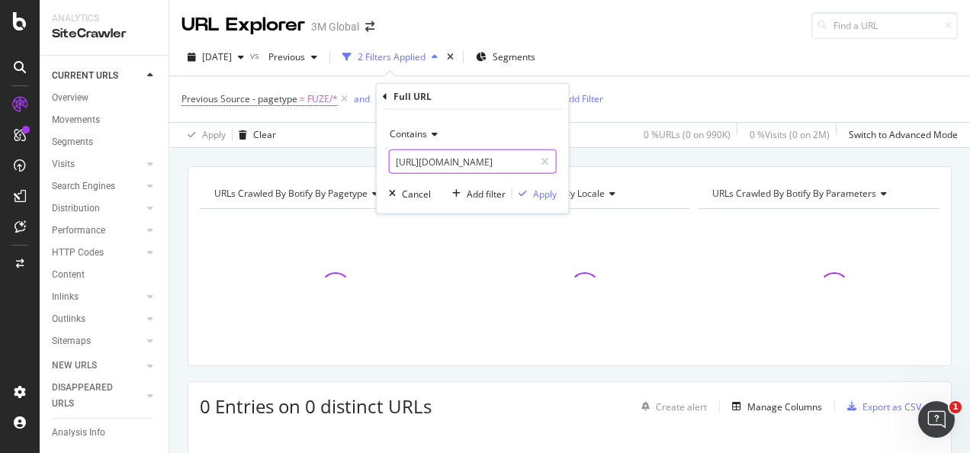
click at [545, 158] on icon at bounding box center [544, 161] width 8 height 11
click at [518, 158] on input "text" at bounding box center [472, 161] width 166 height 24
paste input "https://www.3m.com.tw/3M/zh_TW/p/dc/v000412296/"
type input "https://www.3m.com.tw/3M/zh_TW/p/dc/v000412296/"
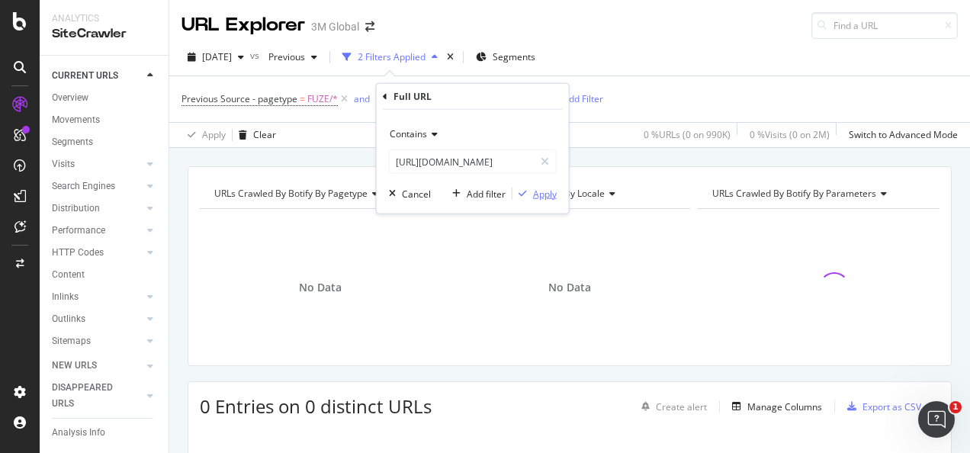
click at [529, 189] on div "button" at bounding box center [522, 193] width 21 height 9
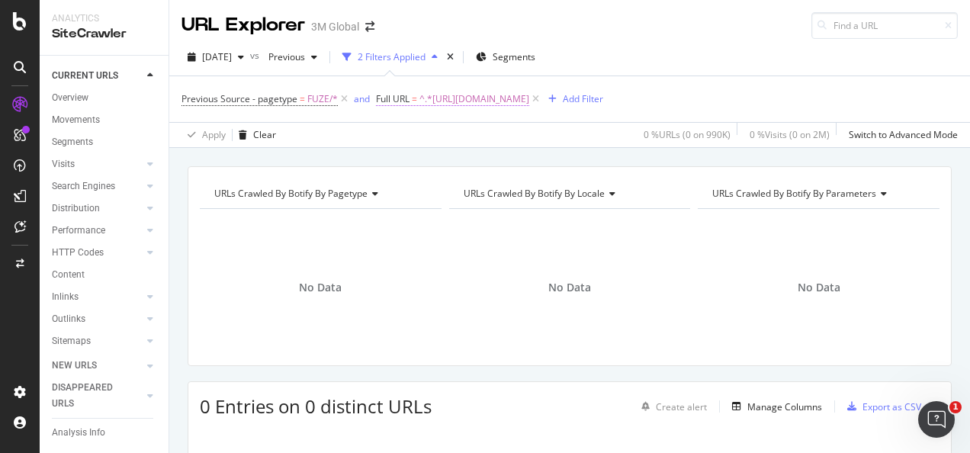
click at [462, 88] on span "^.*https://www.3m.com.tw/3M/zh_TW/p/dc/v000412296/.*$" at bounding box center [474, 98] width 110 height 21
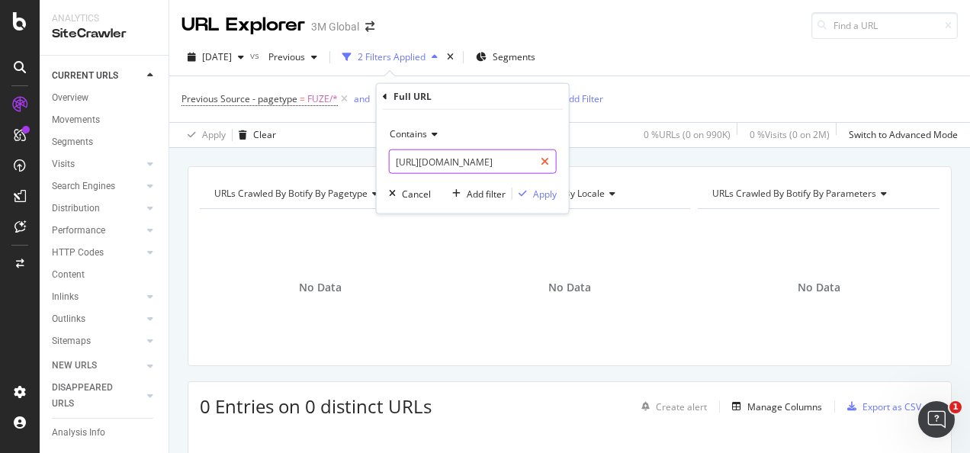
click at [543, 165] on icon at bounding box center [544, 161] width 8 height 11
click at [527, 164] on input "text" at bounding box center [472, 161] width 166 height 24
paste input "https://www.3m.com.tw/3M/zh_TW/p/dc/v000416258/"
type input "https://www.3m.com.tw/3M/zh_TW/p/dc/v000416258/"
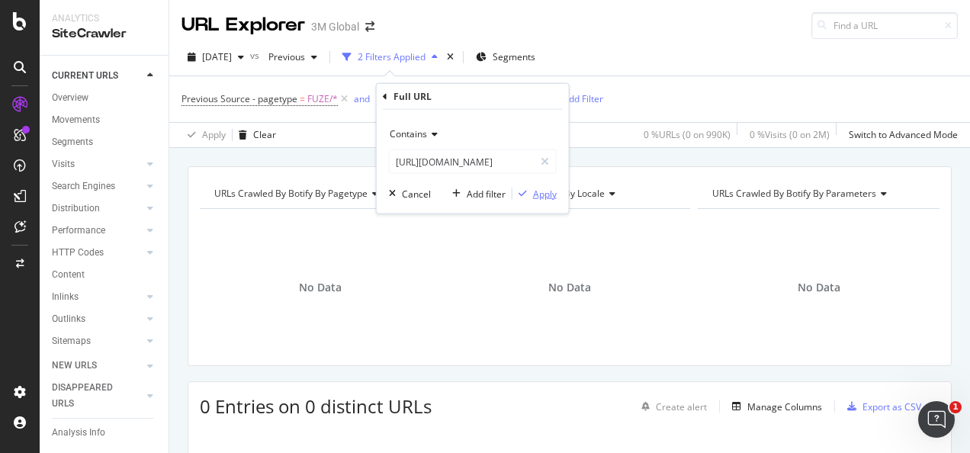
click at [544, 194] on div "Apply" at bounding box center [545, 193] width 24 height 13
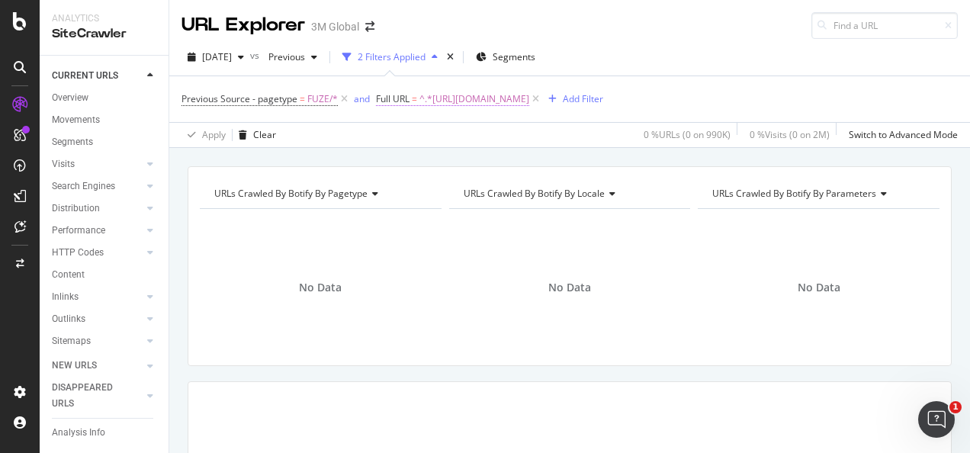
click at [529, 101] on span "^.*https://www.3m.com.tw/3M/zh_TW/p/dc/v000416258/.*$" at bounding box center [474, 98] width 110 height 21
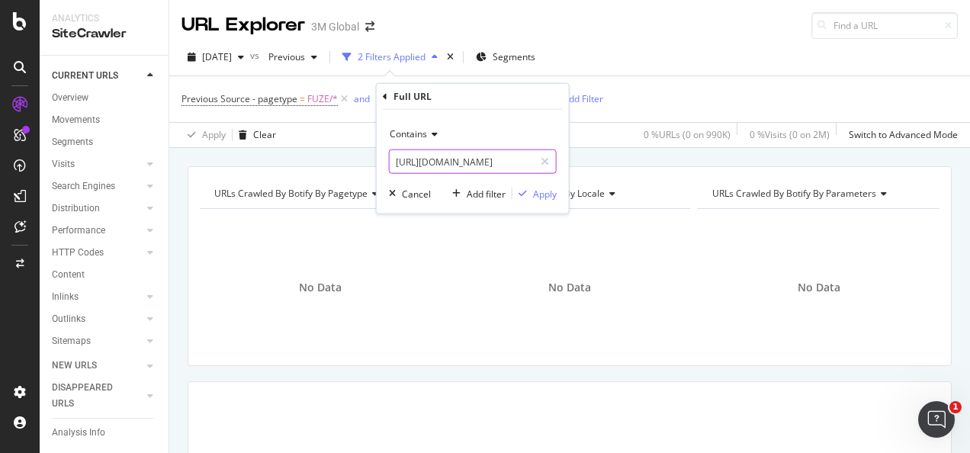
click at [546, 158] on icon at bounding box center [544, 161] width 8 height 11
click at [491, 169] on input "text" at bounding box center [472, 161] width 166 height 24
paste input "https://www.3m.com.tw/3M/zh_TW/p/dc/v000417642/"
type input "https://www.3m.com.tw/3M/zh_TW/p/dc/v000417642/"
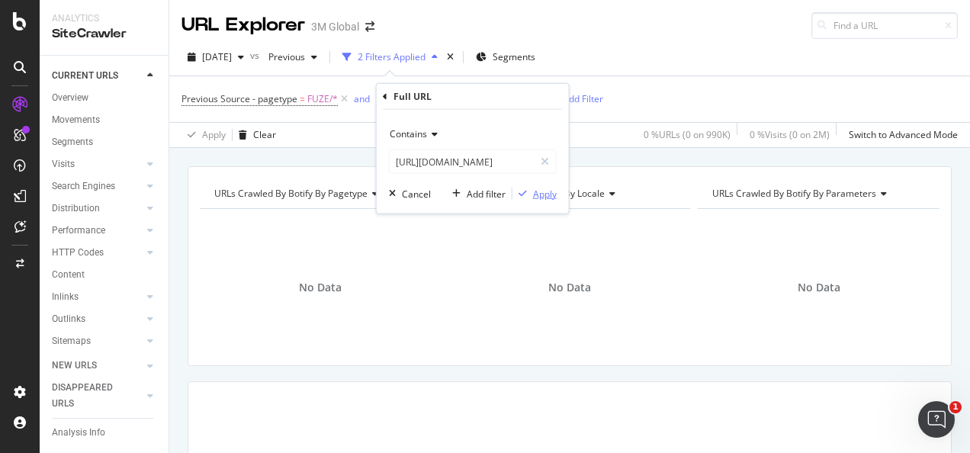
click at [530, 191] on div "button" at bounding box center [522, 193] width 21 height 9
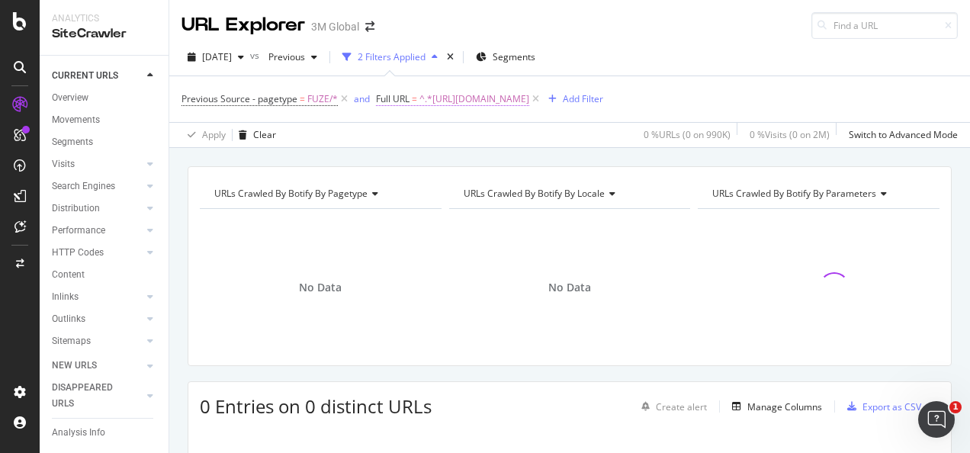
click at [521, 104] on span "^.*https://www.3m.com.tw/3M/zh_TW/p/dc/v000417642/.*$" at bounding box center [474, 98] width 110 height 21
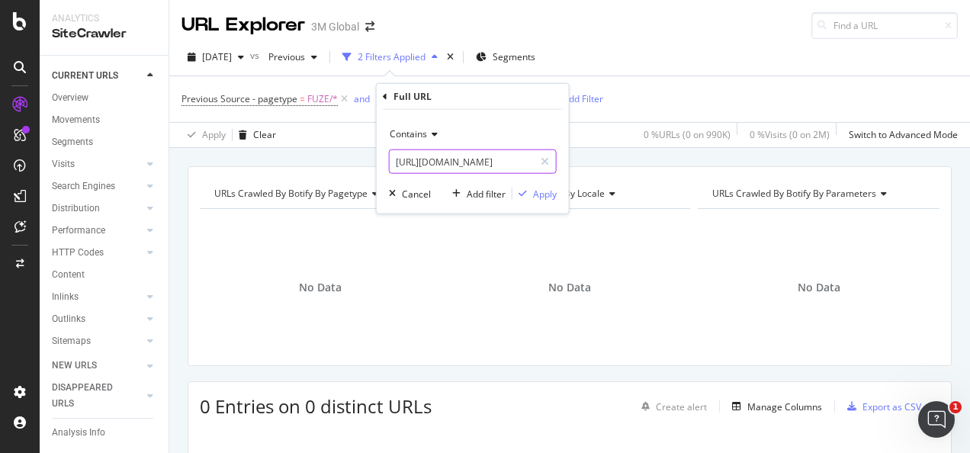
click at [540, 168] on div at bounding box center [545, 161] width 22 height 24
click at [523, 163] on input "text" at bounding box center [472, 161] width 166 height 24
paste input "https://www.3m.com.tw/3M/zh_TW/p/dc/v000413912/"
type input "https://www.3m.com.tw/3M/zh_TW/p/dc/v000413912/"
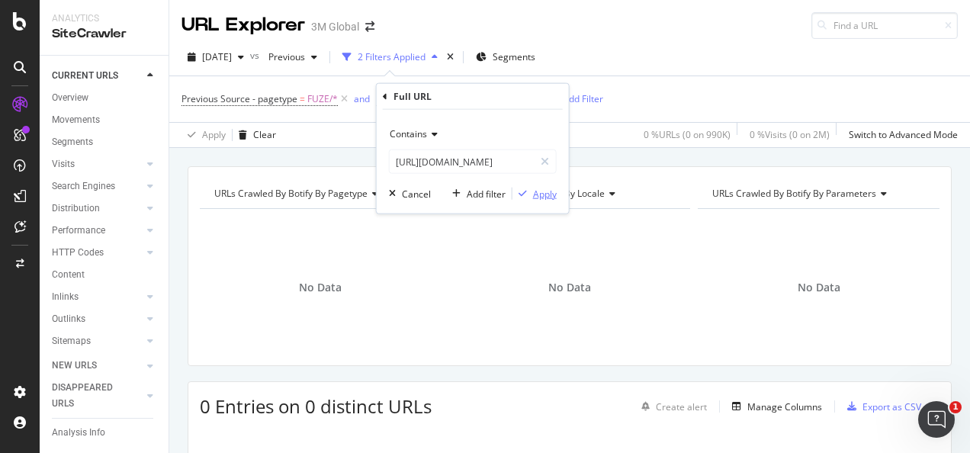
click at [535, 194] on div "Apply" at bounding box center [545, 193] width 24 height 13
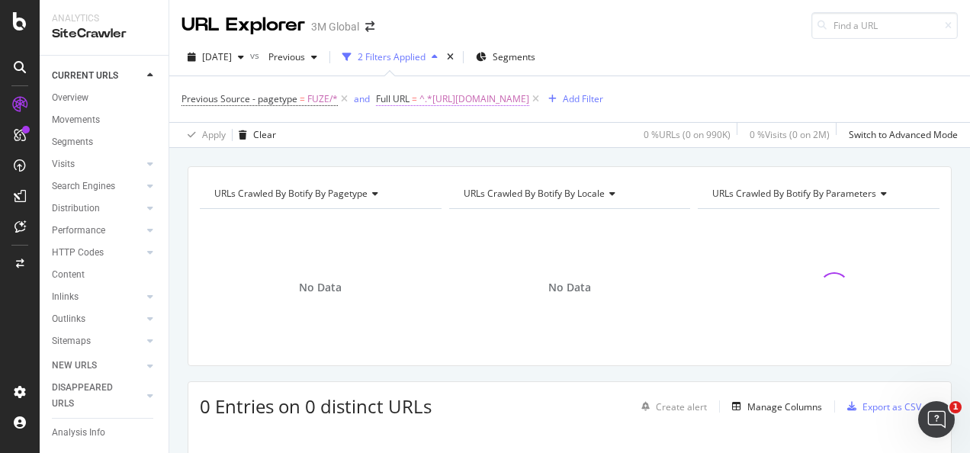
click at [529, 96] on span "^.*https://www.3m.com.tw/3M/zh_TW/p/dc/v000413912/.*$" at bounding box center [474, 98] width 110 height 21
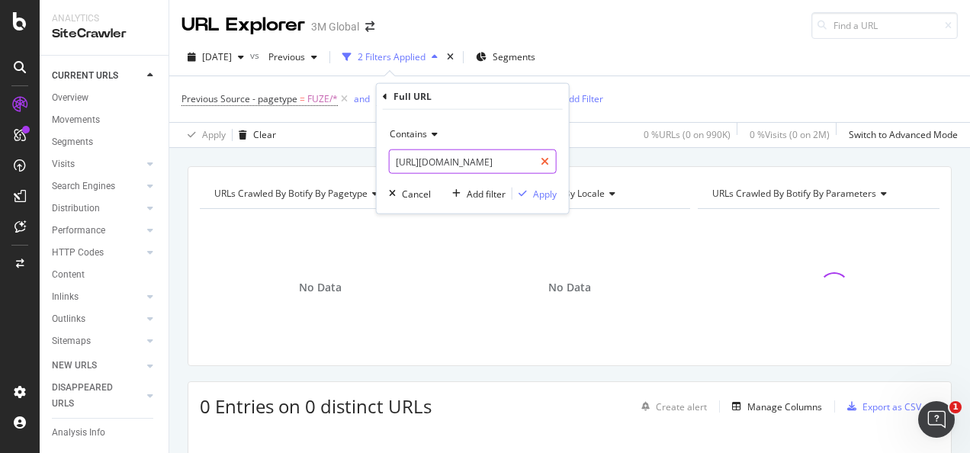
click at [546, 158] on icon at bounding box center [544, 161] width 8 height 11
click at [531, 161] on input "text" at bounding box center [472, 161] width 166 height 24
paste input "https://www.3m.com.tw/3M/zh_TW/p/dc/v101109617/"
type input "https://www.3m.com.tw/3M/zh_TW/p/dc/v101109617/"
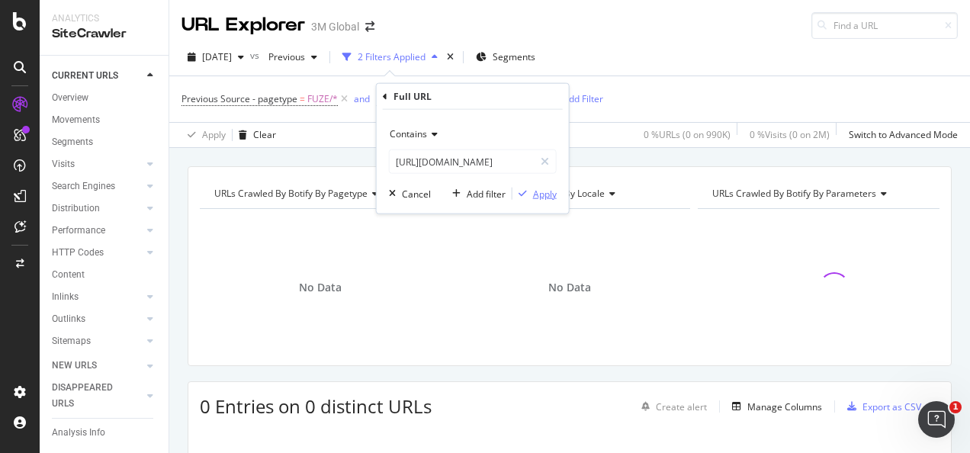
click at [542, 193] on div "Apply" at bounding box center [545, 193] width 24 height 13
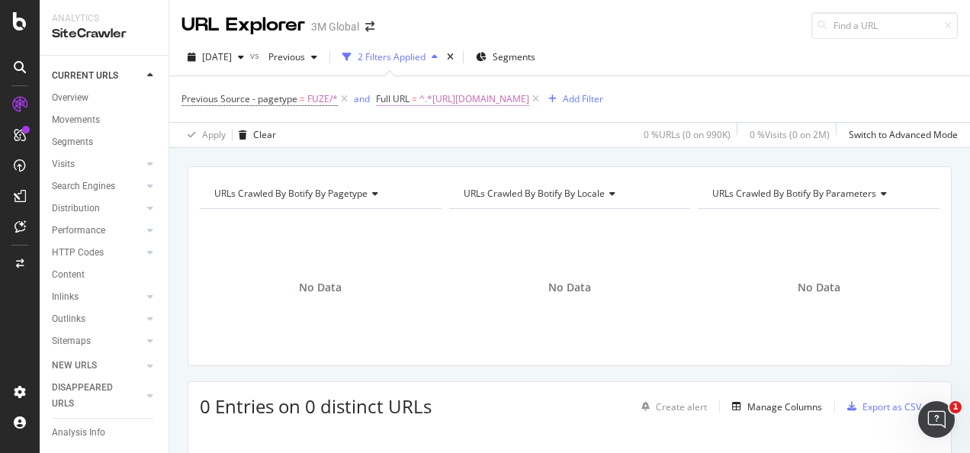
click at [471, 101] on span "^.*https://www.3m.com.tw/3M/zh_TW/p/dc/v101109617/.*$" at bounding box center [474, 98] width 110 height 21
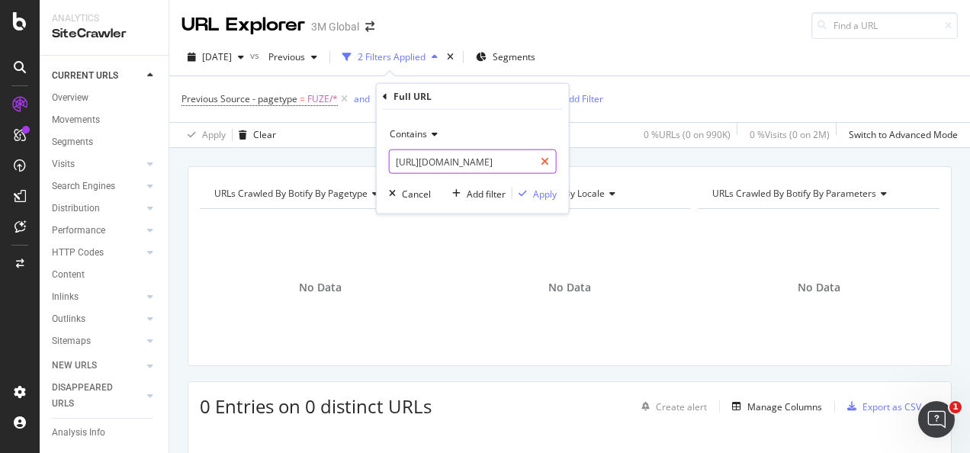
click at [539, 162] on div at bounding box center [545, 161] width 22 height 24
click at [509, 163] on input "text" at bounding box center [472, 161] width 166 height 24
paste input "https://www.3m.com.tw/3M/zh_TW/p/dc/v000413912/"
type input "https://www.3m.com.tw/3M/zh_TW/p/dc/v000413912/"
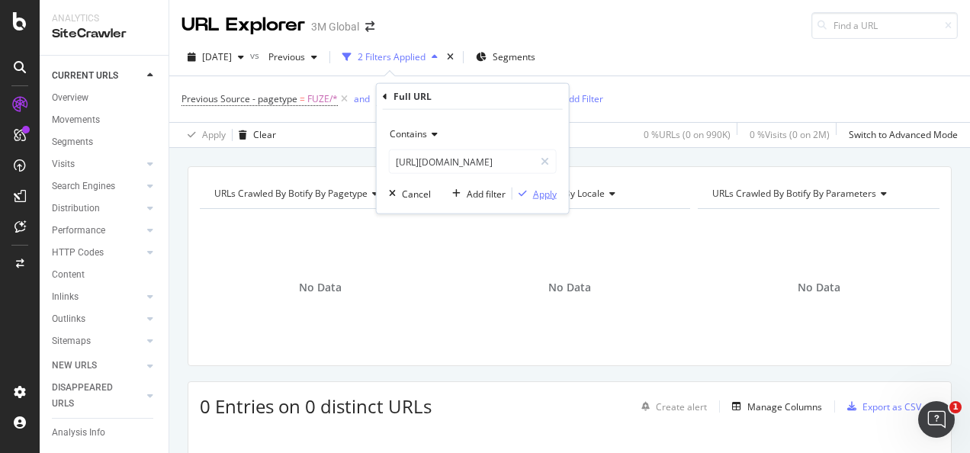
click at [535, 190] on div "Apply" at bounding box center [545, 193] width 24 height 13
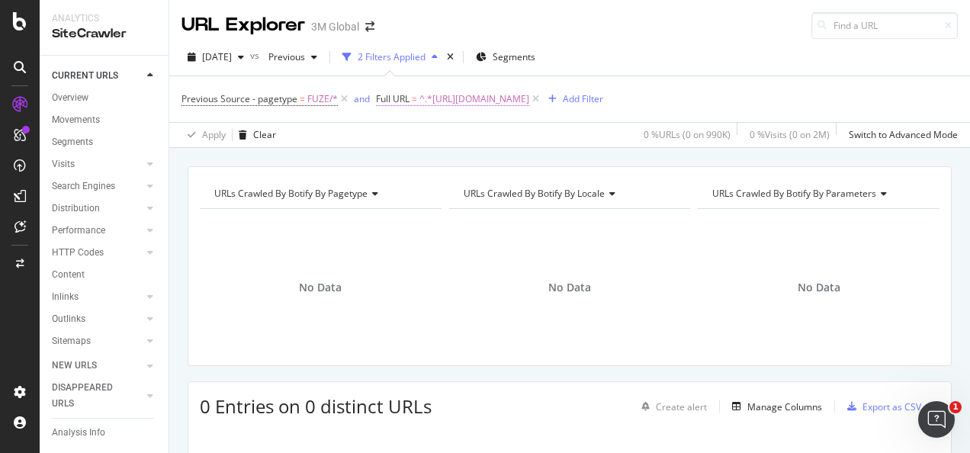
click at [459, 104] on span "^.*https://www.3m.com.tw/3M/zh_TW/p/dc/v000413912/.*$" at bounding box center [474, 98] width 110 height 21
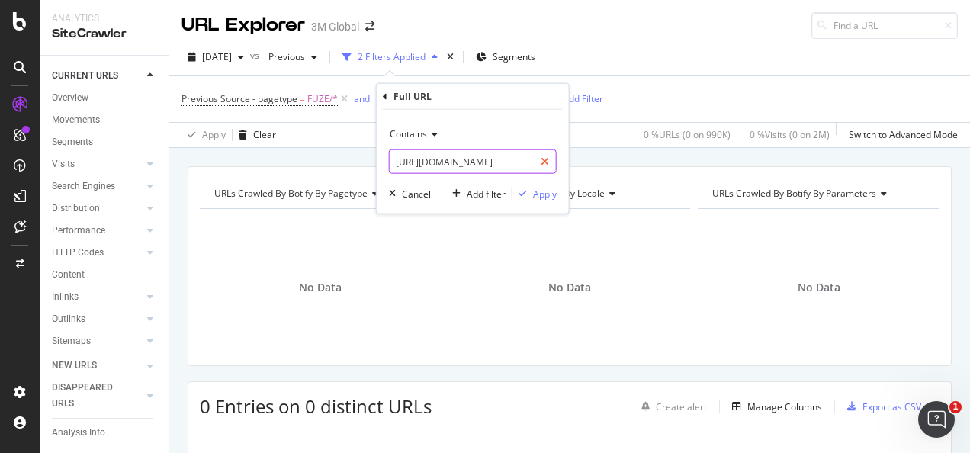
click at [544, 157] on icon at bounding box center [544, 161] width 8 height 11
click at [517, 157] on input "text" at bounding box center [472, 161] width 166 height 24
paste input "https://www.3m.com.tw/3M/zh_TW/p/dc/v000068387/"
type input "https://www.3m.com.tw/3M/zh_TW/p/dc/v000068387/"
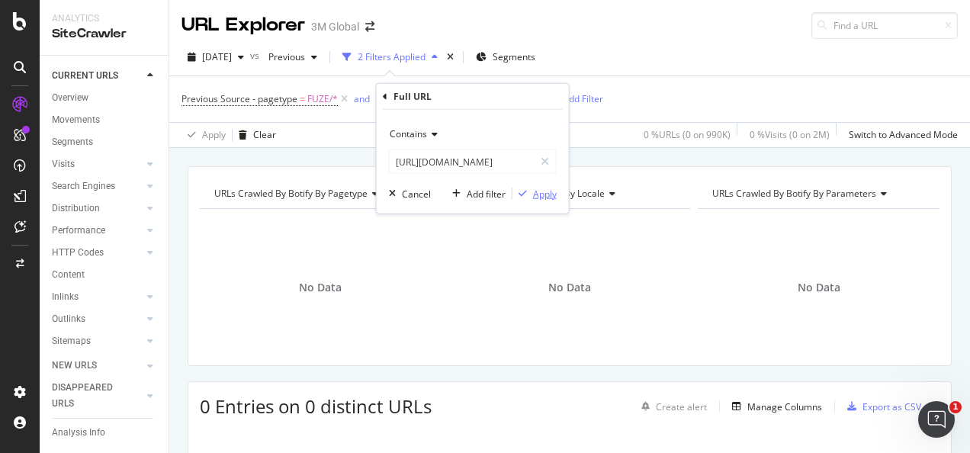
scroll to position [0, 0]
click at [538, 189] on div "Apply" at bounding box center [545, 193] width 24 height 13
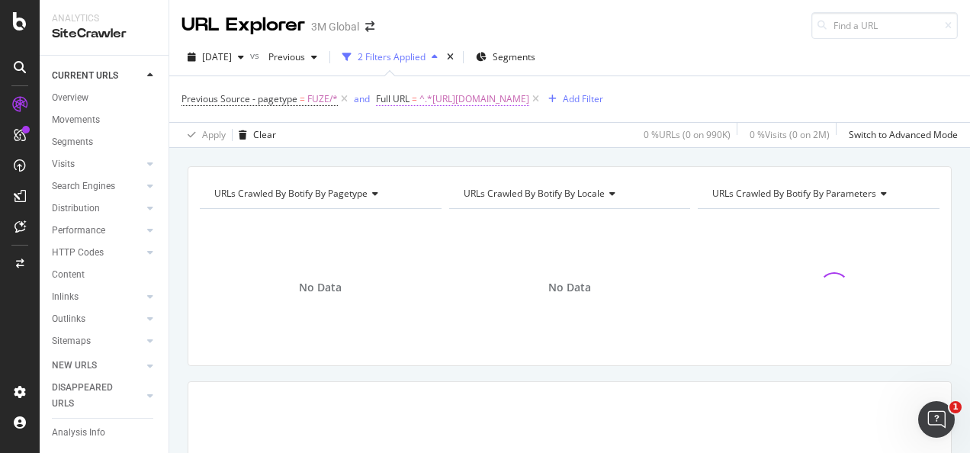
click at [512, 98] on span "^.*https://www.3m.com.tw/3M/zh_TW/p/dc/v000068387/.*$" at bounding box center [474, 98] width 110 height 21
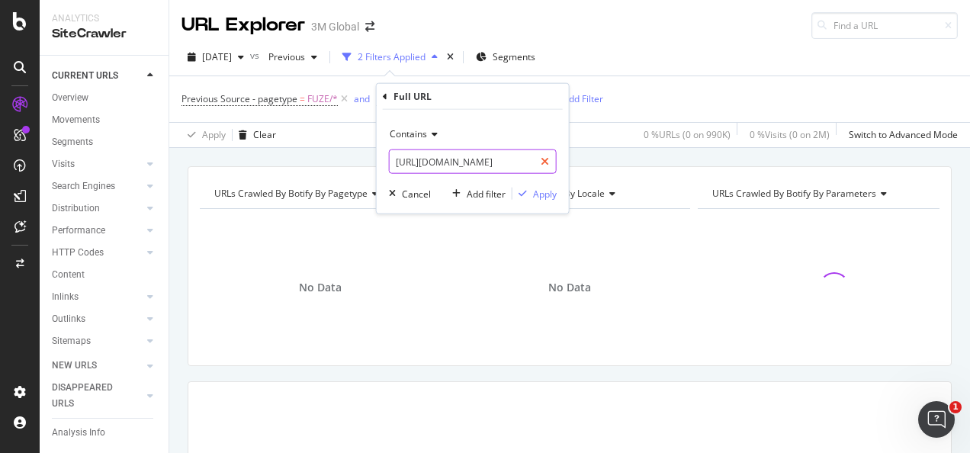
click at [538, 155] on div at bounding box center [545, 161] width 22 height 24
click at [505, 159] on input "text" at bounding box center [472, 161] width 166 height 24
paste input "https://www.3m.com.tw/3M/zh_TW/p/dc/v000068389/"
type input "https://www.3m.com.tw/3M/zh_TW/p/dc/v000068389/"
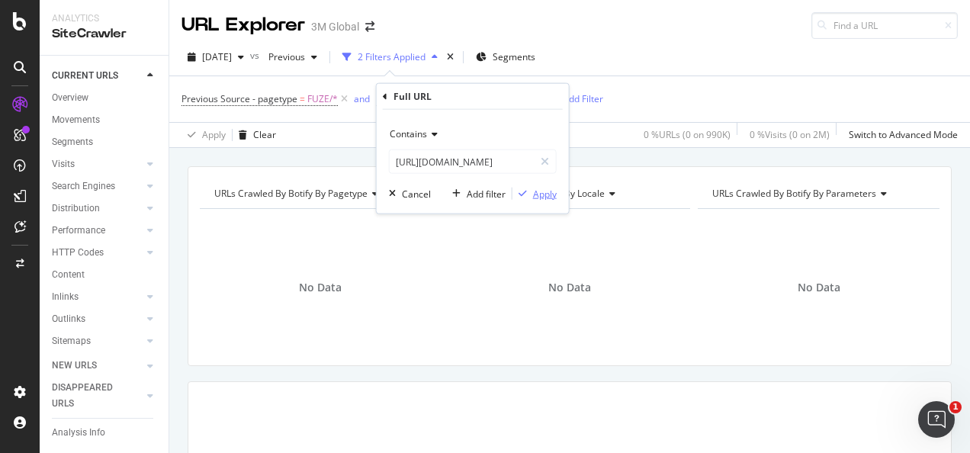
scroll to position [0, 0]
click at [534, 188] on div "Apply" at bounding box center [545, 193] width 24 height 13
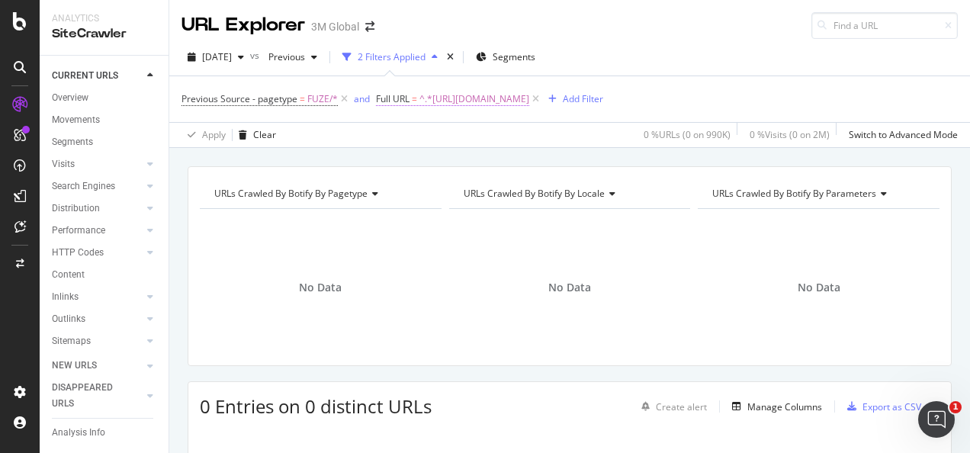
click at [529, 102] on span "^.*https://www.3m.com.tw/3M/zh_TW/p/dc/v000068389/.*$" at bounding box center [474, 98] width 110 height 21
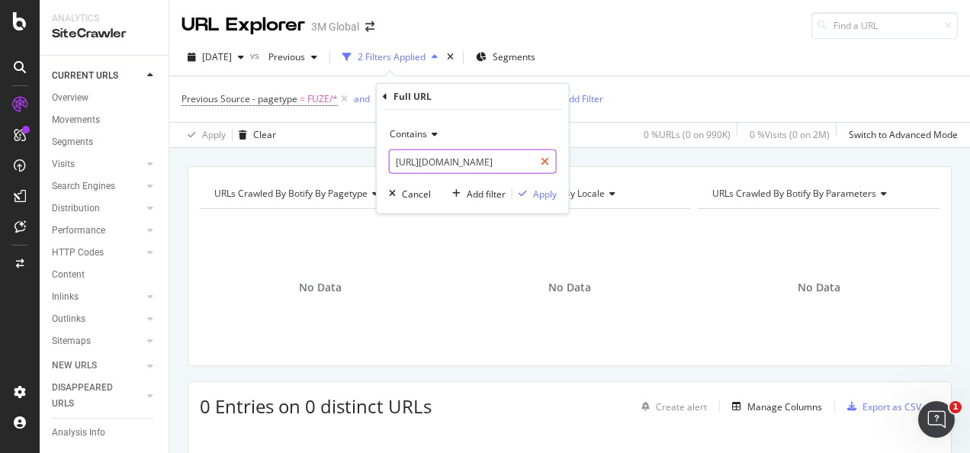
click at [545, 152] on div at bounding box center [545, 161] width 22 height 24
click at [524, 162] on input "text" at bounding box center [472, 161] width 166 height 24
paste input "https://www.3m.com.tw/3M/zh_TW/p/dc/v000068576/"
type input "https://www.3m.com.tw/3M/zh_TW/p/dc/v000068576/"
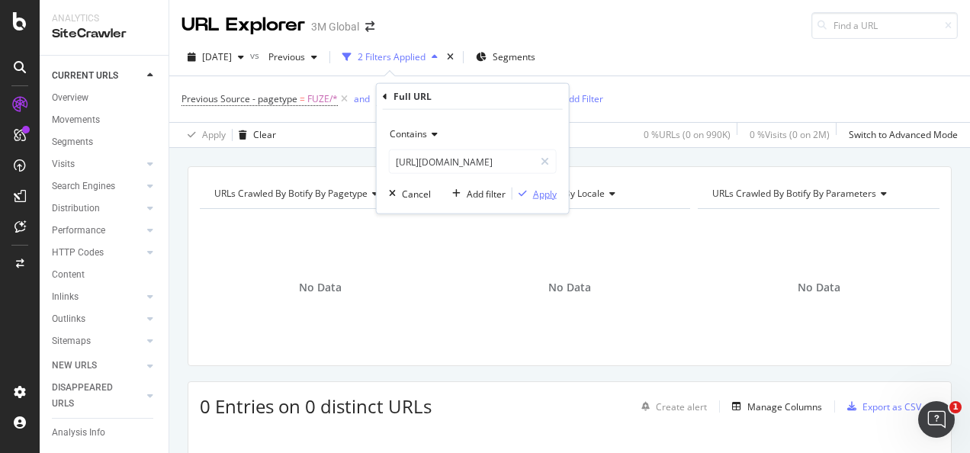
scroll to position [0, 0]
click at [537, 191] on div "Apply" at bounding box center [545, 193] width 24 height 13
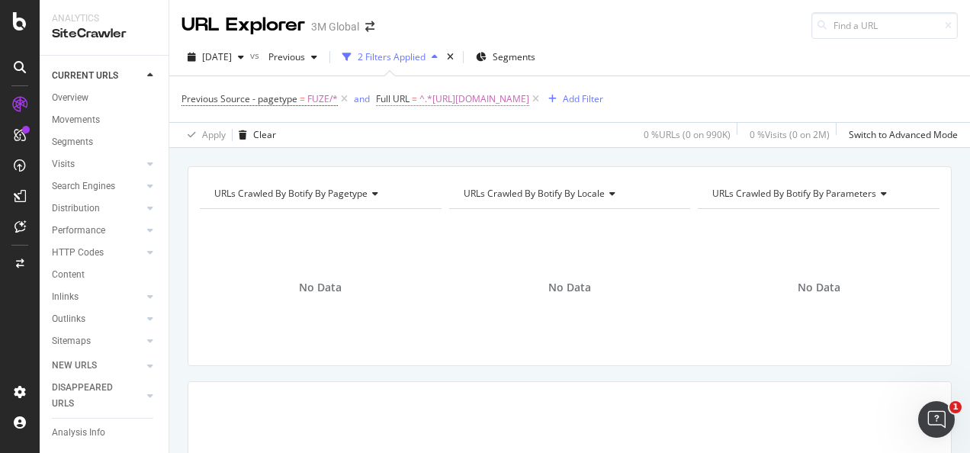
click at [529, 91] on span "^.*https://www.3m.com.tw/3M/zh_TW/p/dc/v000068576/.*$" at bounding box center [474, 98] width 110 height 21
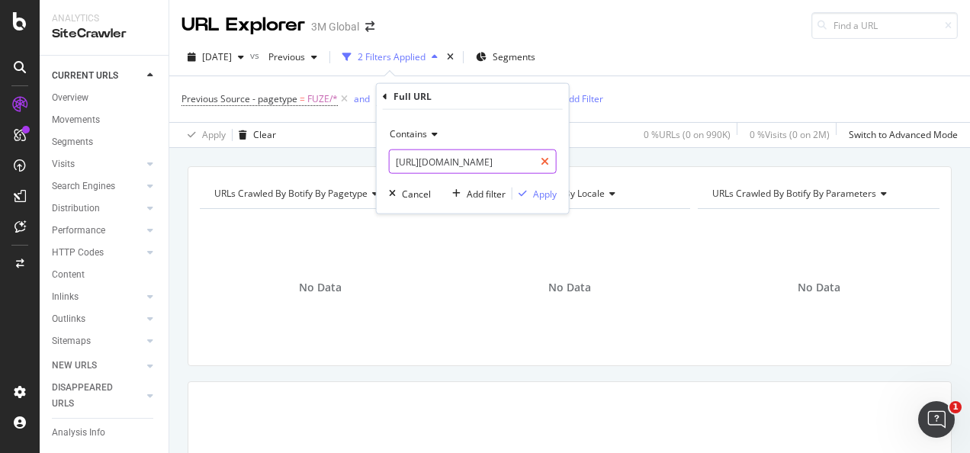
click at [539, 164] on div at bounding box center [545, 161] width 22 height 24
click at [531, 158] on input "text" at bounding box center [472, 161] width 166 height 24
paste input "https://www.3m.com.tw/3M/zh_TW/p/dc/v000225532/"
type input "https://www.3m.com.tw/3M/zh_TW/p/dc/v000225532/"
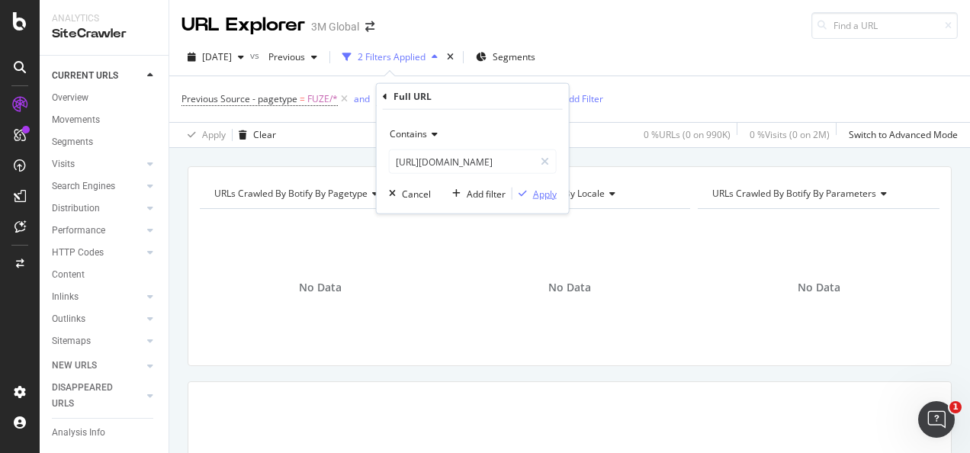
scroll to position [0, 0]
click at [544, 191] on div "Apply" at bounding box center [545, 193] width 24 height 13
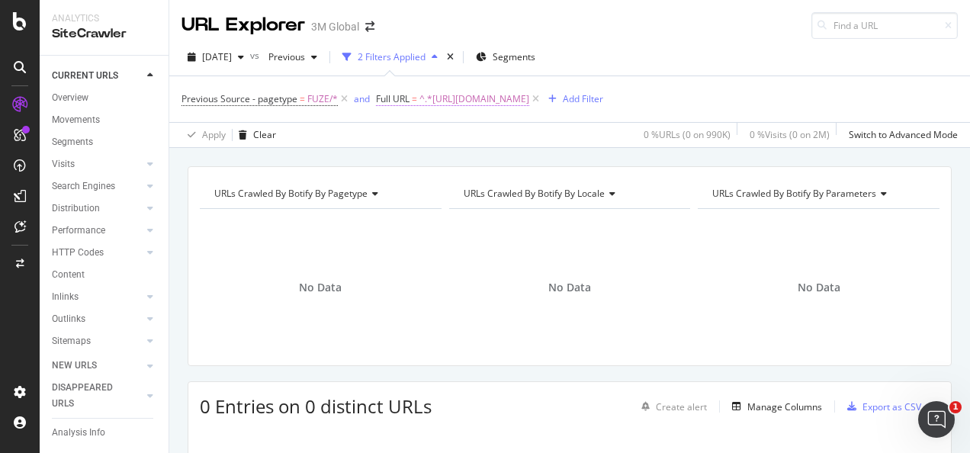
click at [492, 104] on span "^.*https://www.3m.com.tw/3M/zh_TW/p/dc/v000225532/.*$" at bounding box center [474, 98] width 110 height 21
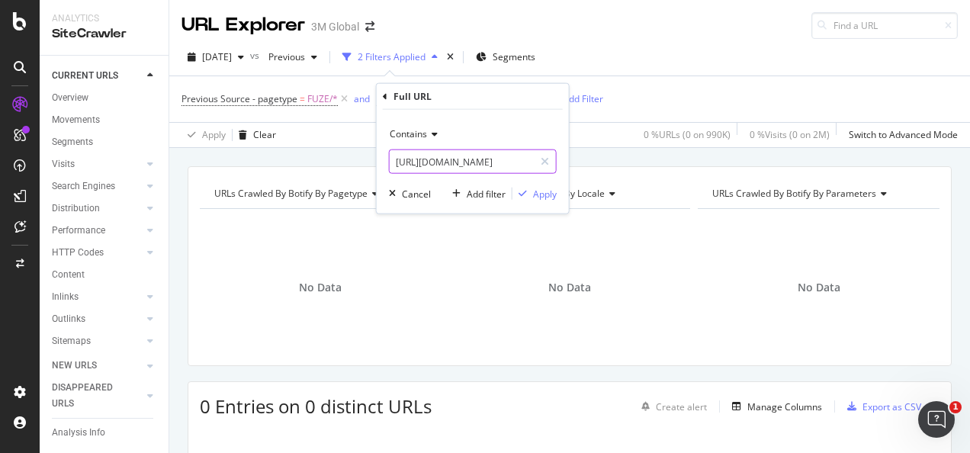
click at [539, 160] on div at bounding box center [545, 161] width 22 height 24
click at [518, 163] on input "text" at bounding box center [472, 161] width 166 height 24
paste input "https://www.3m.com.au/3M/en_AU/p/dc/v000188223/"
type input "https://www.3m.com.au/3M/en_AU/p/dc/v000188223/"
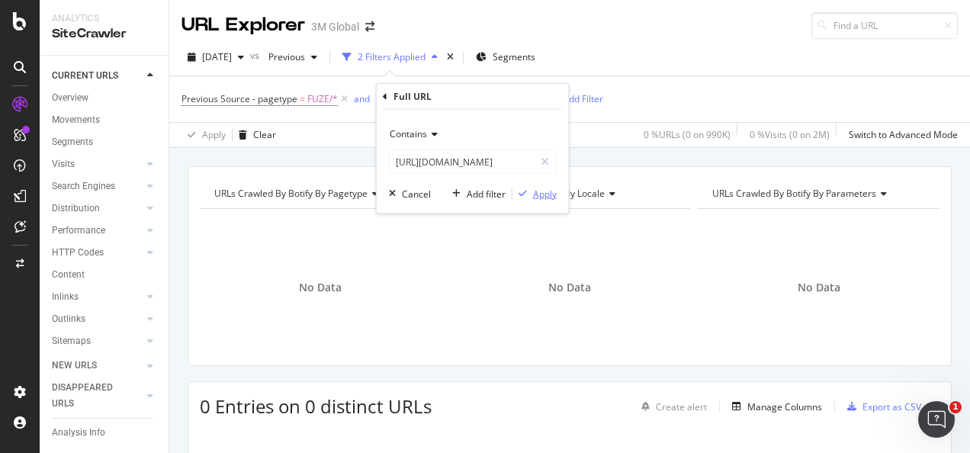
scroll to position [0, 0]
click at [544, 191] on div "Apply" at bounding box center [545, 193] width 24 height 13
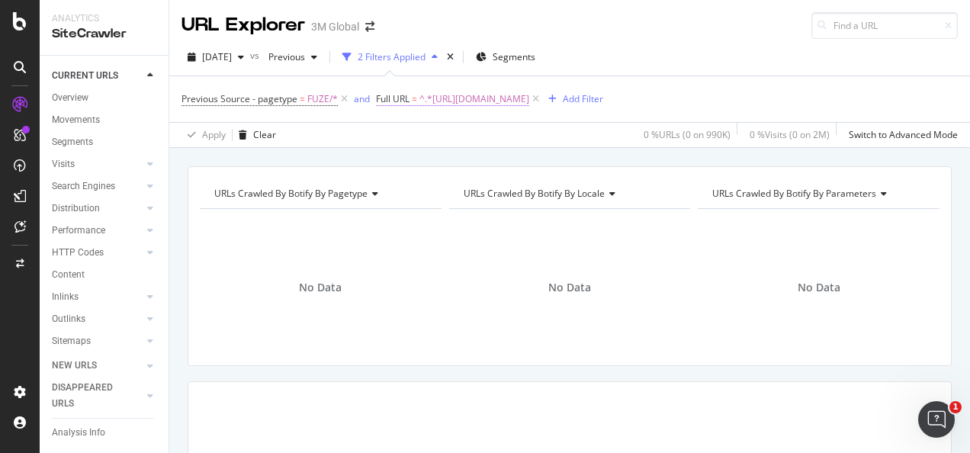
click at [439, 91] on span "^.*https://www.3m.com.au/3M/en_AU/p/dc/v000188223/.*$" at bounding box center [474, 98] width 110 height 21
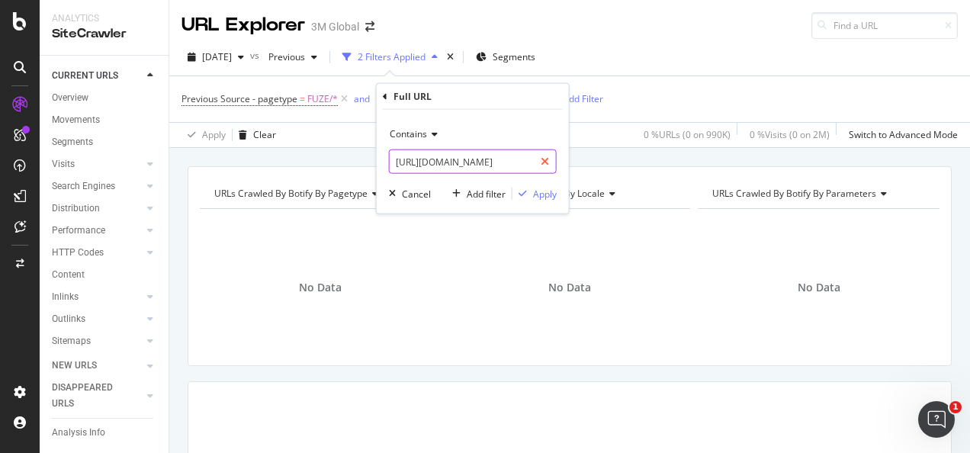
click at [538, 160] on div at bounding box center [545, 161] width 22 height 24
click at [531, 160] on input "text" at bounding box center [472, 161] width 166 height 24
click at [413, 155] on input "text" at bounding box center [472, 161] width 166 height 24
paste input "https://www.3m.com.au/3M/en_AU/p/d/v000188223/"
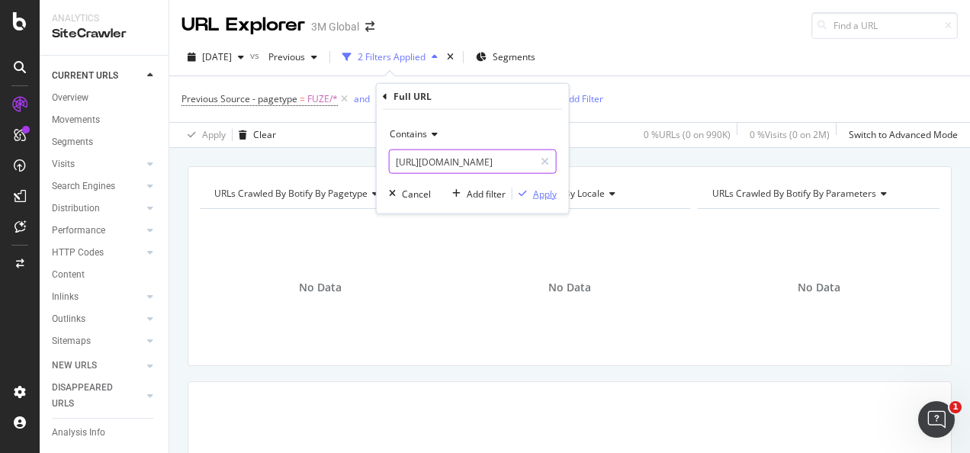
type input "https://www.3m.com.au/3M/en_AU/p/d/v000188223/"
click at [527, 189] on div "button" at bounding box center [522, 193] width 21 height 9
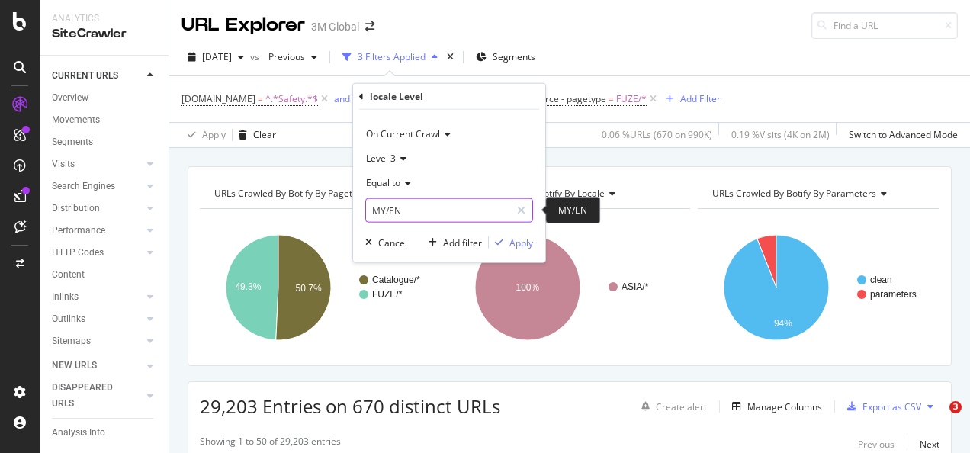
click at [424, 214] on input "MY/EN" at bounding box center [438, 210] width 144 height 24
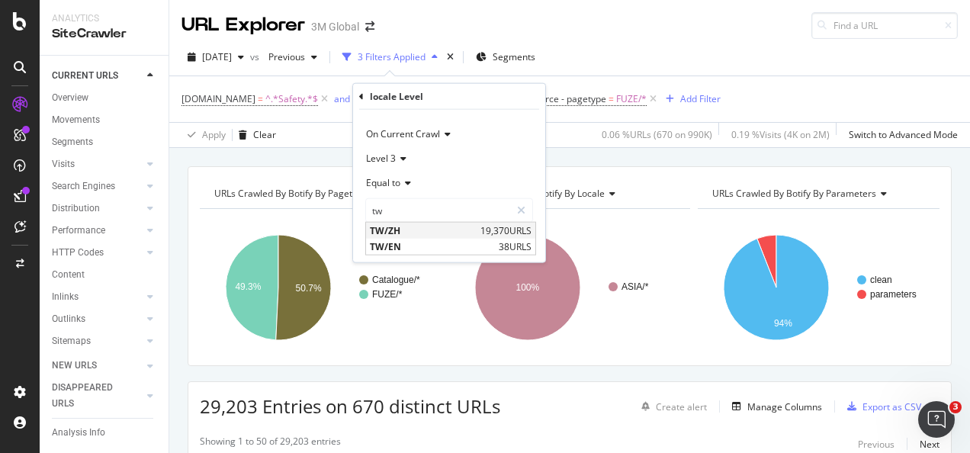
click at [447, 224] on span "TW/ZH" at bounding box center [423, 230] width 107 height 13
type input "TW/ZH"
click at [517, 242] on div "Apply" at bounding box center [521, 242] width 24 height 13
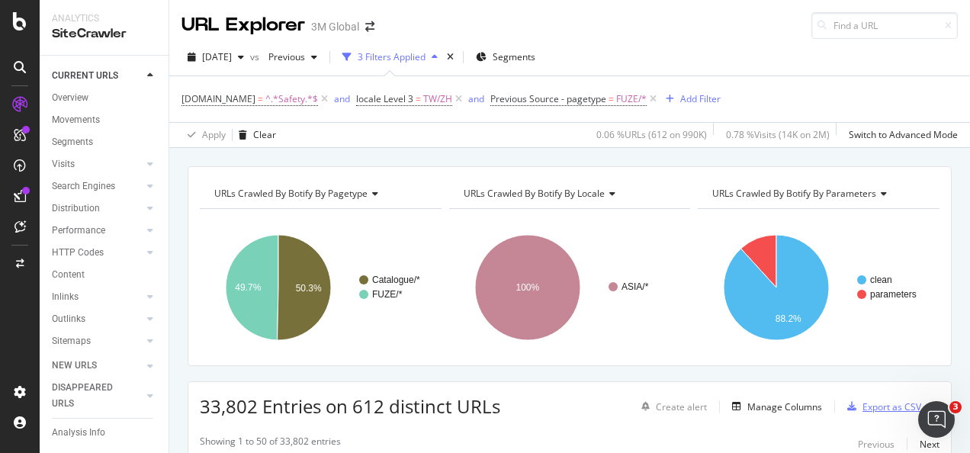
click at [864, 412] on div "Export as CSV" at bounding box center [881, 406] width 80 height 23
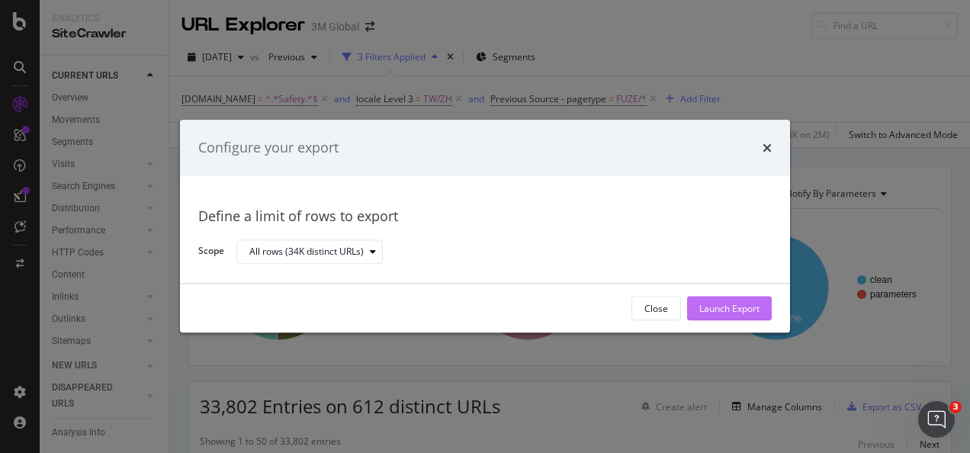
click at [741, 299] on div "Launch Export" at bounding box center [729, 308] width 60 height 23
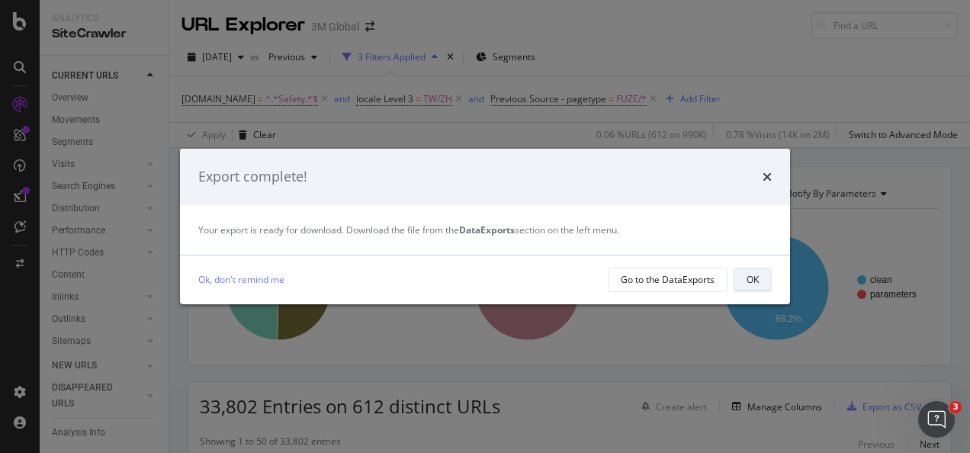
click at [758, 271] on div "OK" at bounding box center [752, 279] width 12 height 21
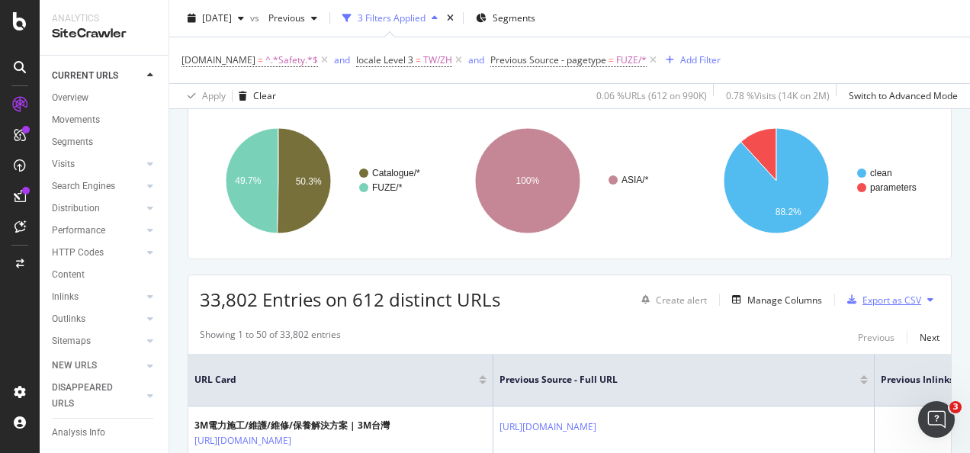
scroll to position [76, 0]
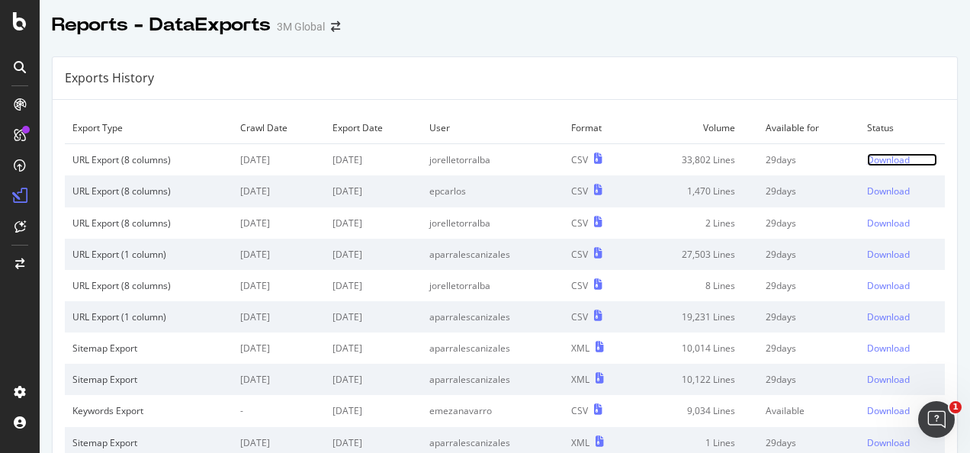
click at [867, 162] on div "Download" at bounding box center [888, 159] width 43 height 13
